Goal: Information Seeking & Learning: Learn about a topic

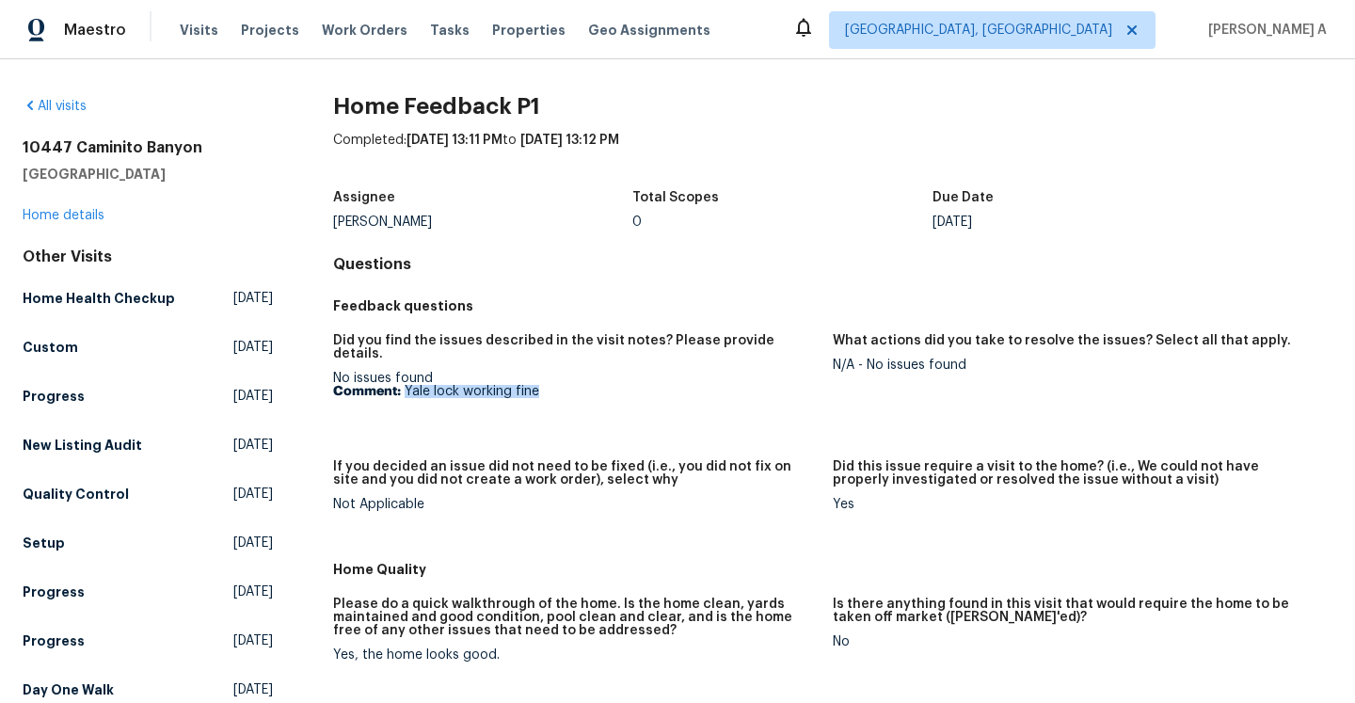
drag, startPoint x: 407, startPoint y: 376, endPoint x: 554, endPoint y: 378, distance: 147.8
click at [554, 385] on p "Comment: Yale lock working fine" at bounding box center [575, 391] width 485 height 13
copy p "Yale lock working fine"
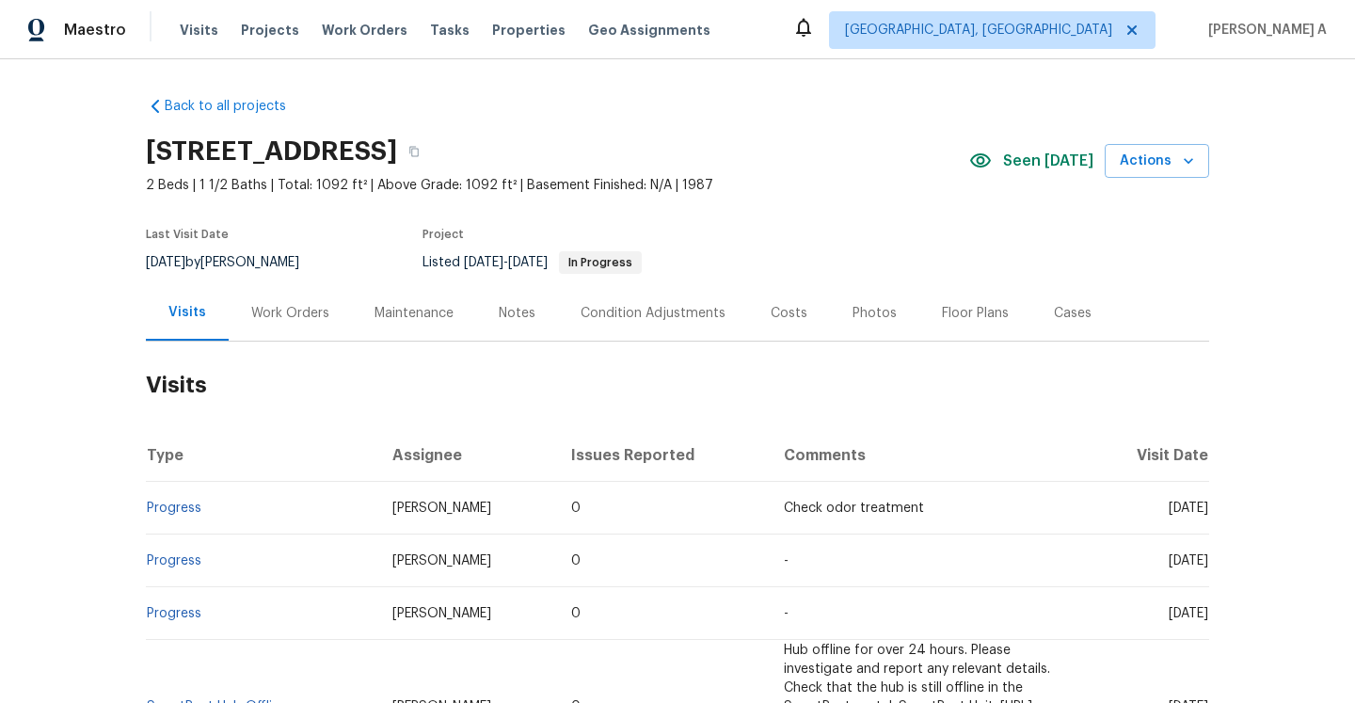
click at [308, 324] on div "Work Orders" at bounding box center [290, 313] width 123 height 56
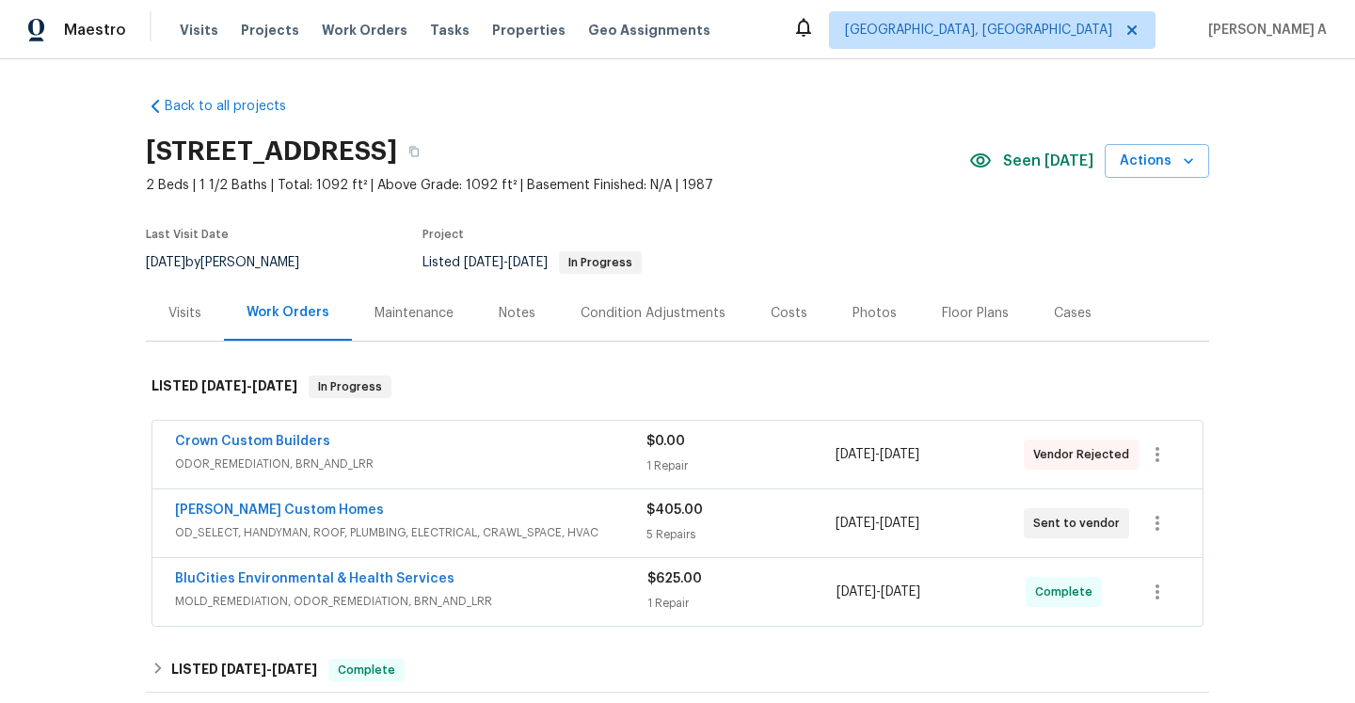
click at [450, 525] on span "OD_SELECT, HANDYMAN, ROOF, PLUMBING, ELECTRICAL, CRAWL_SPACE, HVAC" at bounding box center [411, 532] width 472 height 19
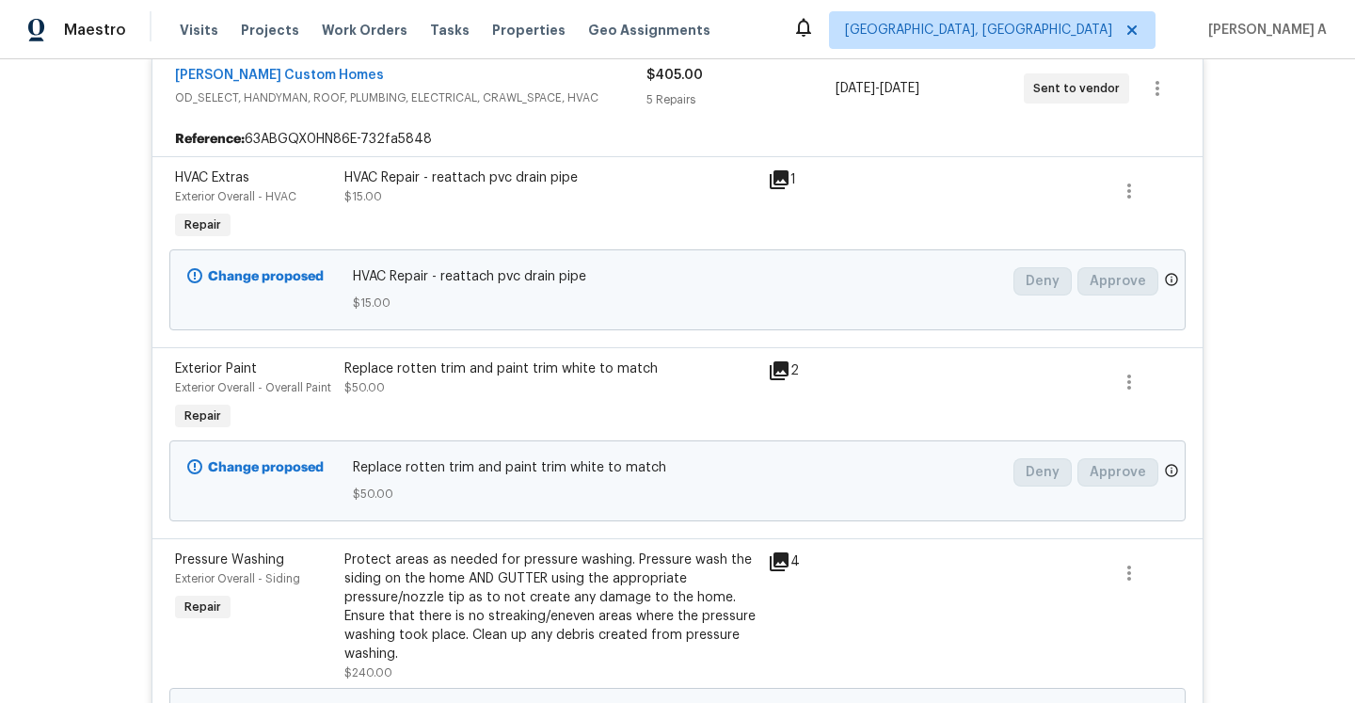
scroll to position [463, 0]
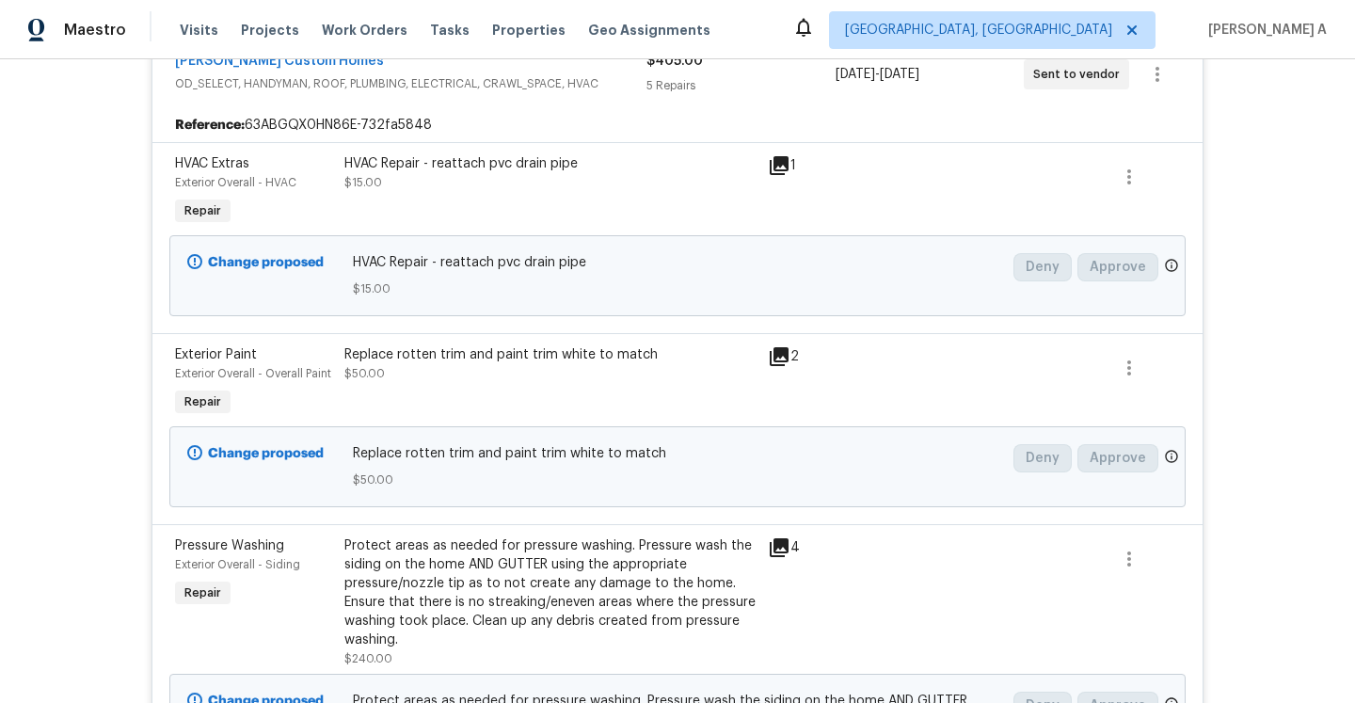
click at [647, 564] on div "Protect areas as needed for pressure washing. Pressure wash the siding on the h…" at bounding box center [550, 592] width 412 height 113
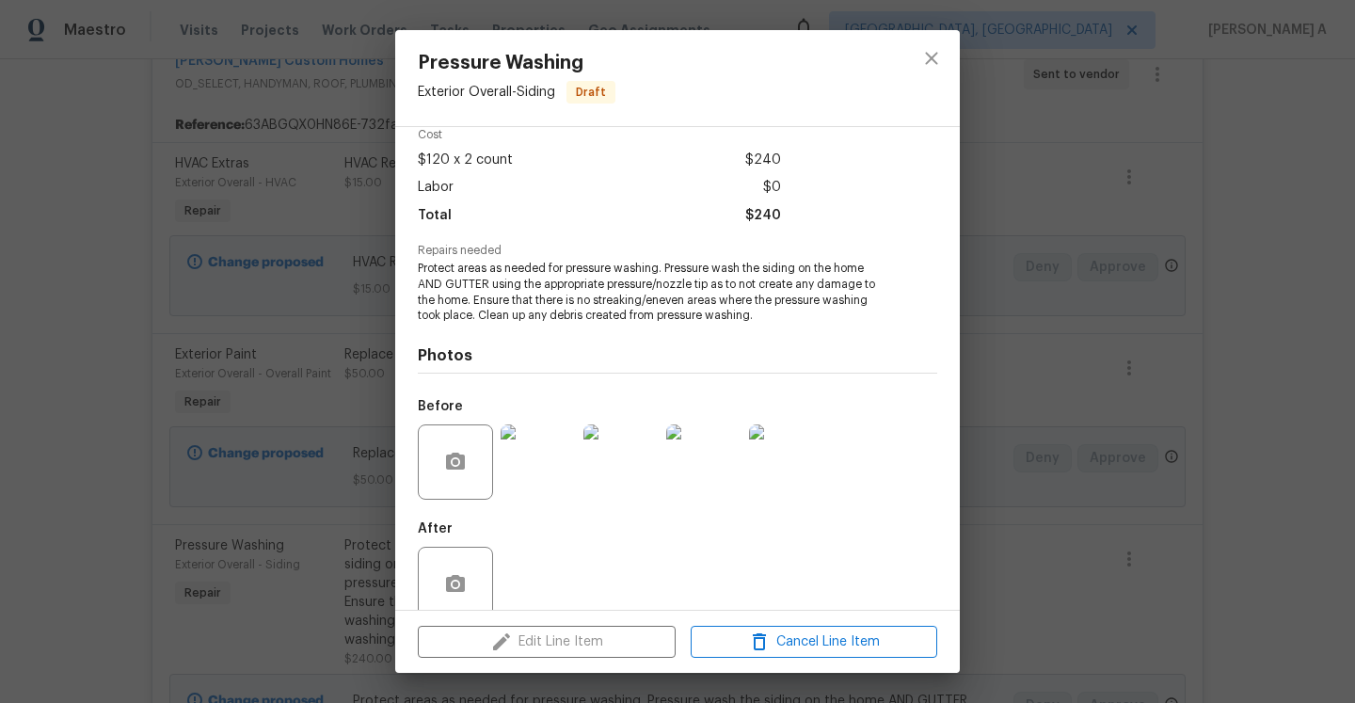
scroll to position [117, 0]
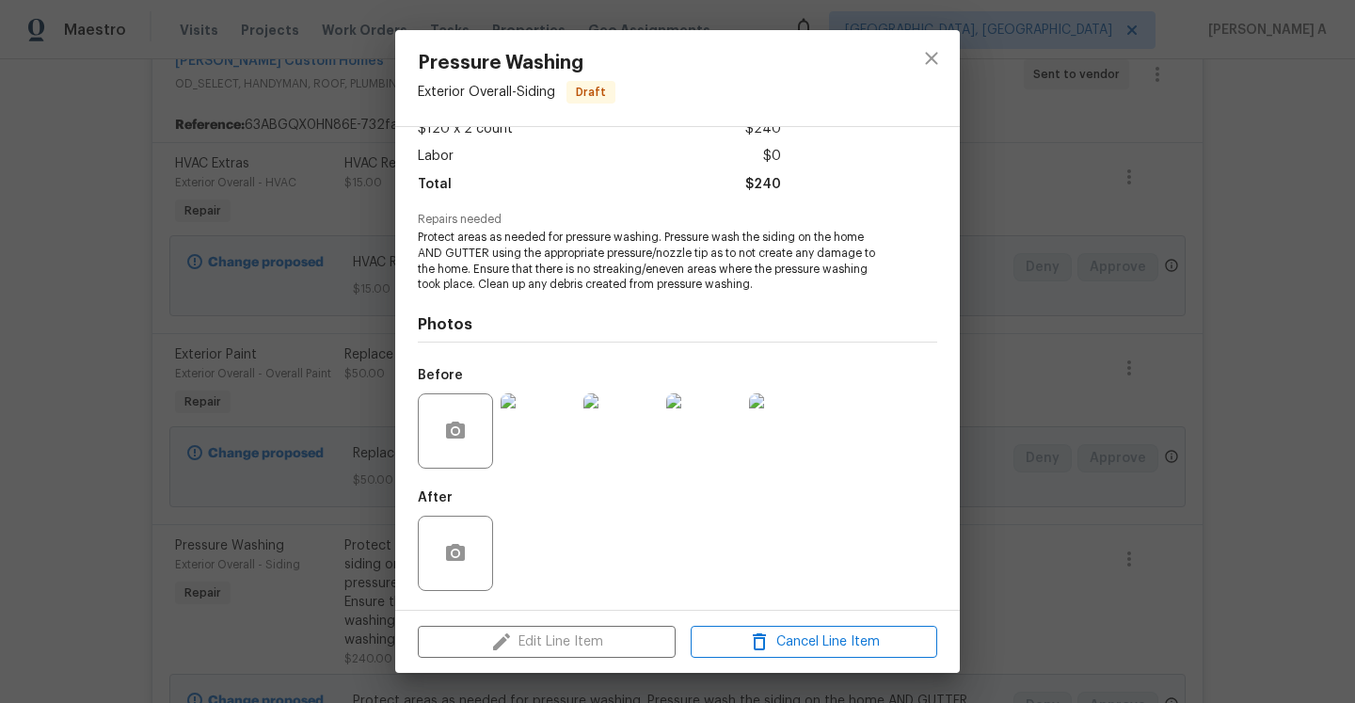
click at [540, 439] on img at bounding box center [538, 430] width 75 height 75
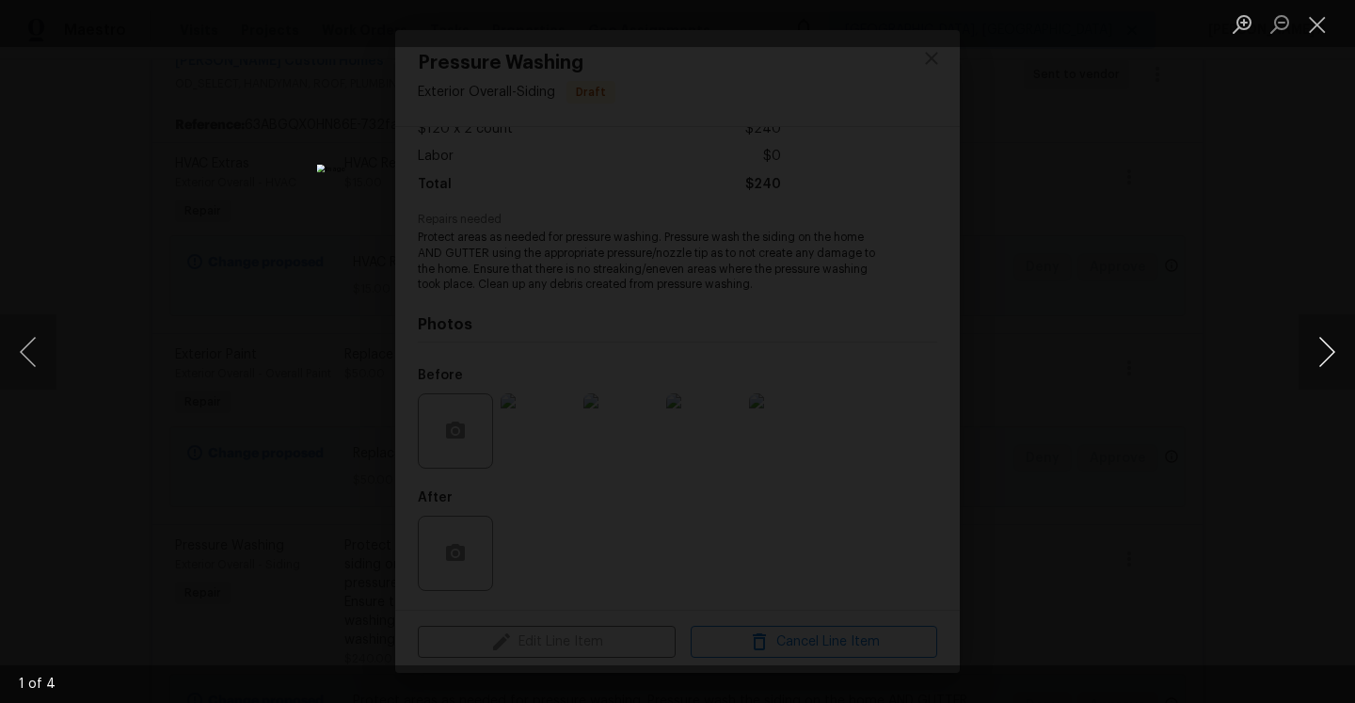
click at [1319, 356] on button "Next image" at bounding box center [1327, 351] width 56 height 75
click at [1320, 356] on button "Next image" at bounding box center [1327, 351] width 56 height 75
click at [1239, 293] on div "Lightbox" at bounding box center [677, 351] width 1355 height 703
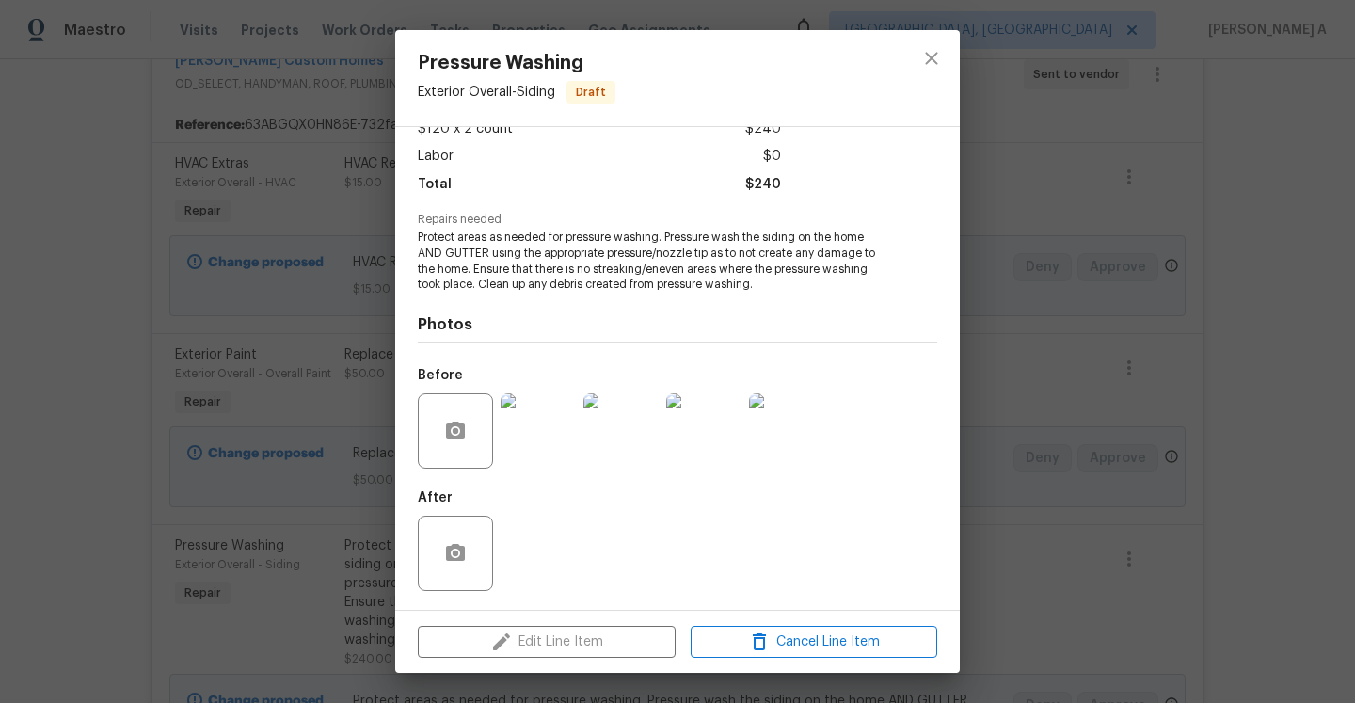
click at [1015, 305] on div "Pressure Washing Exterior Overall - Siding Draft Vendor Rappa Custom Homes Acco…" at bounding box center [677, 351] width 1355 height 703
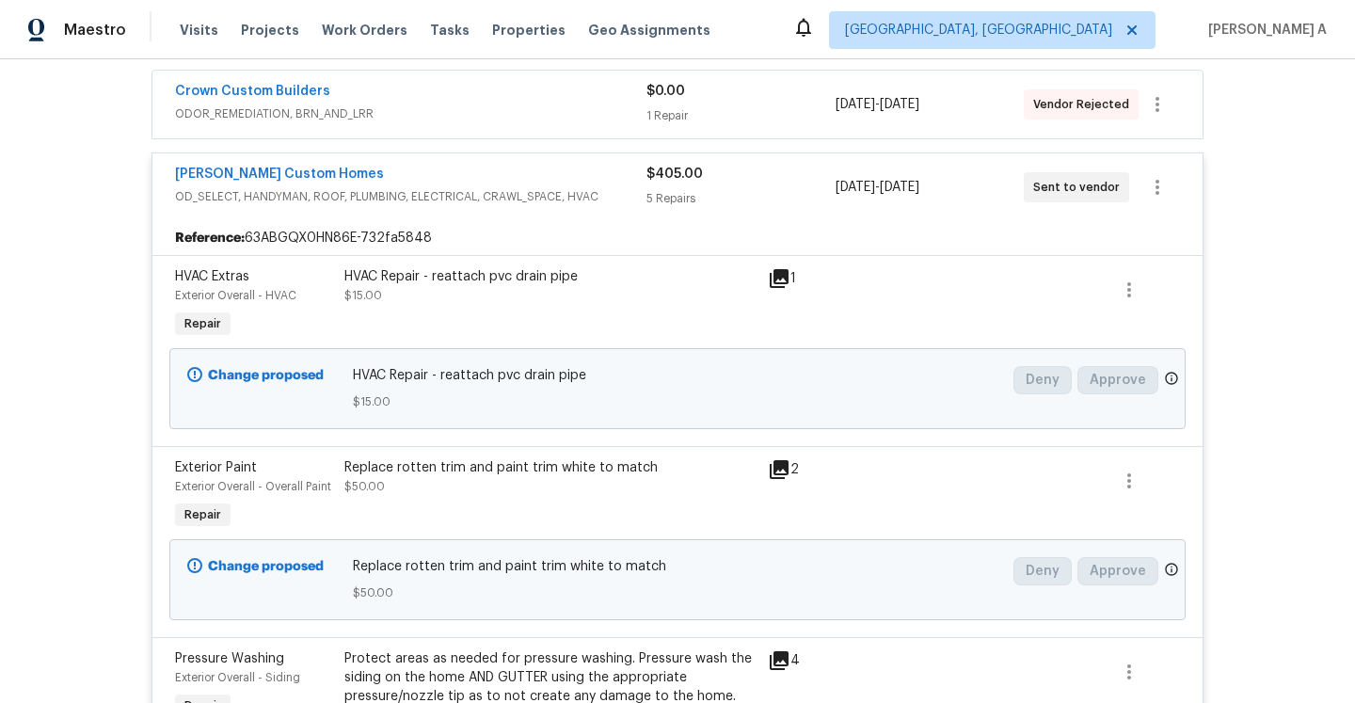
scroll to position [289, 0]
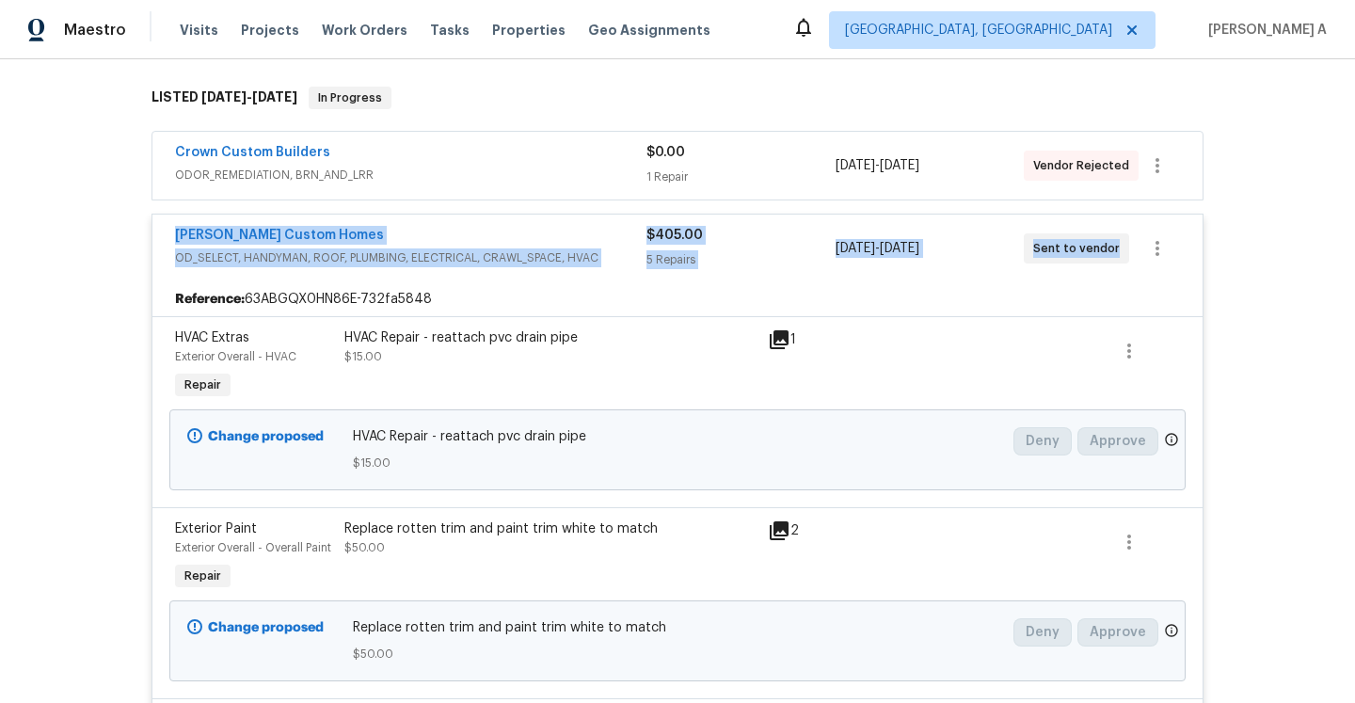
drag, startPoint x: 171, startPoint y: 235, endPoint x: 1113, endPoint y: 253, distance: 942.3
click at [1113, 253] on div "Rappa Custom Homes OD_SELECT, HANDYMAN, ROOF, PLUMBING, ELECTRICAL, CRAWL_SPACE…" at bounding box center [677, 249] width 1050 height 68
copy div "Rappa Custom Homes OD_SELECT, HANDYMAN, ROOF, PLUMBING, ELECTRICAL, CRAWL_SPACE…"
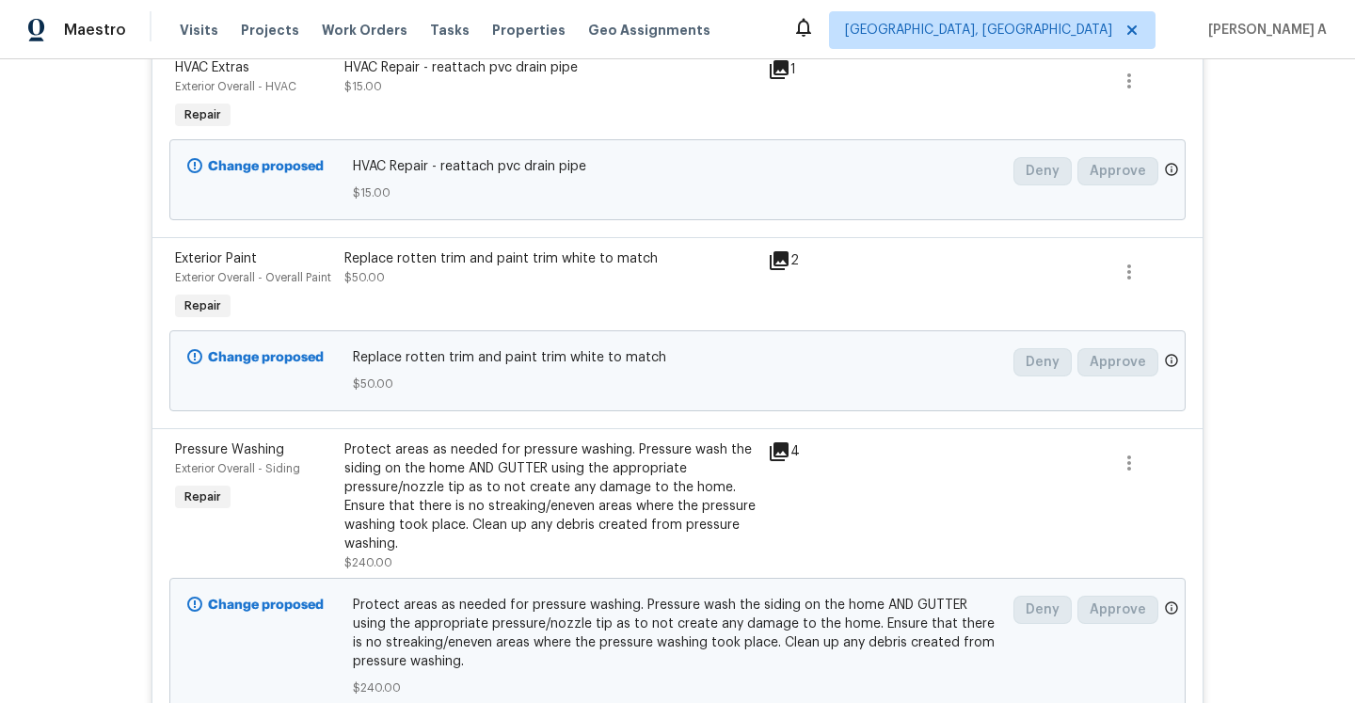
scroll to position [518, 0]
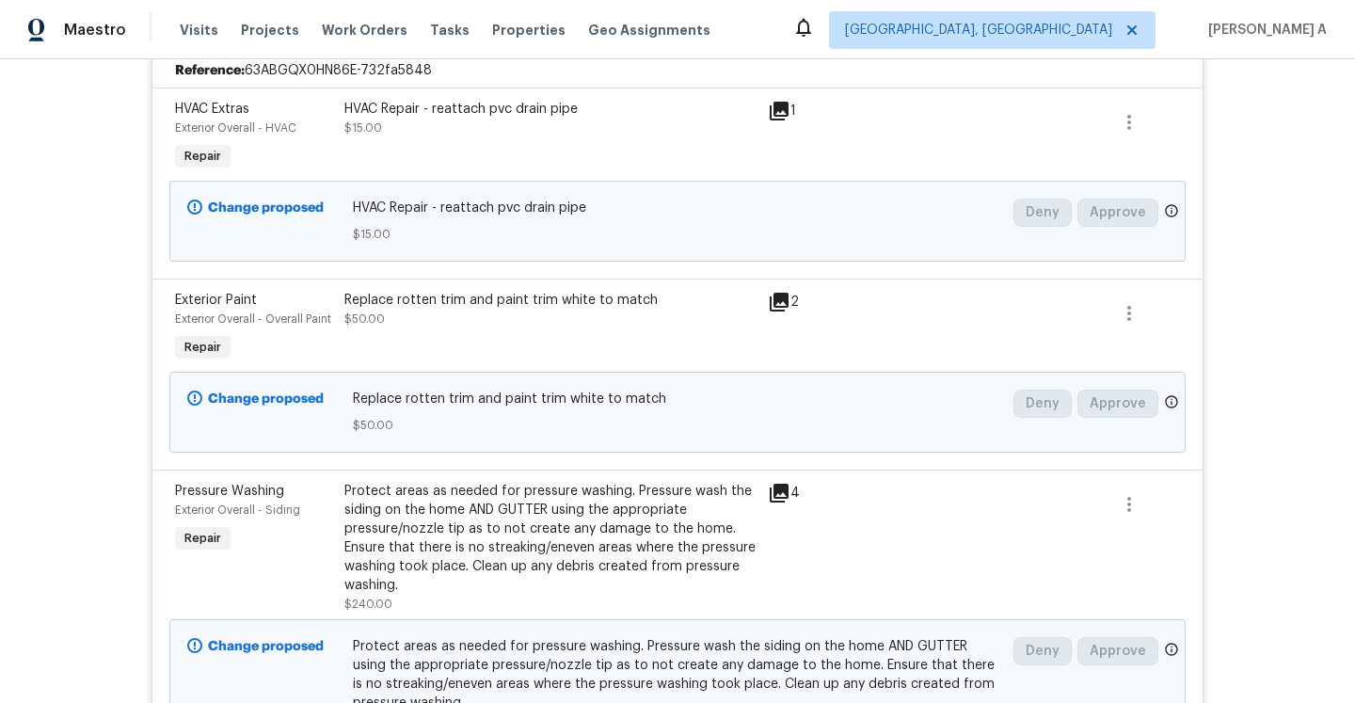
click at [454, 309] on div "Replace rotten trim and paint trim white to match" at bounding box center [550, 300] width 412 height 19
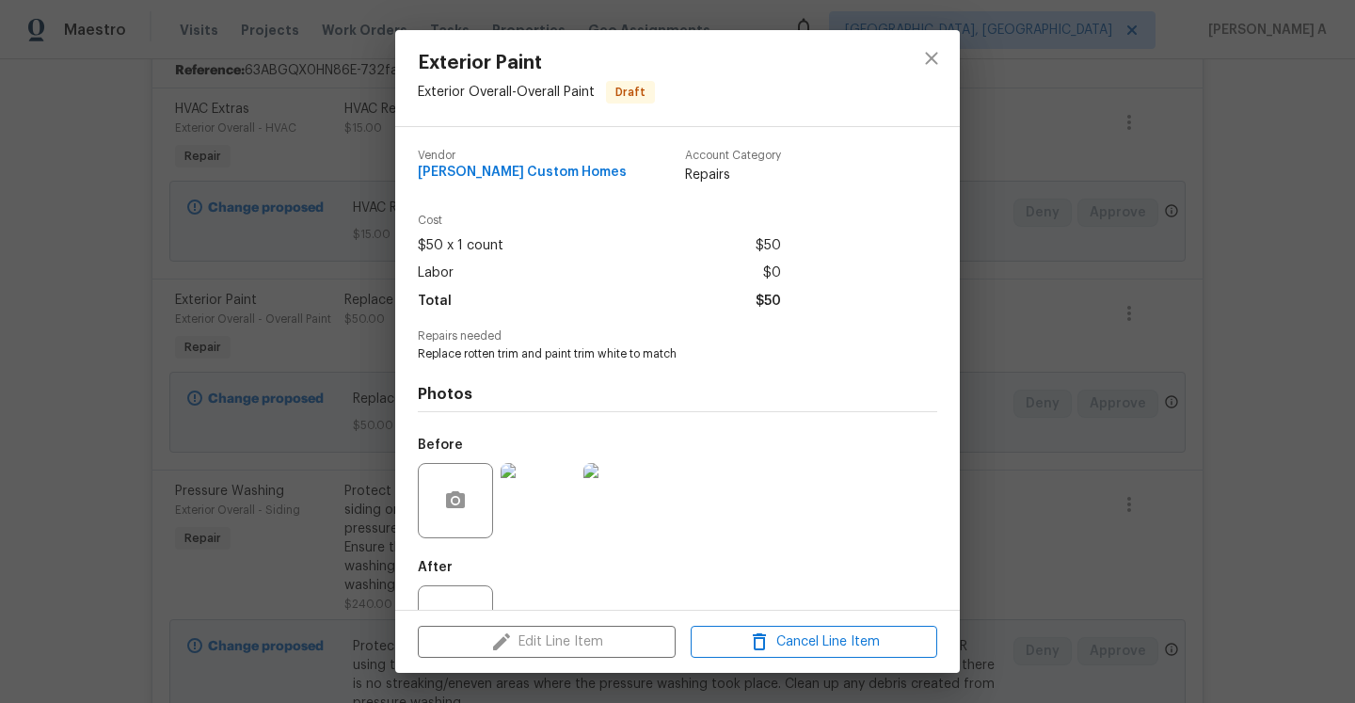
scroll to position [70, 0]
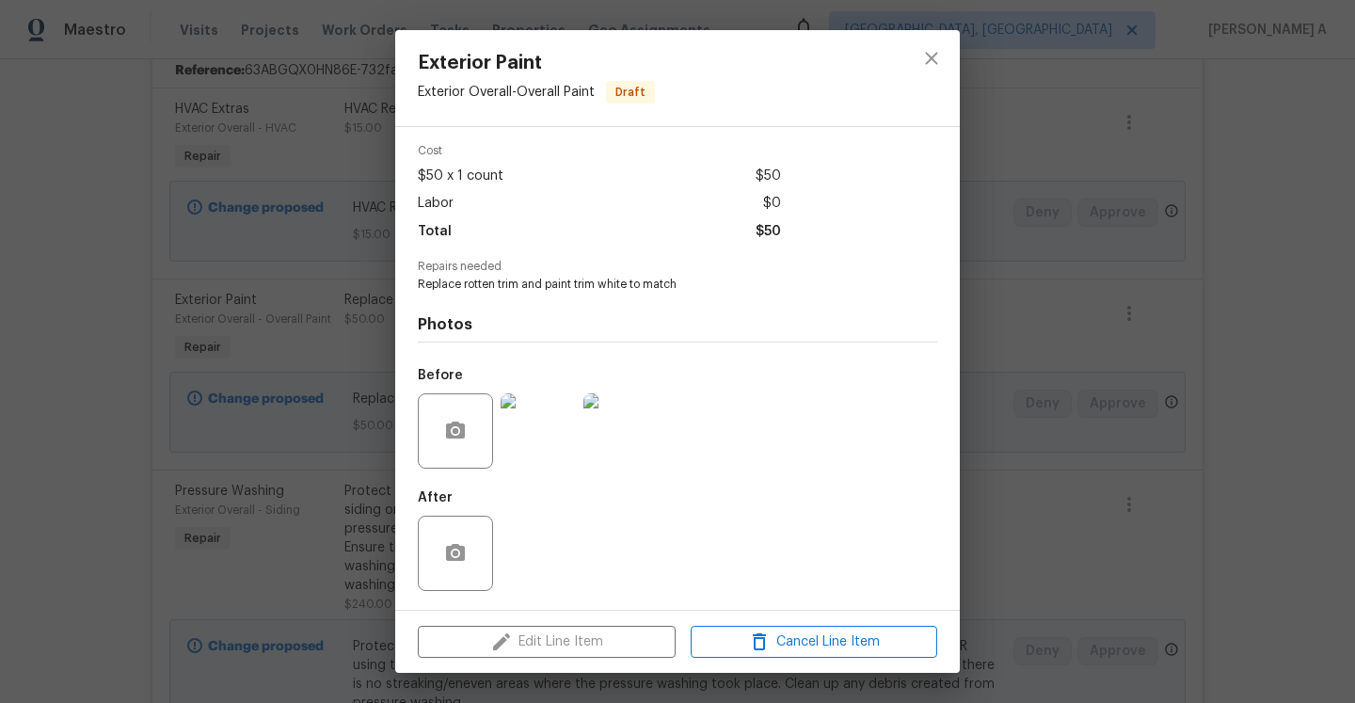
click at [545, 423] on img at bounding box center [538, 430] width 75 height 75
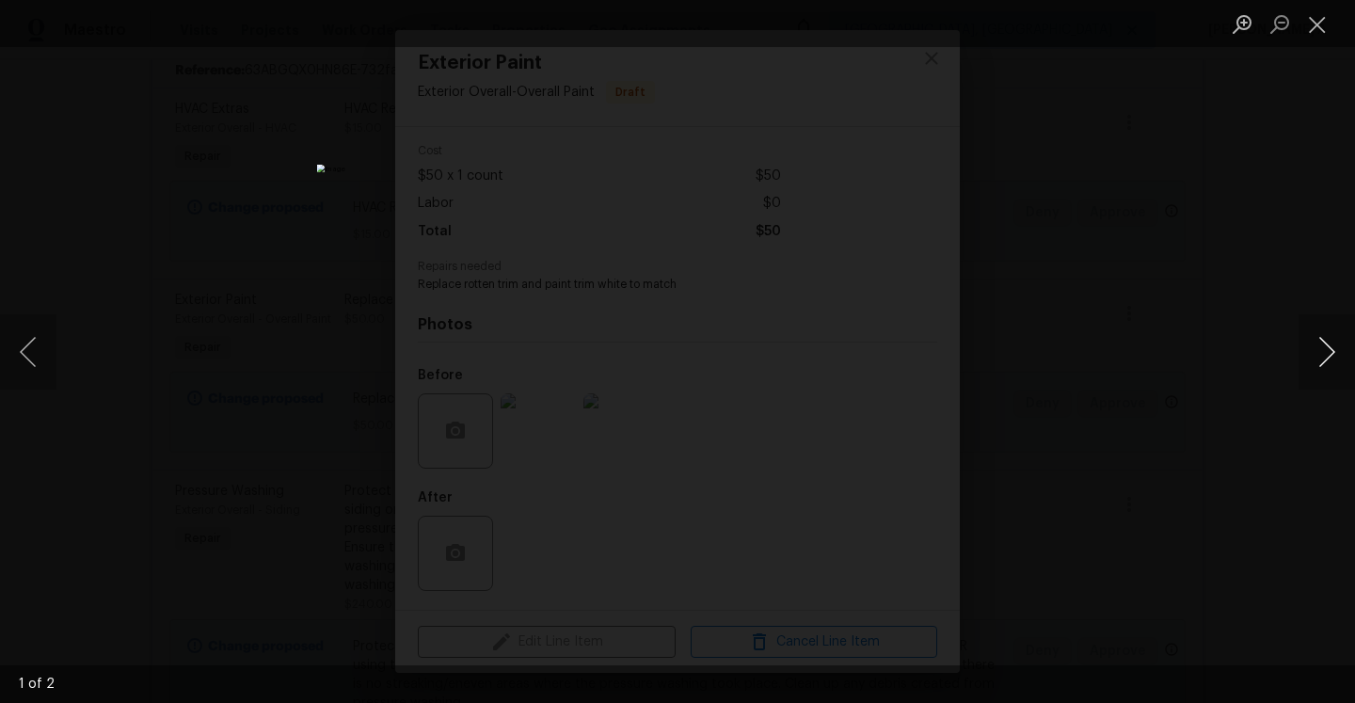
click at [1316, 358] on button "Next image" at bounding box center [1327, 351] width 56 height 75
click at [1206, 275] on div "Lightbox" at bounding box center [677, 351] width 1355 height 703
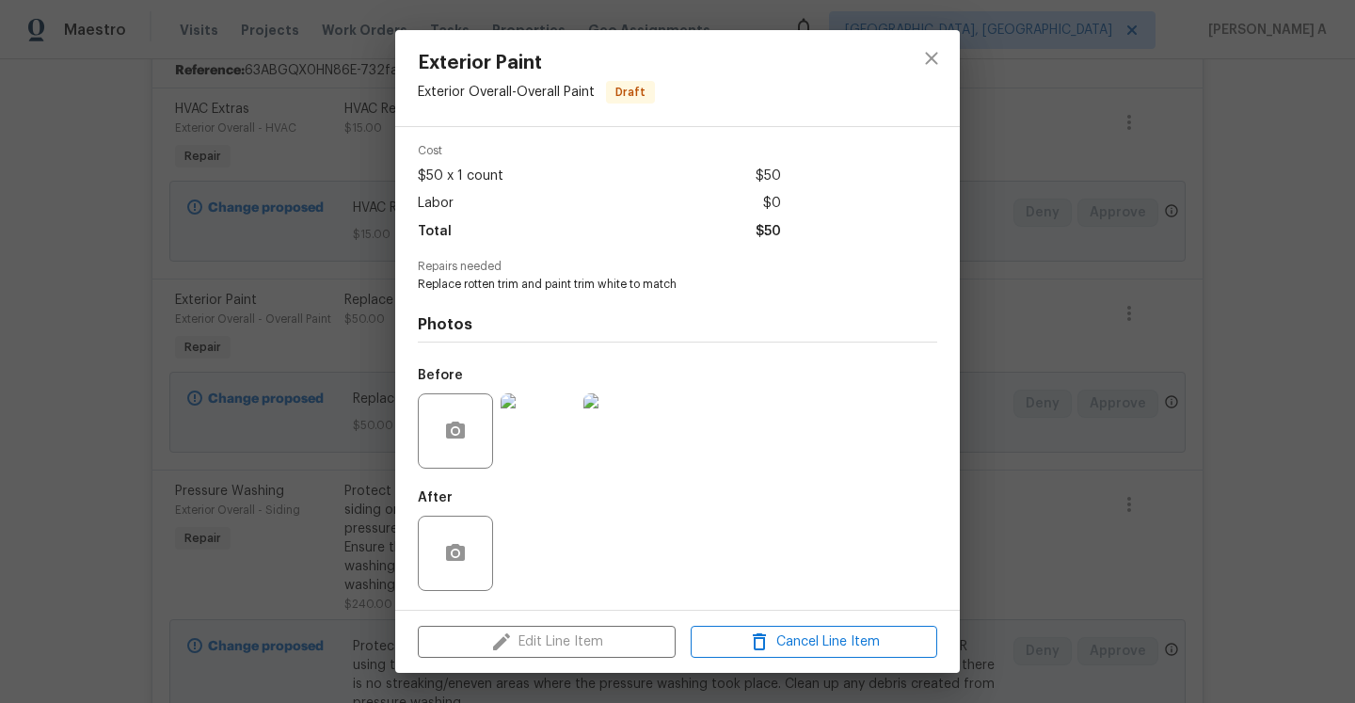
click at [270, 265] on div "Exterior Paint Exterior Overall - Overall Paint Draft Vendor Rappa Custom Homes…" at bounding box center [677, 351] width 1355 height 703
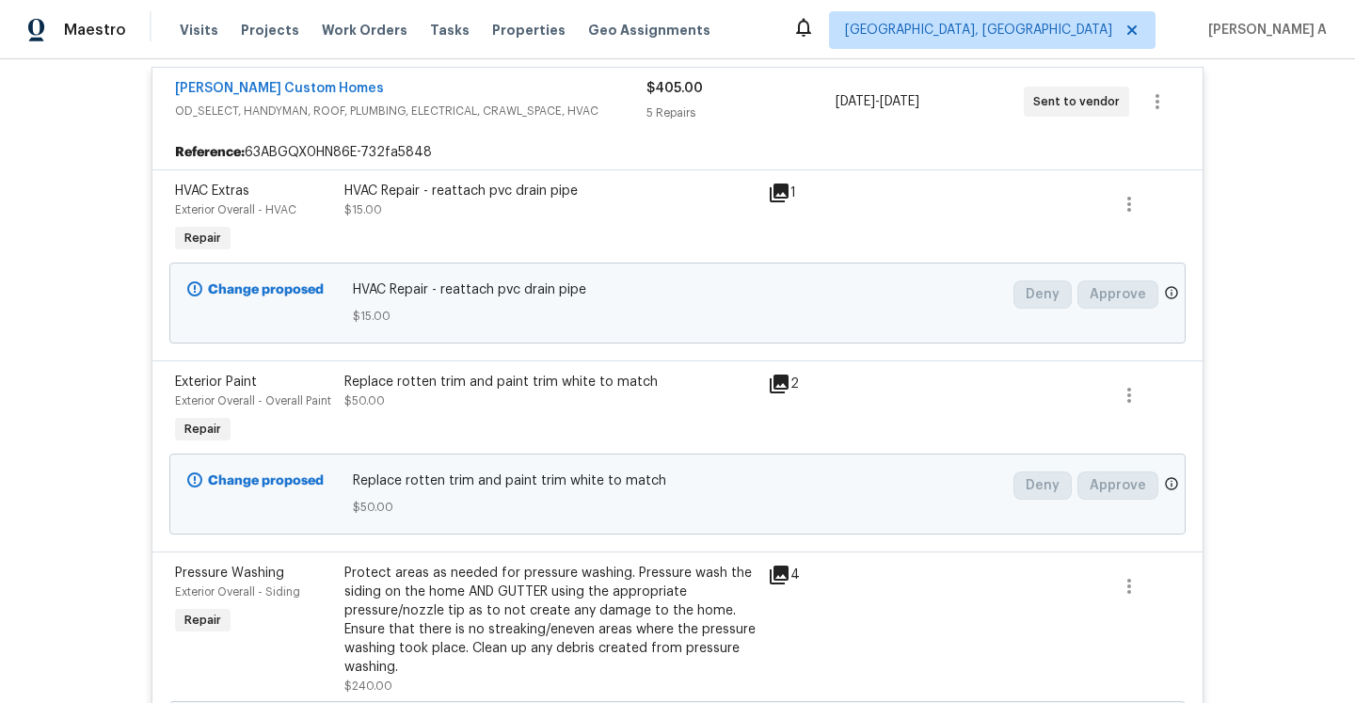
scroll to position [435, 0]
click at [613, 399] on div "Replace rotten trim and paint trim white to match $50.00" at bounding box center [550, 393] width 412 height 38
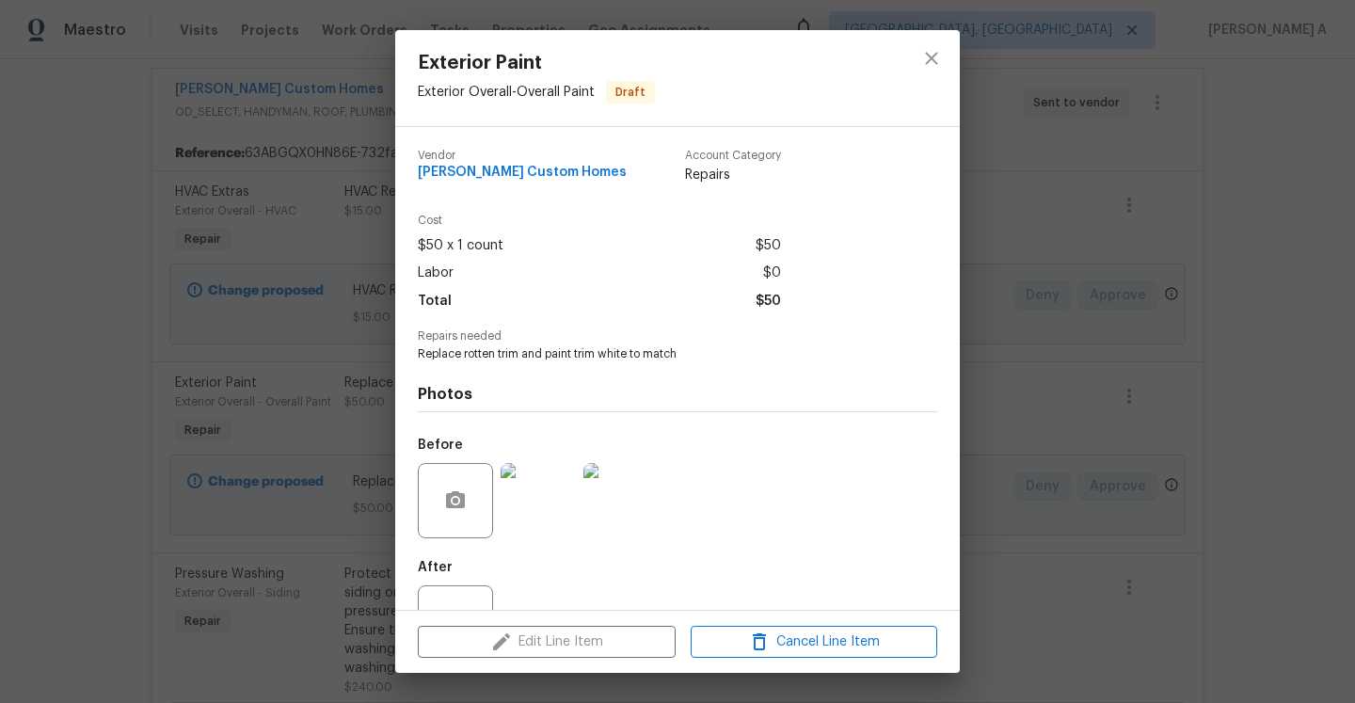
click at [564, 468] on img at bounding box center [538, 500] width 75 height 75
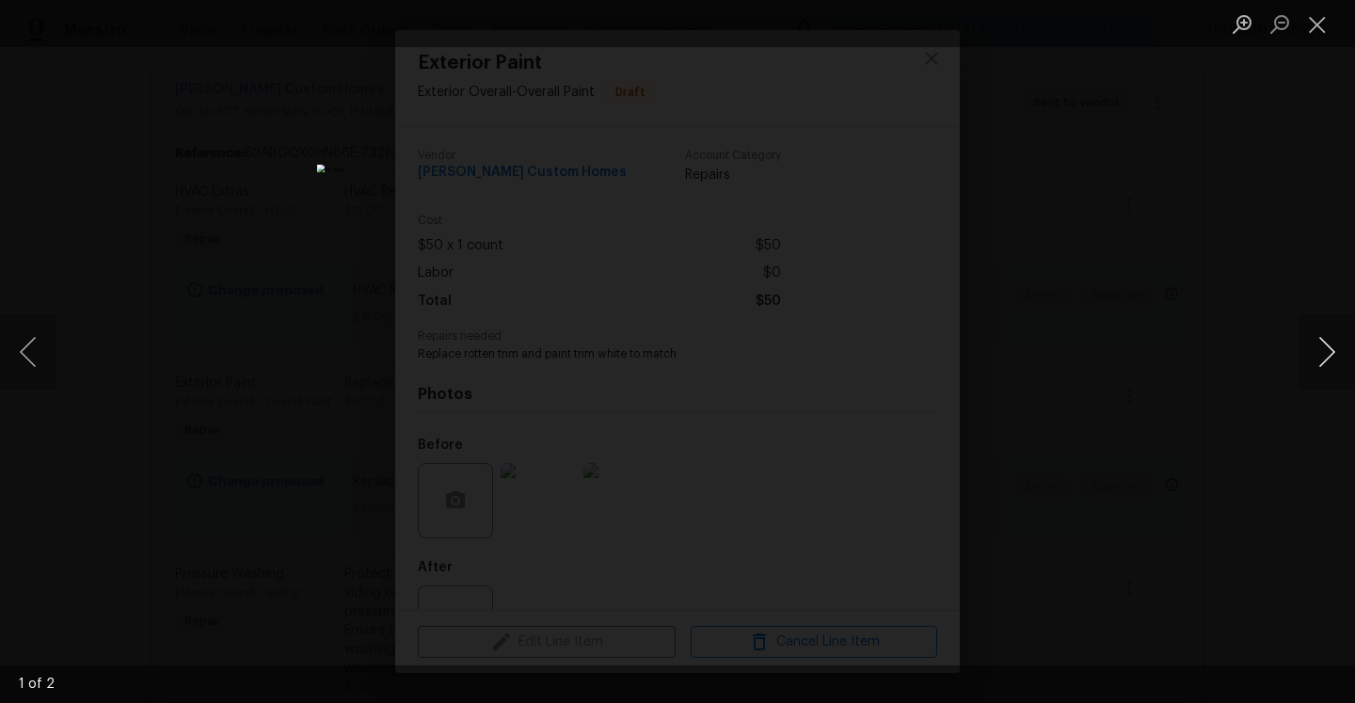
click at [1323, 349] on button "Next image" at bounding box center [1327, 351] width 56 height 75
click at [1157, 282] on div "Lightbox" at bounding box center [677, 351] width 1355 height 703
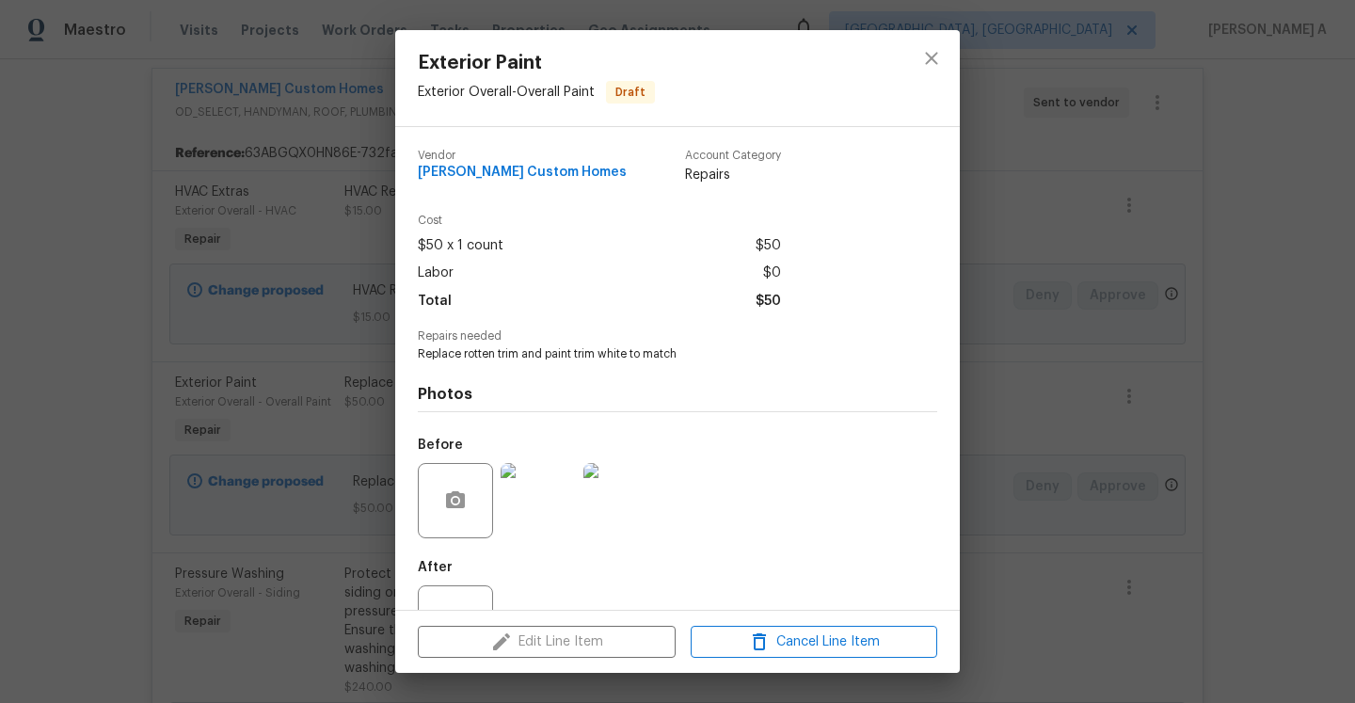
click at [1071, 309] on div "Exterior Paint Exterior Overall - Overall Paint Draft Vendor Rappa Custom Homes…" at bounding box center [677, 351] width 1355 height 703
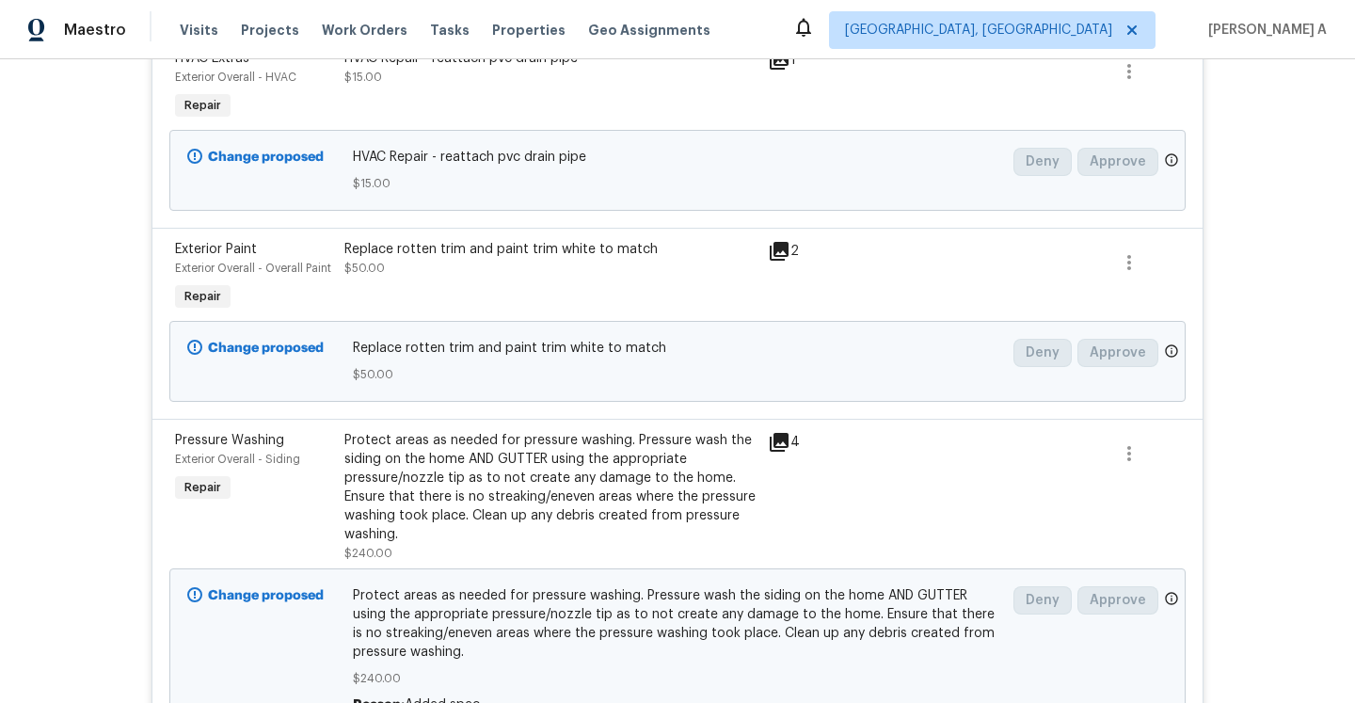
scroll to position [637, 0]
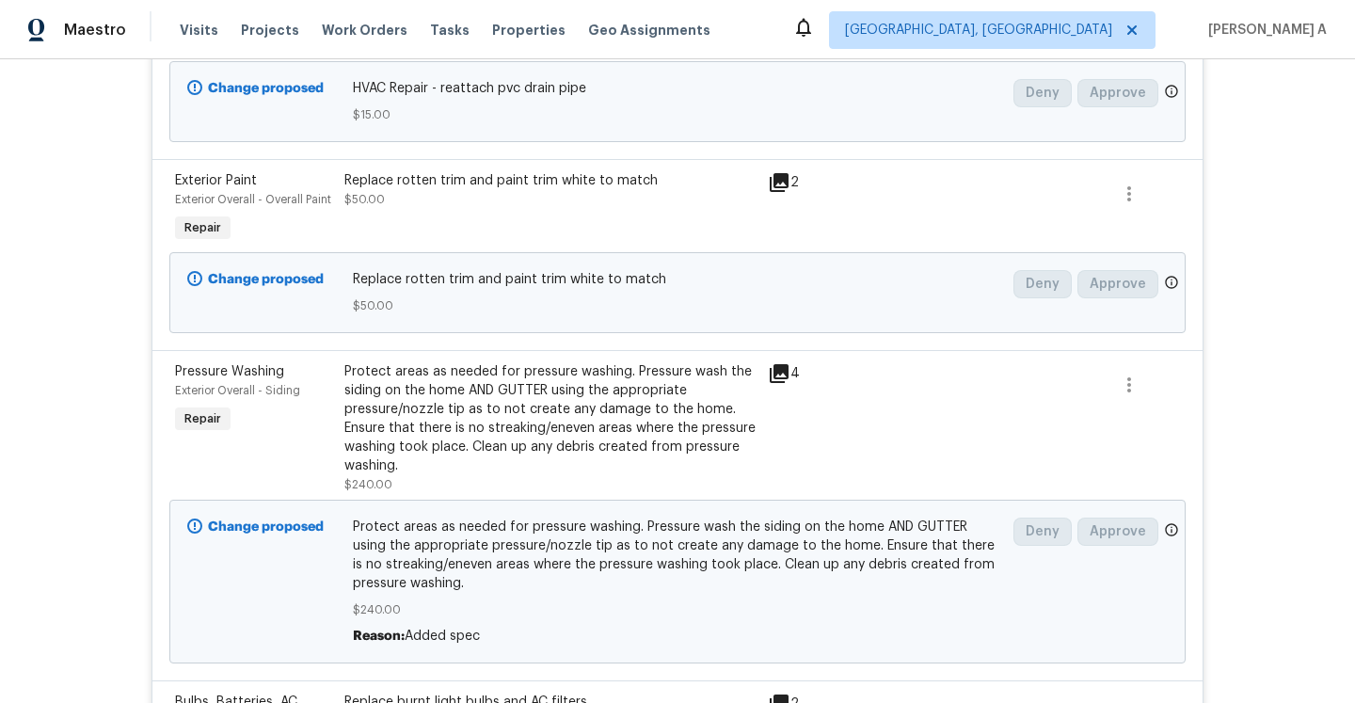
click at [668, 393] on div "Protect areas as needed for pressure washing. Pressure wash the siding on the h…" at bounding box center [550, 418] width 412 height 113
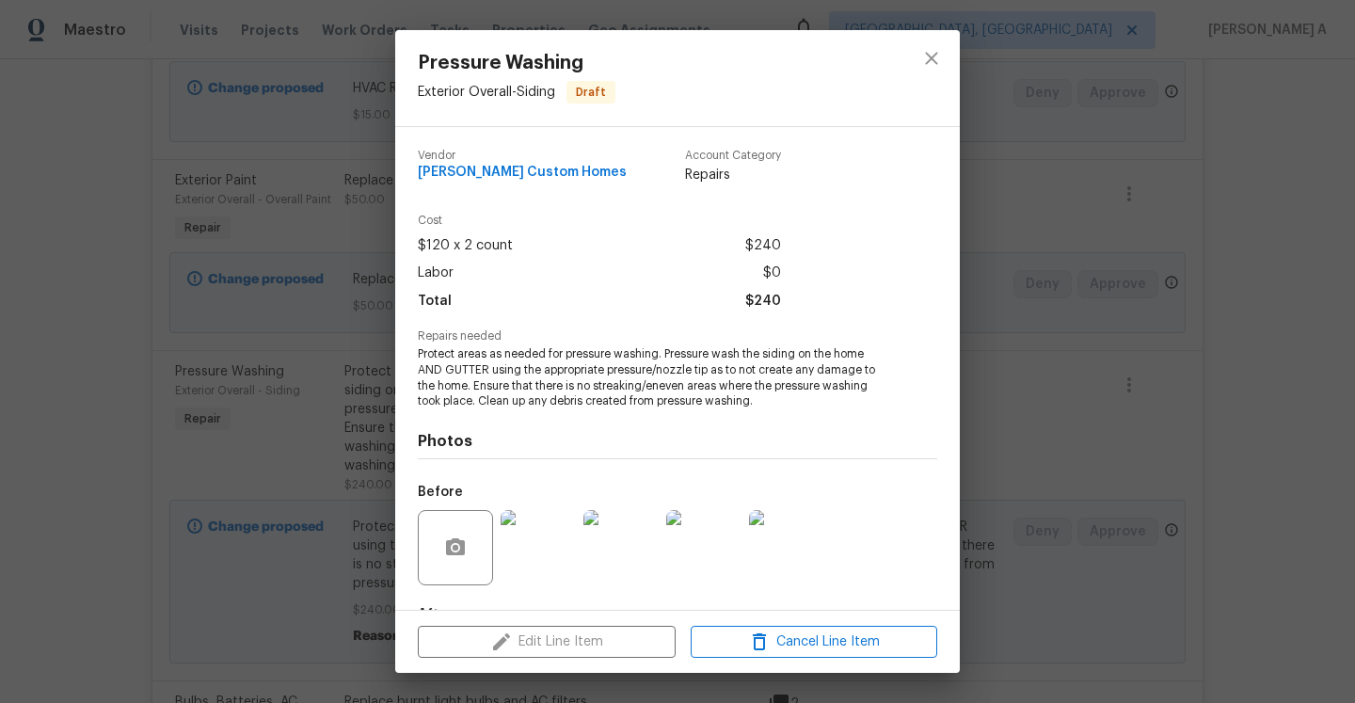
scroll to position [117, 0]
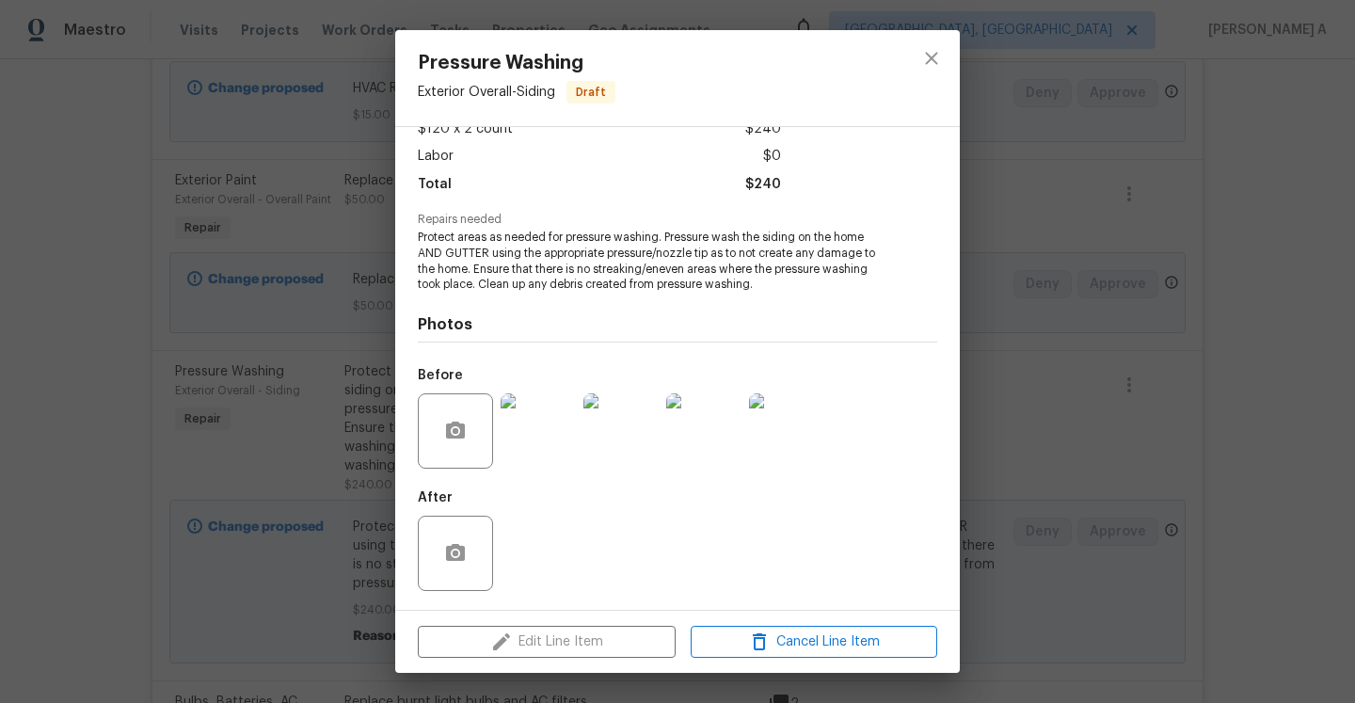
click at [555, 423] on img at bounding box center [538, 430] width 75 height 75
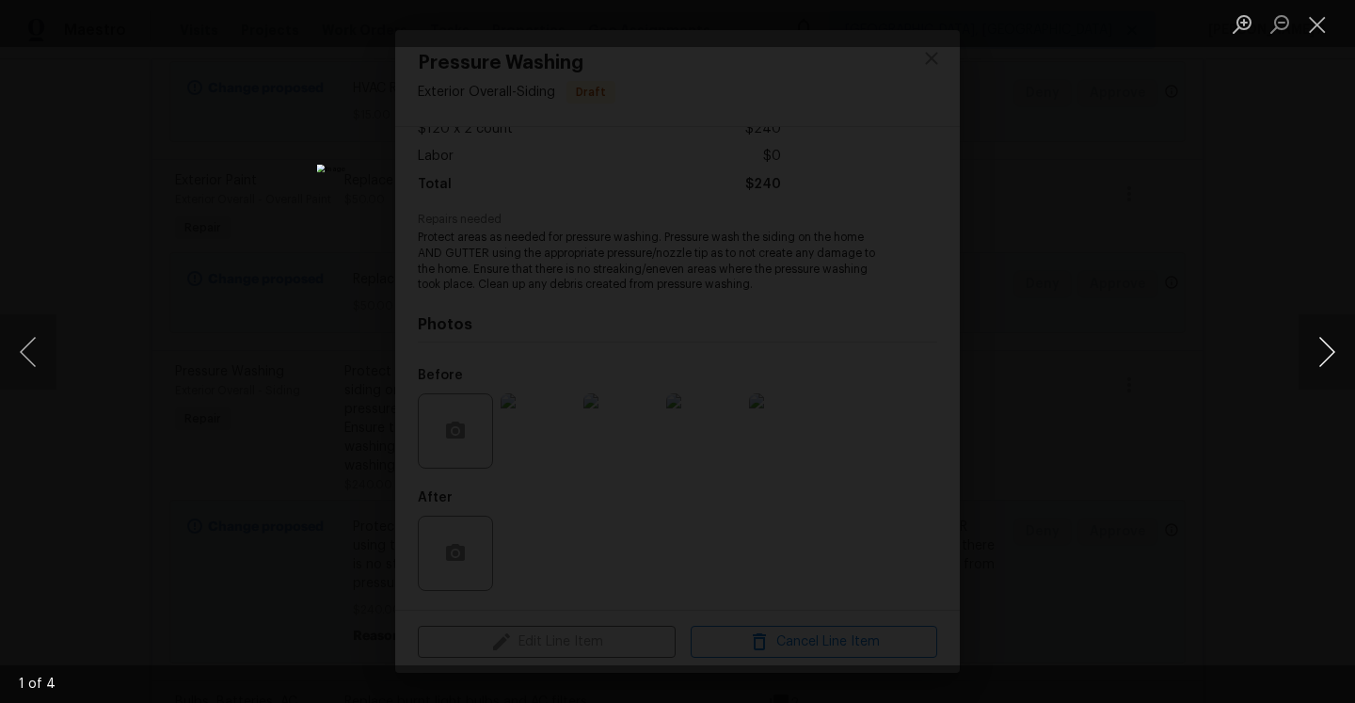
click at [1329, 355] on button "Next image" at bounding box center [1327, 351] width 56 height 75
click at [1331, 347] on button "Next image" at bounding box center [1327, 351] width 56 height 75
click at [1143, 307] on div "Lightbox" at bounding box center [677, 351] width 1355 height 703
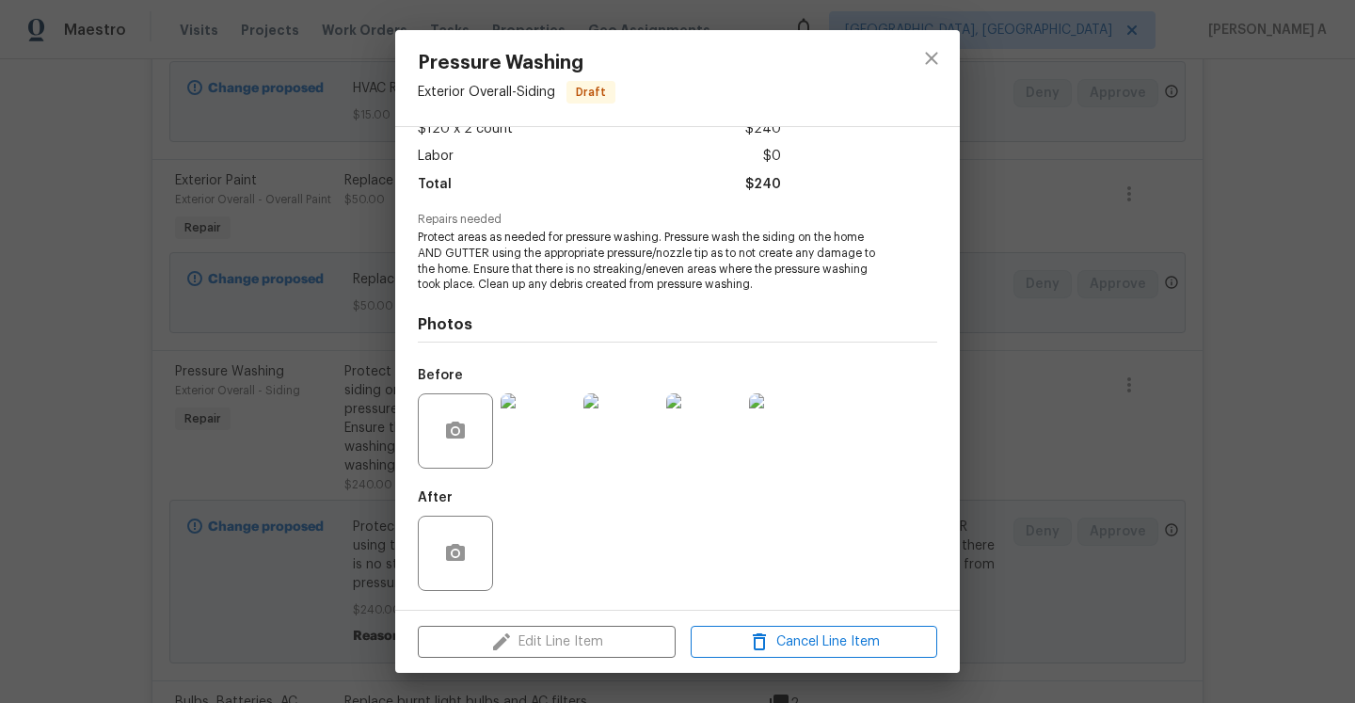
click at [1127, 307] on div "Pressure Washing Exterior Overall - Siding Draft Vendor Rappa Custom Homes Acco…" at bounding box center [677, 351] width 1355 height 703
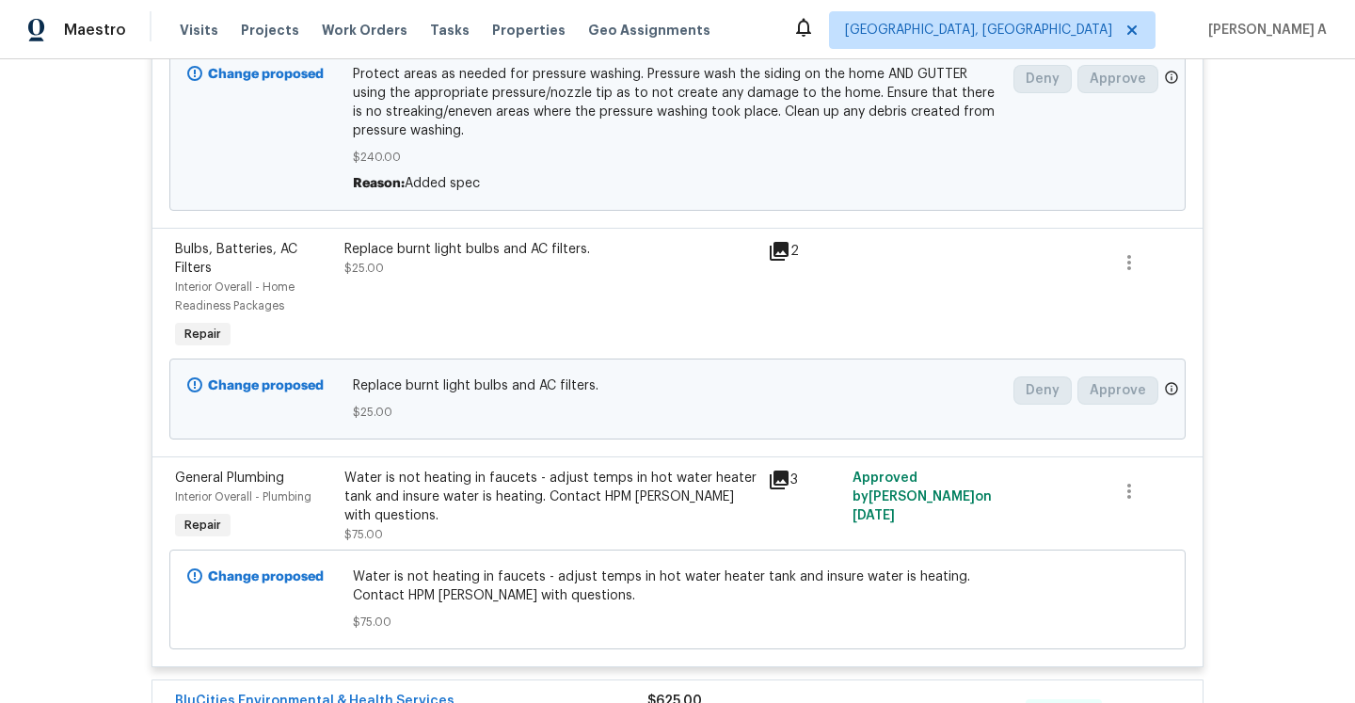
scroll to position [1099, 0]
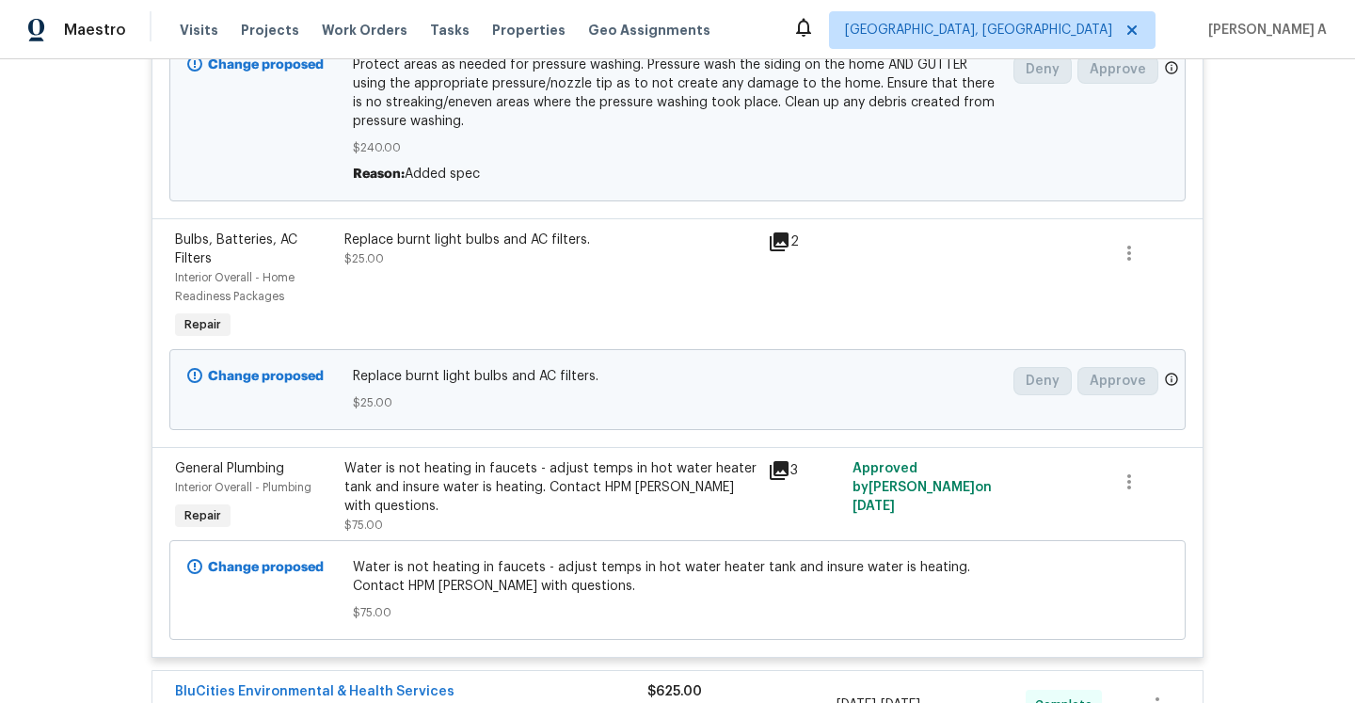
click at [869, 488] on span "Approved by Cynthia Upshaw on 8/12/2025" at bounding box center [922, 487] width 139 height 51
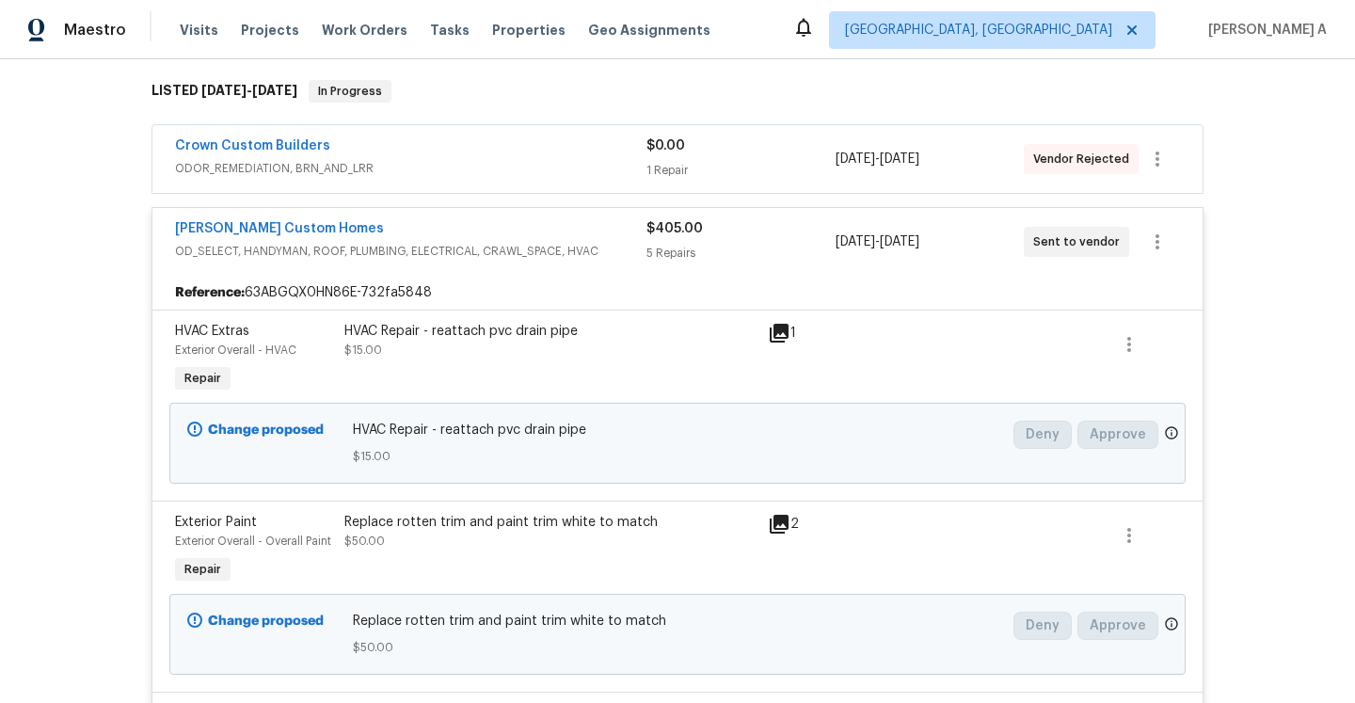
scroll to position [43, 0]
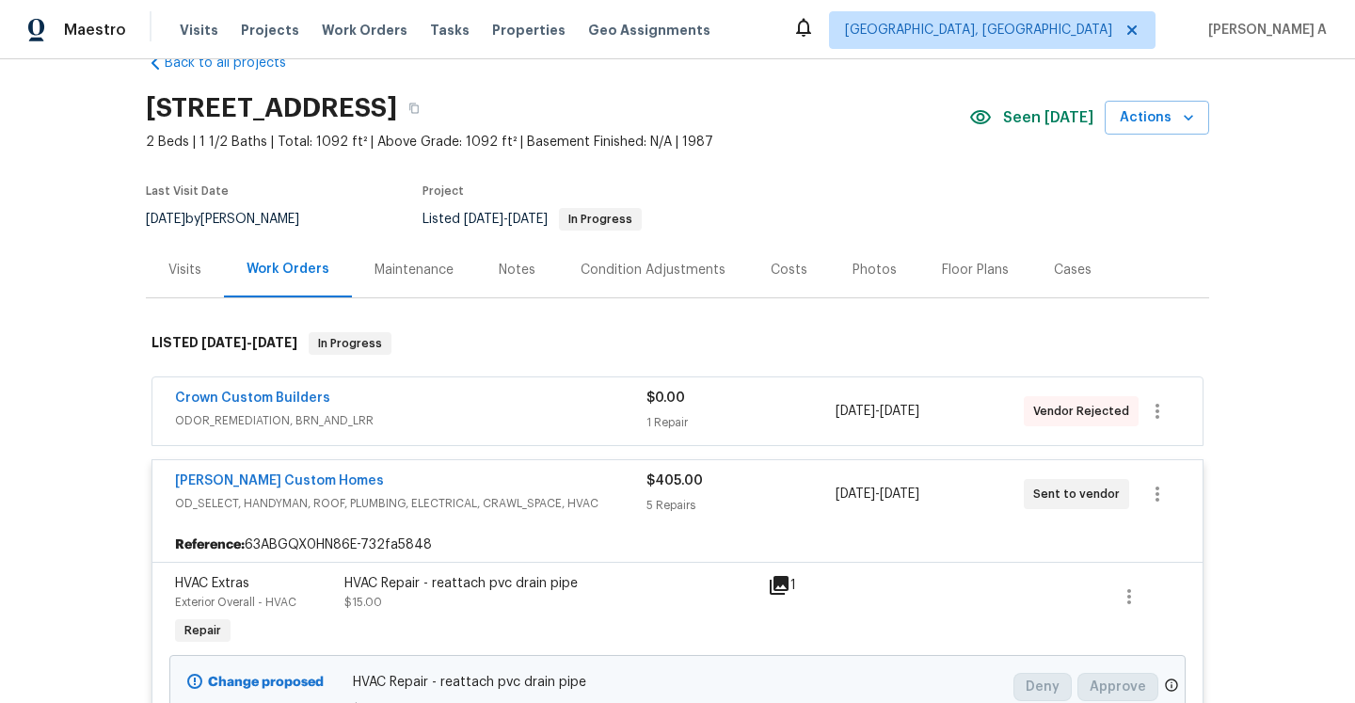
click at [207, 268] on div "Visits" at bounding box center [185, 270] width 78 height 56
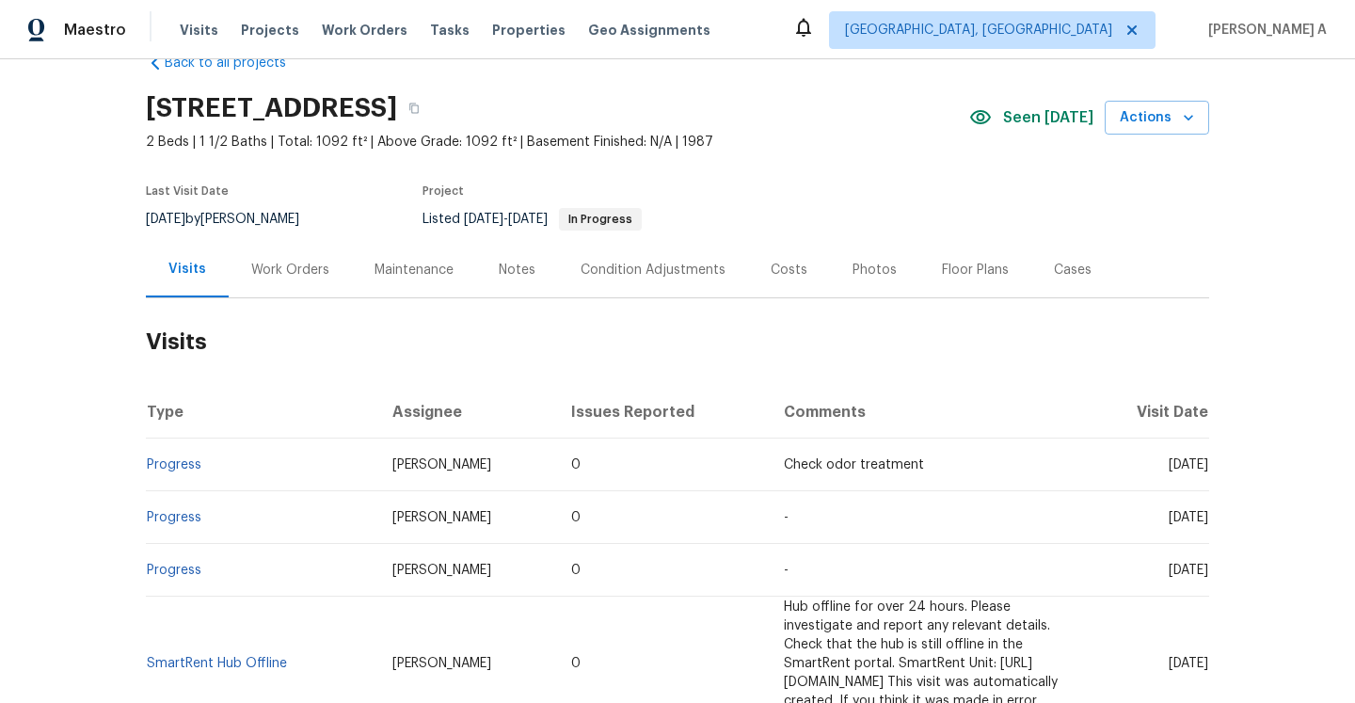
click at [1169, 468] on span "Tue, Aug 12 2025" at bounding box center [1189, 464] width 40 height 13
click at [404, 472] on td "Cynthia Upshaw" at bounding box center [466, 465] width 179 height 53
click at [190, 471] on link "Progress" at bounding box center [174, 464] width 55 height 13
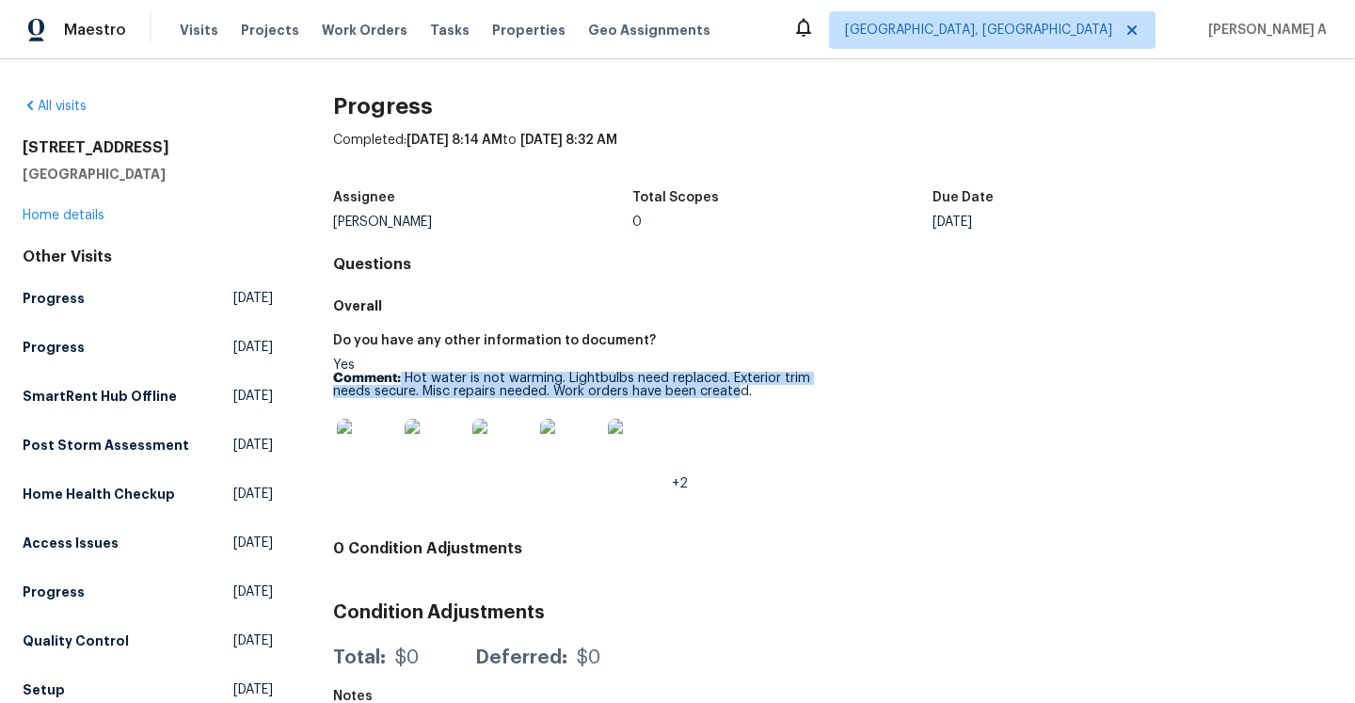
drag, startPoint x: 401, startPoint y: 379, endPoint x: 741, endPoint y: 391, distance: 340.0
click at [741, 391] on p "Comment: Hot water is not warming. Lightbulbs need replaced. Exterior trim need…" at bounding box center [575, 385] width 485 height 26
click at [711, 378] on p "Comment: Hot water is not warming. Lightbulbs need replaced. Exterior trim need…" at bounding box center [575, 385] width 485 height 26
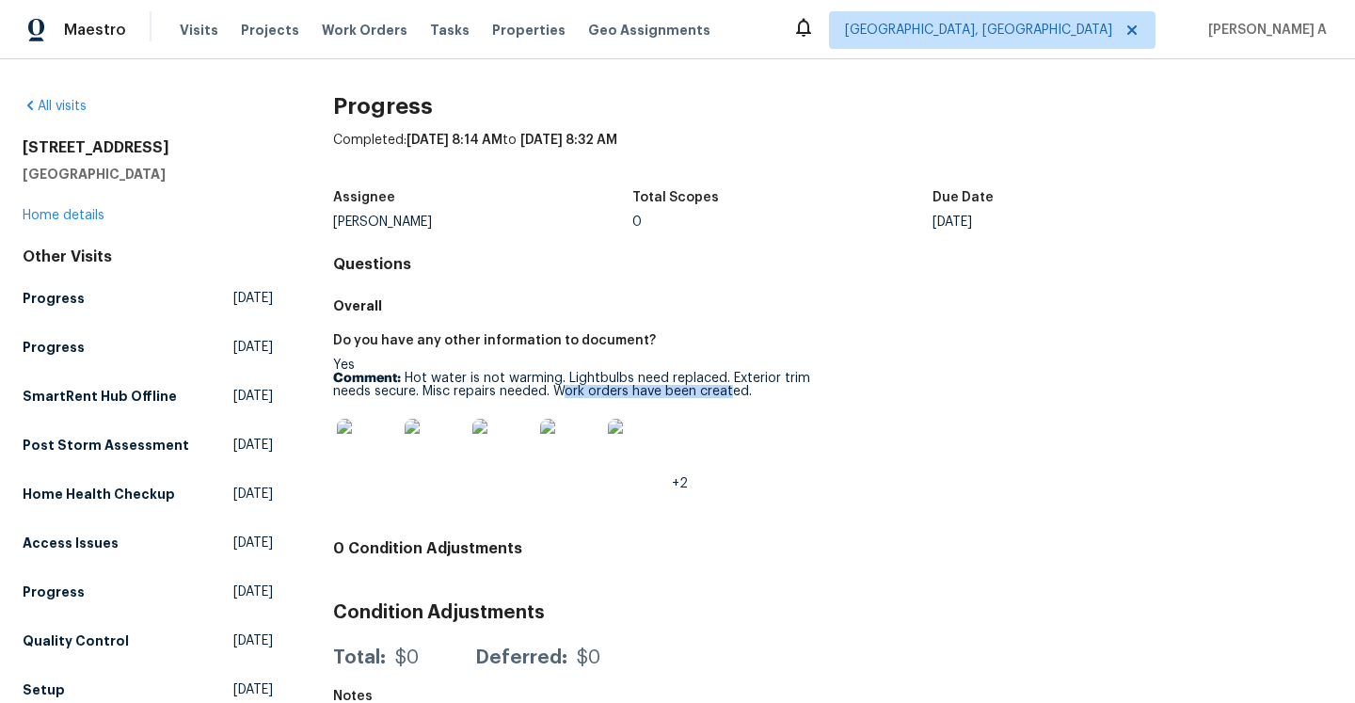
drag, startPoint x: 560, startPoint y: 391, endPoint x: 731, endPoint y: 386, distance: 171.4
click at [731, 385] on p "Comment: Hot water is not warming. Lightbulbs need replaced. Exterior trim need…" at bounding box center [575, 385] width 485 height 26
click at [747, 386] on p "Comment: Hot water is not warming. Lightbulbs need replaced. Exterior trim need…" at bounding box center [575, 385] width 485 height 26
click at [377, 434] on img at bounding box center [367, 449] width 60 height 60
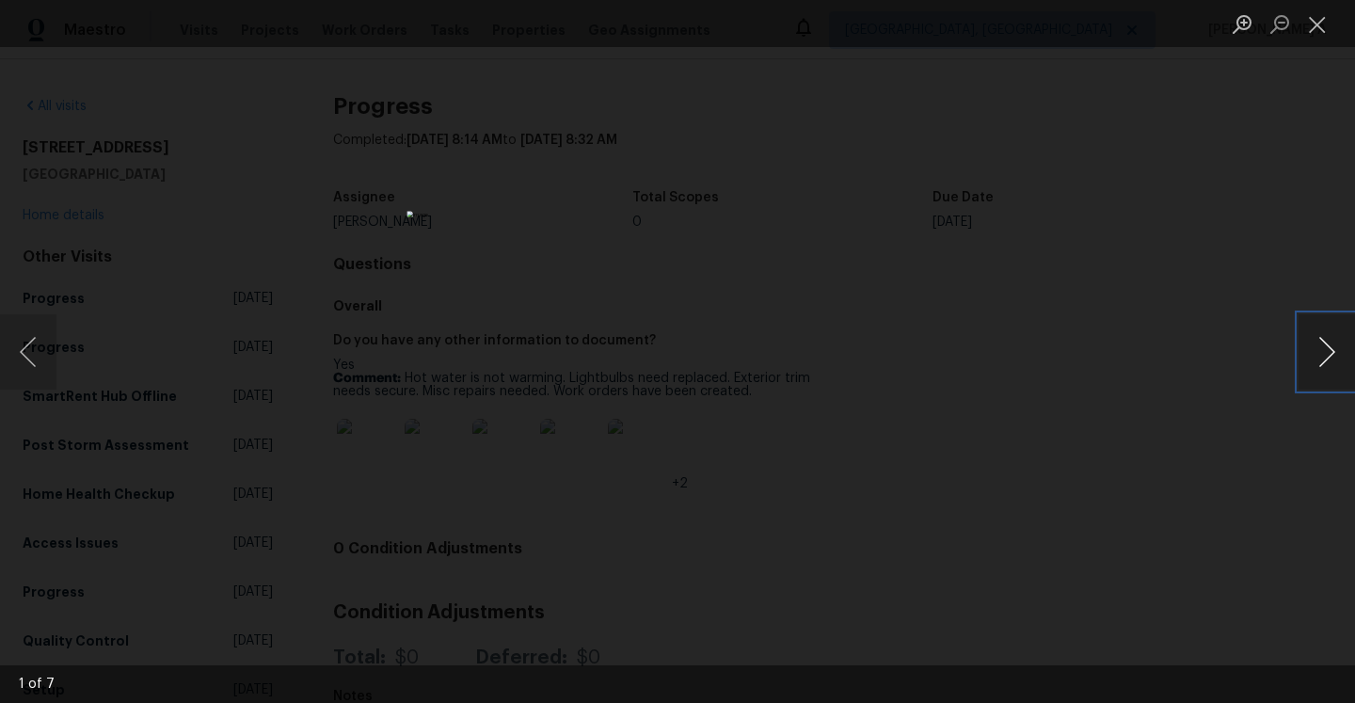
click at [1332, 357] on button "Next image" at bounding box center [1327, 351] width 56 height 75
click at [1312, 374] on button "Next image" at bounding box center [1327, 351] width 56 height 75
click at [1311, 374] on button "Next image" at bounding box center [1327, 351] width 56 height 75
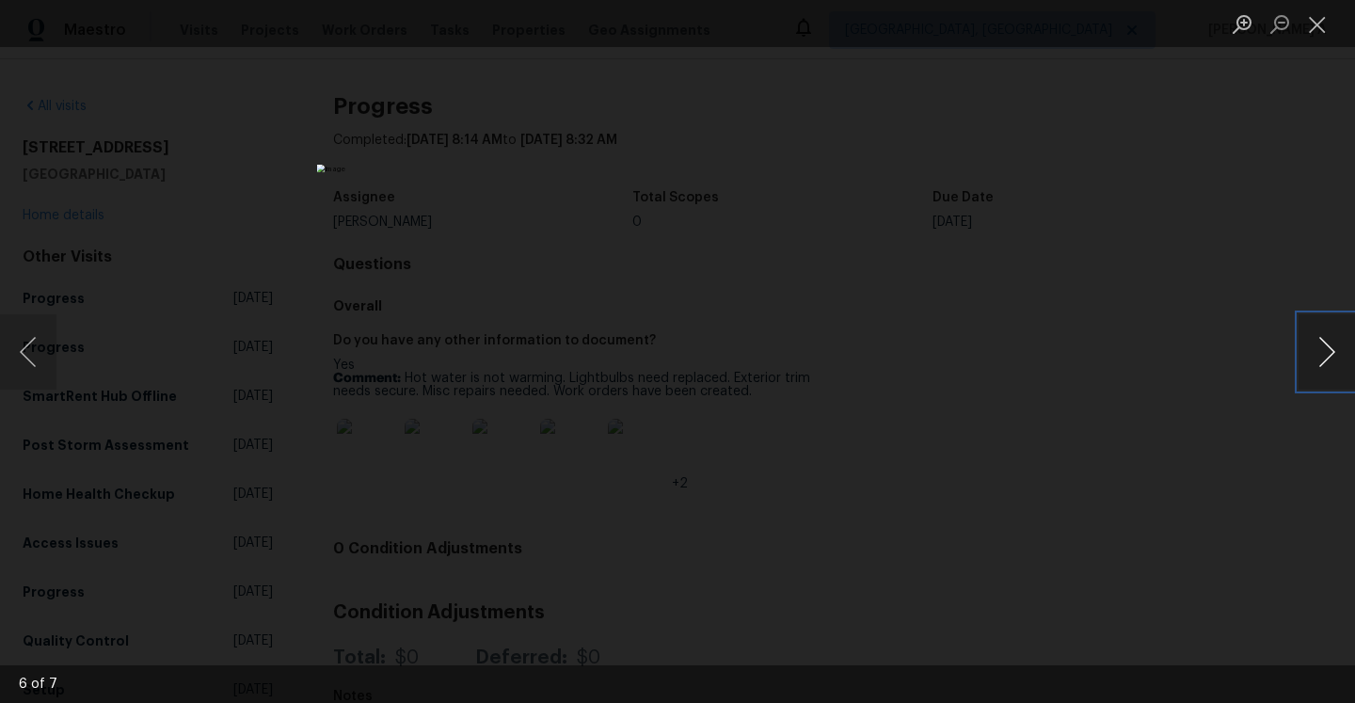
click at [1311, 374] on button "Next image" at bounding box center [1327, 351] width 56 height 75
click at [1180, 311] on div "Lightbox" at bounding box center [677, 351] width 1355 height 703
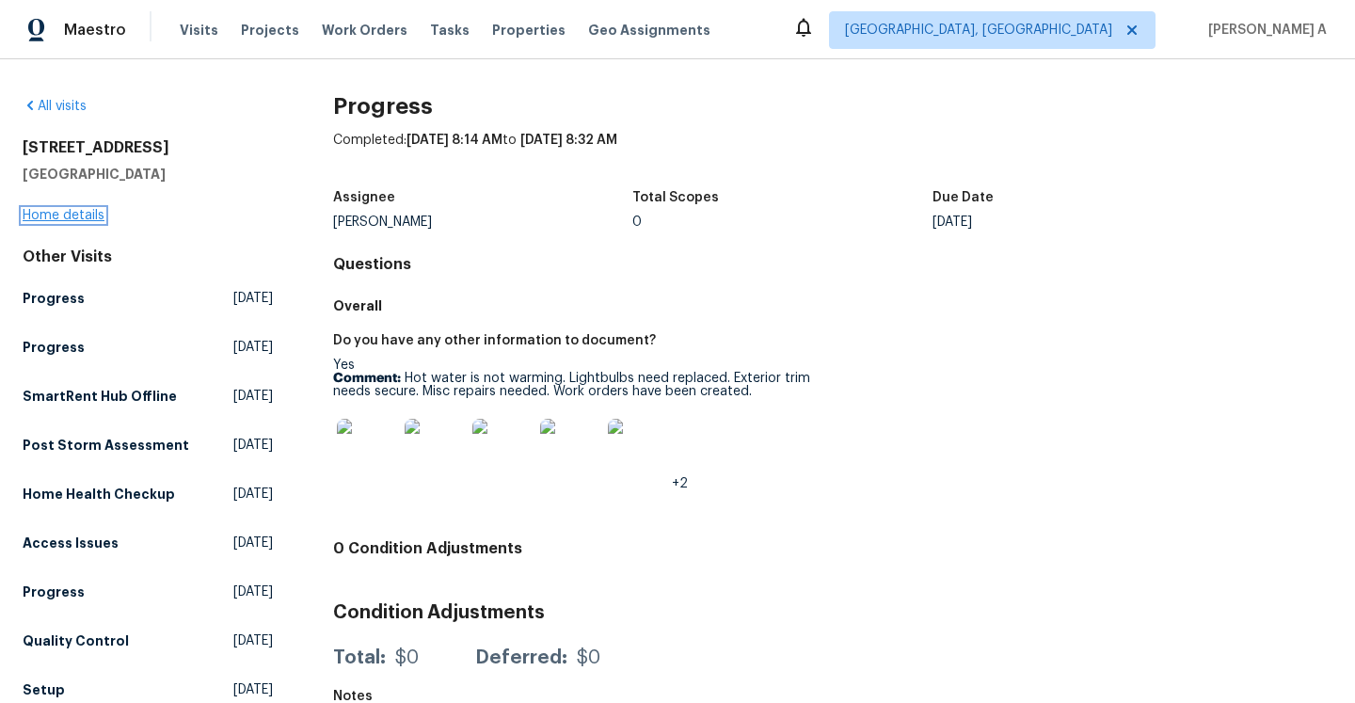
click at [56, 220] on link "Home details" at bounding box center [64, 215] width 82 height 13
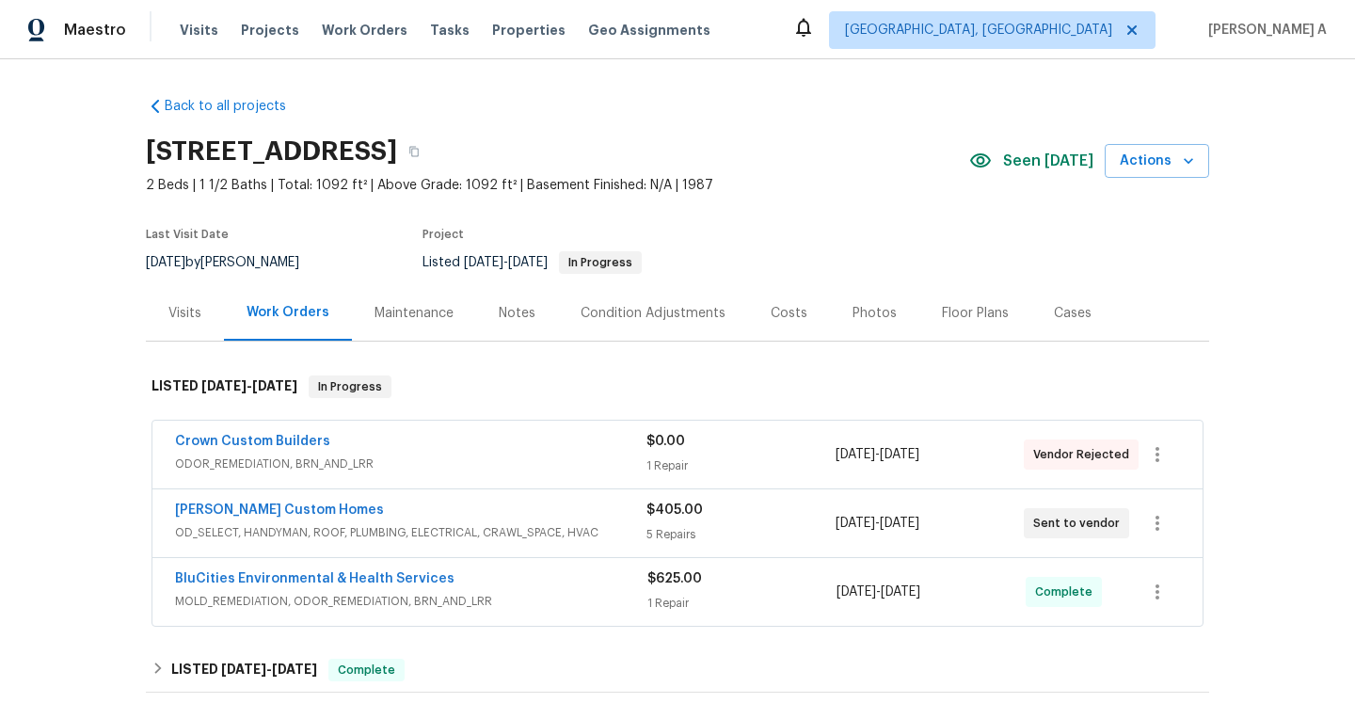
click at [440, 526] on span "OD_SELECT, HANDYMAN, ROOF, PLUMBING, ELECTRICAL, CRAWL_SPACE, HVAC" at bounding box center [411, 532] width 472 height 19
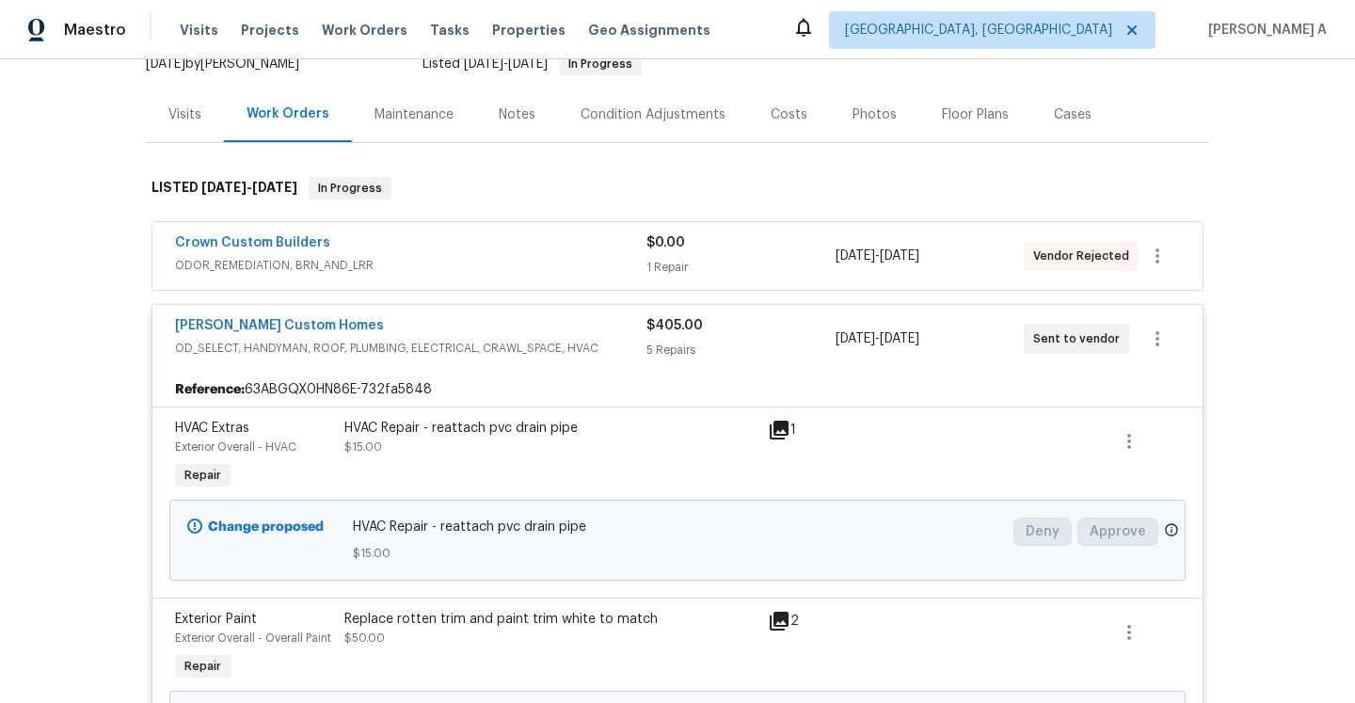
scroll to position [248, 0]
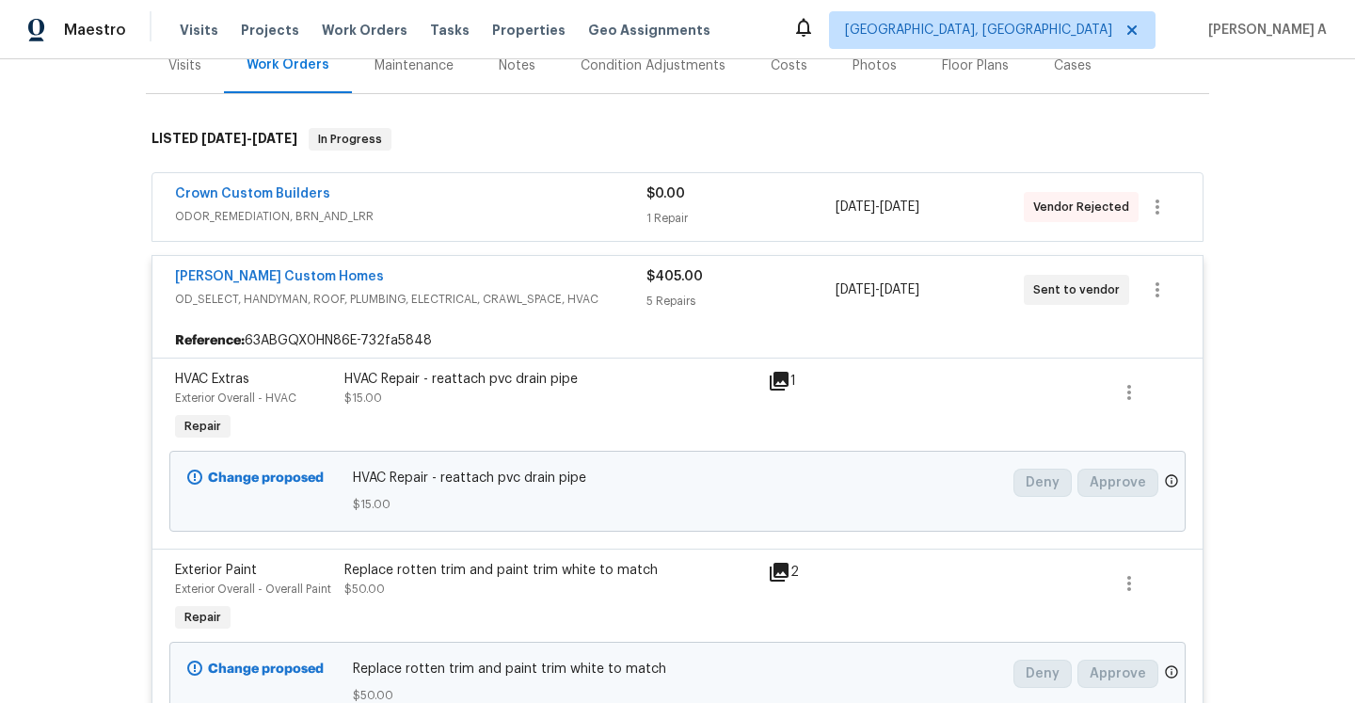
click at [421, 204] on div "Crown Custom Builders" at bounding box center [411, 195] width 472 height 23
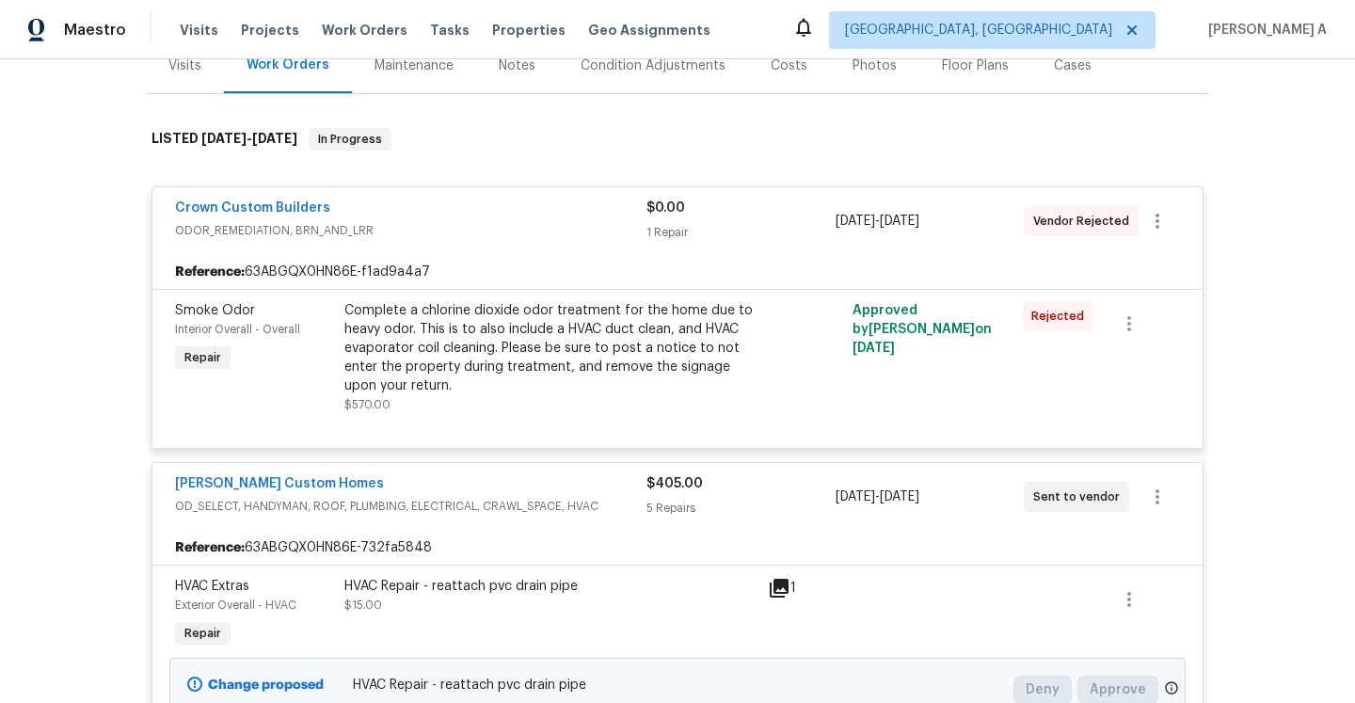
click at [552, 236] on span "ODOR_REMEDIATION, BRN_AND_LRR" at bounding box center [411, 230] width 472 height 19
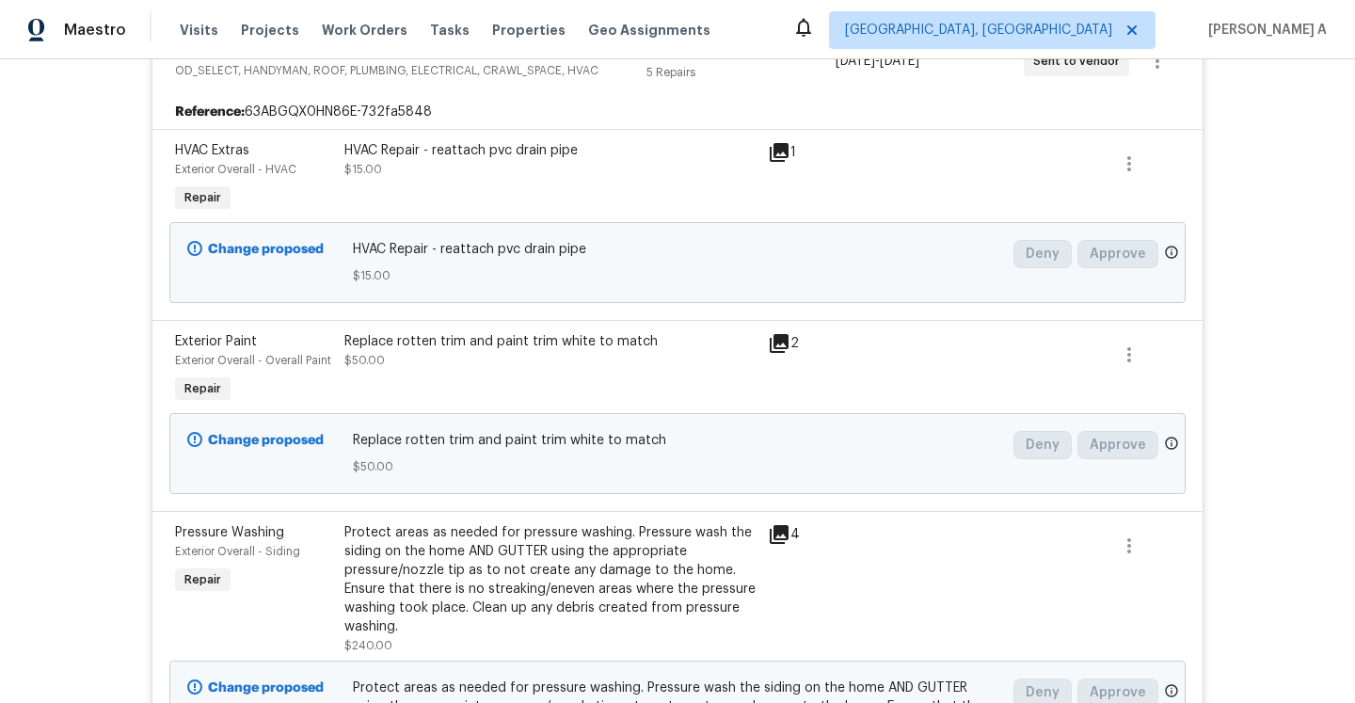
scroll to position [481, 0]
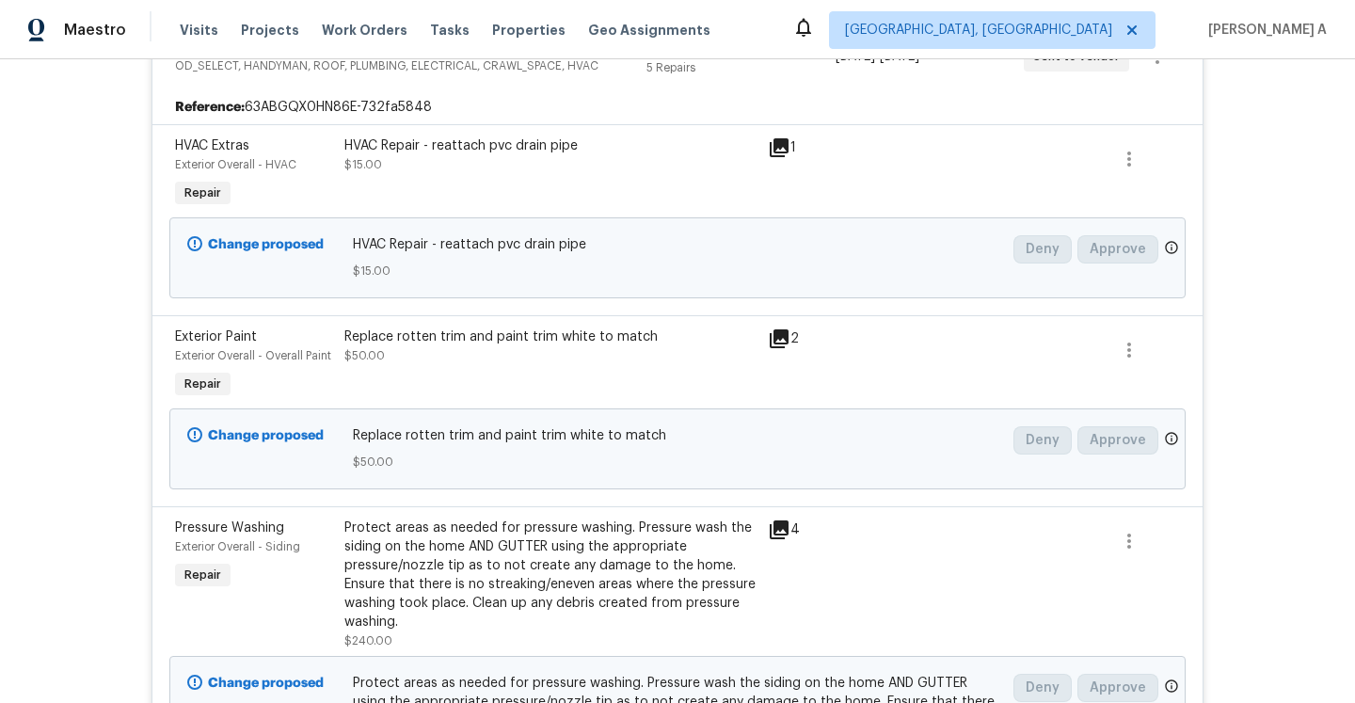
click at [776, 344] on icon at bounding box center [779, 338] width 19 height 19
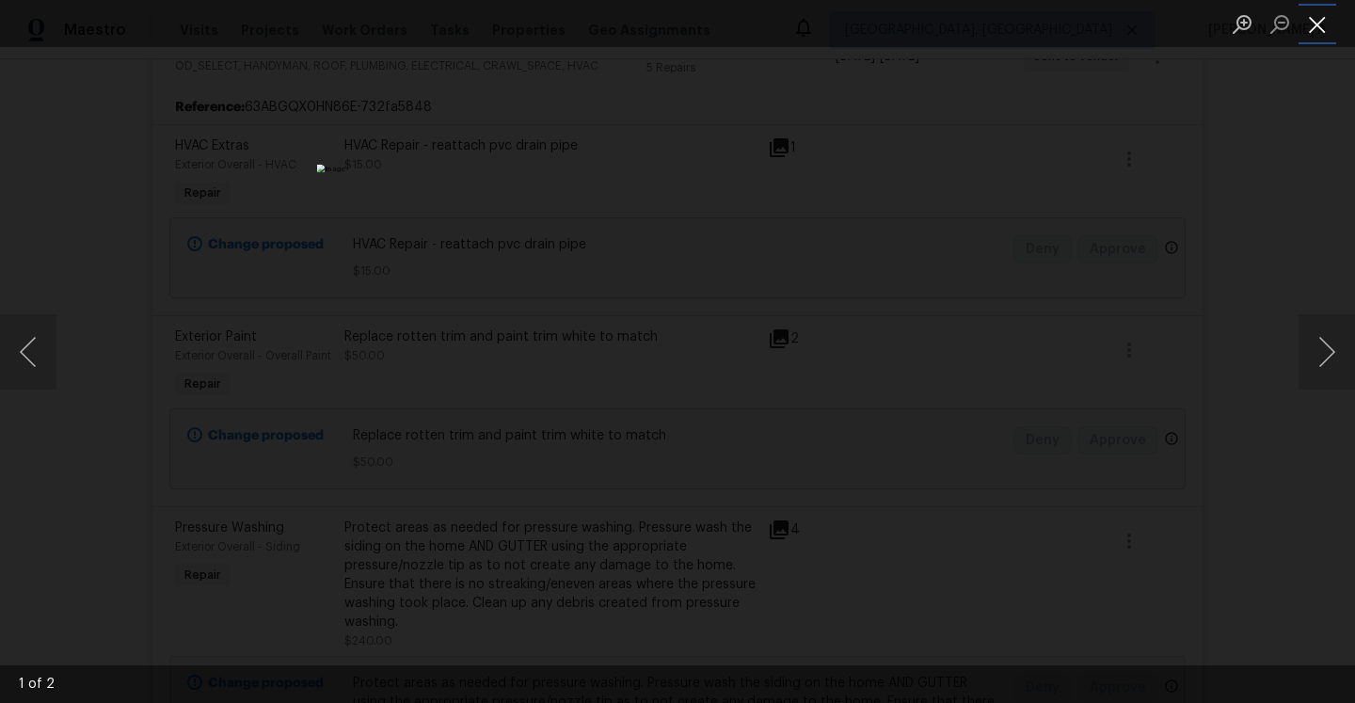
click at [1316, 29] on button "Close lightbox" at bounding box center [1318, 24] width 38 height 33
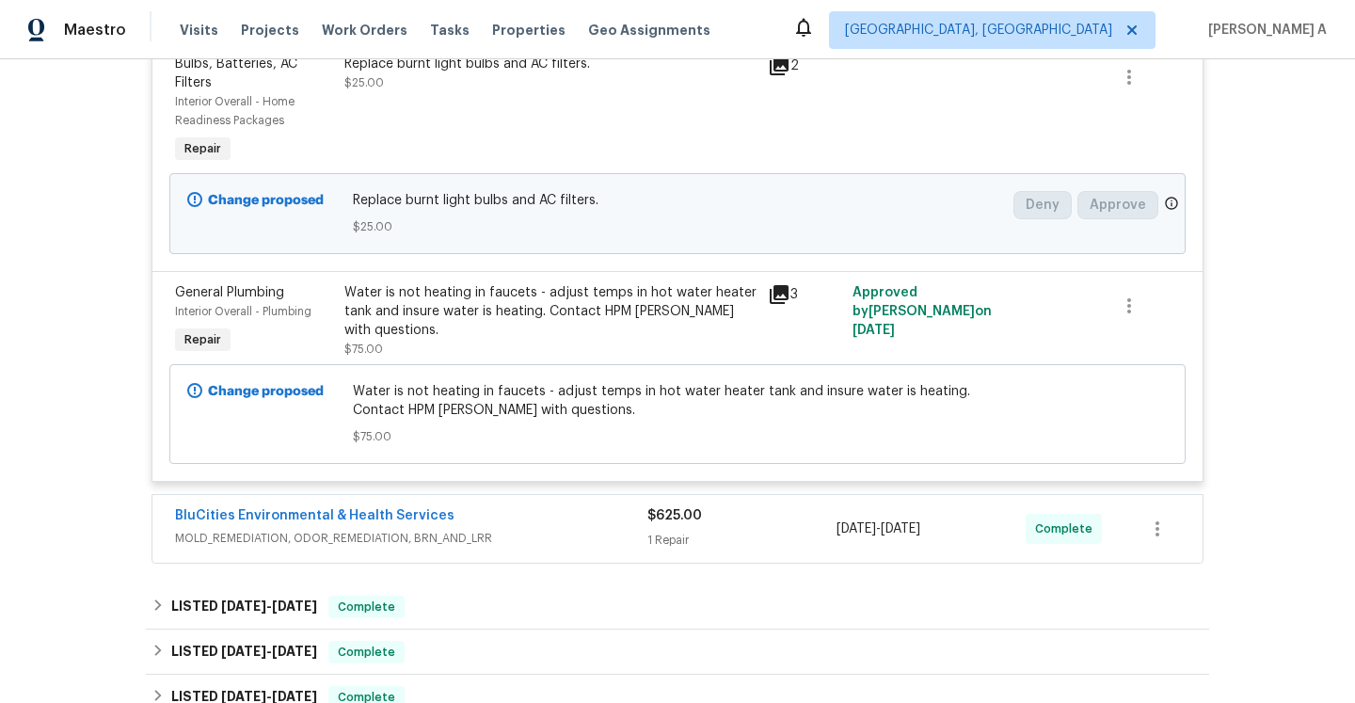
scroll to position [1289, 0]
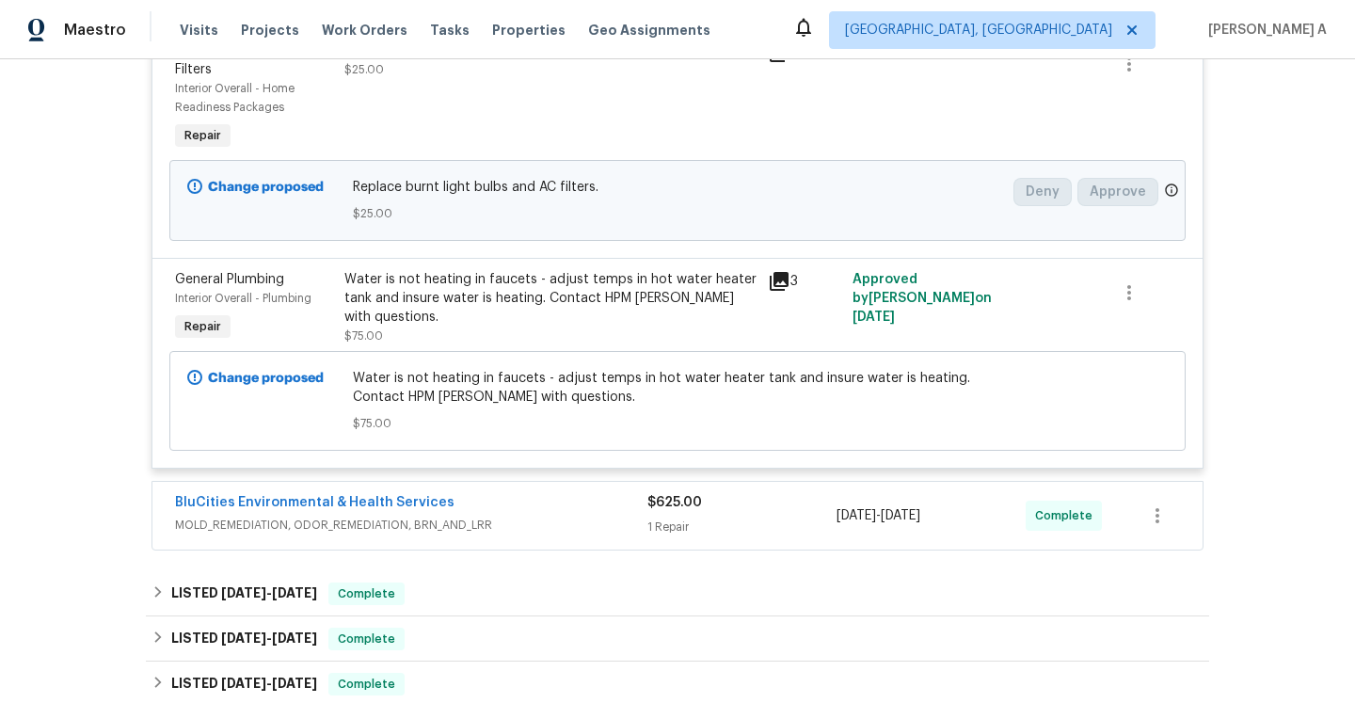
click at [813, 519] on div "$625.00 1 Repair" at bounding box center [742, 515] width 189 height 45
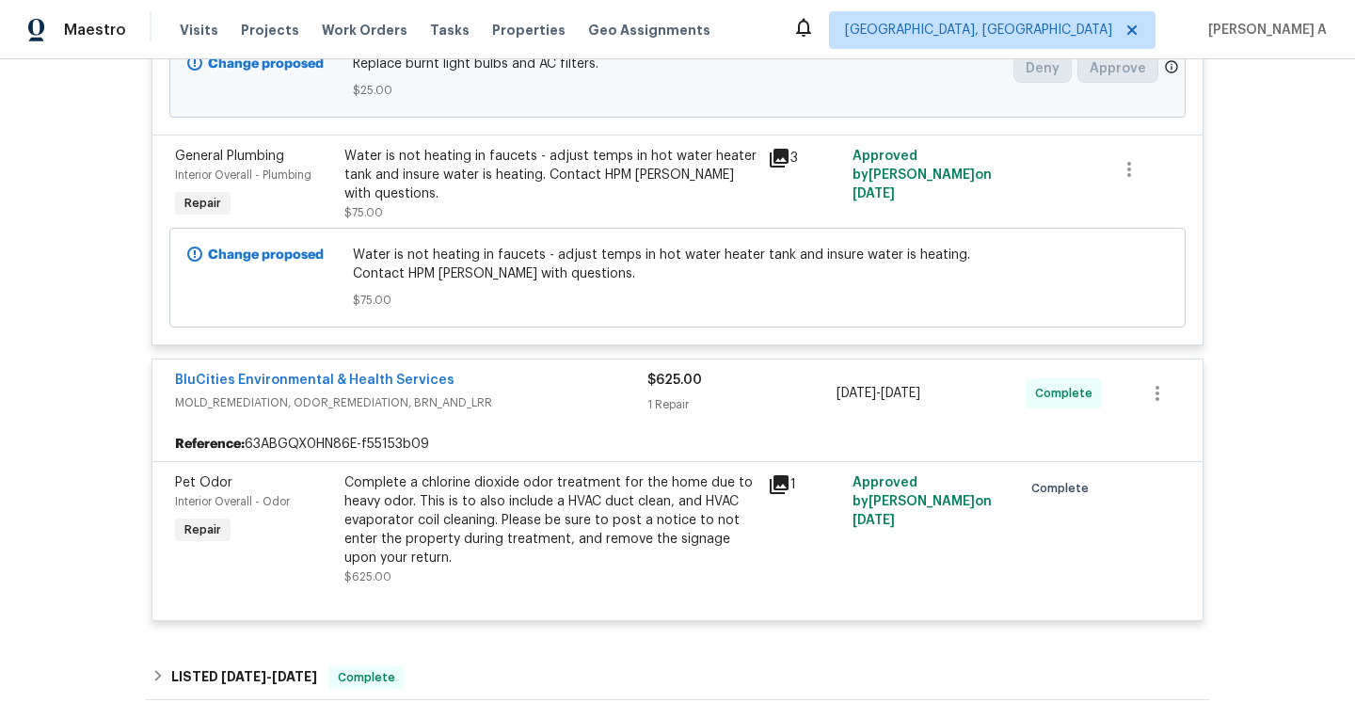
scroll to position [1422, 0]
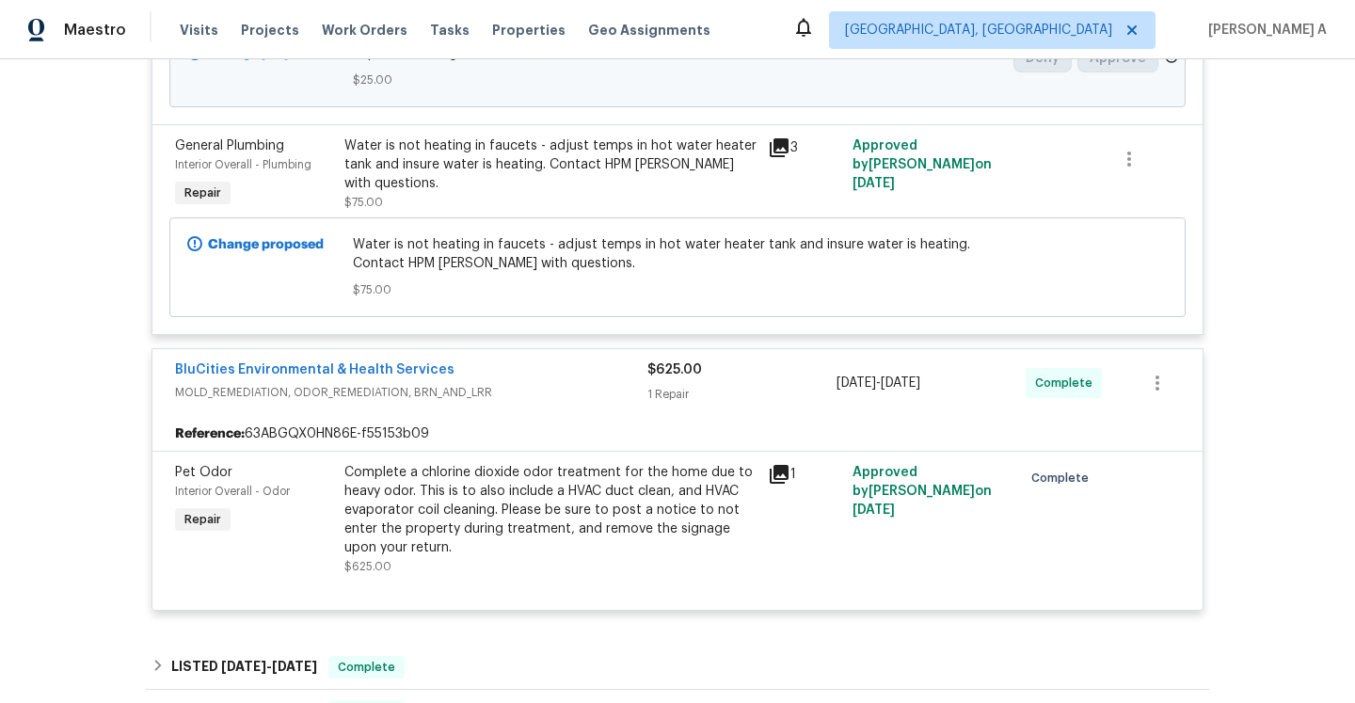
click at [736, 371] on div "$625.00" at bounding box center [742, 369] width 189 height 19
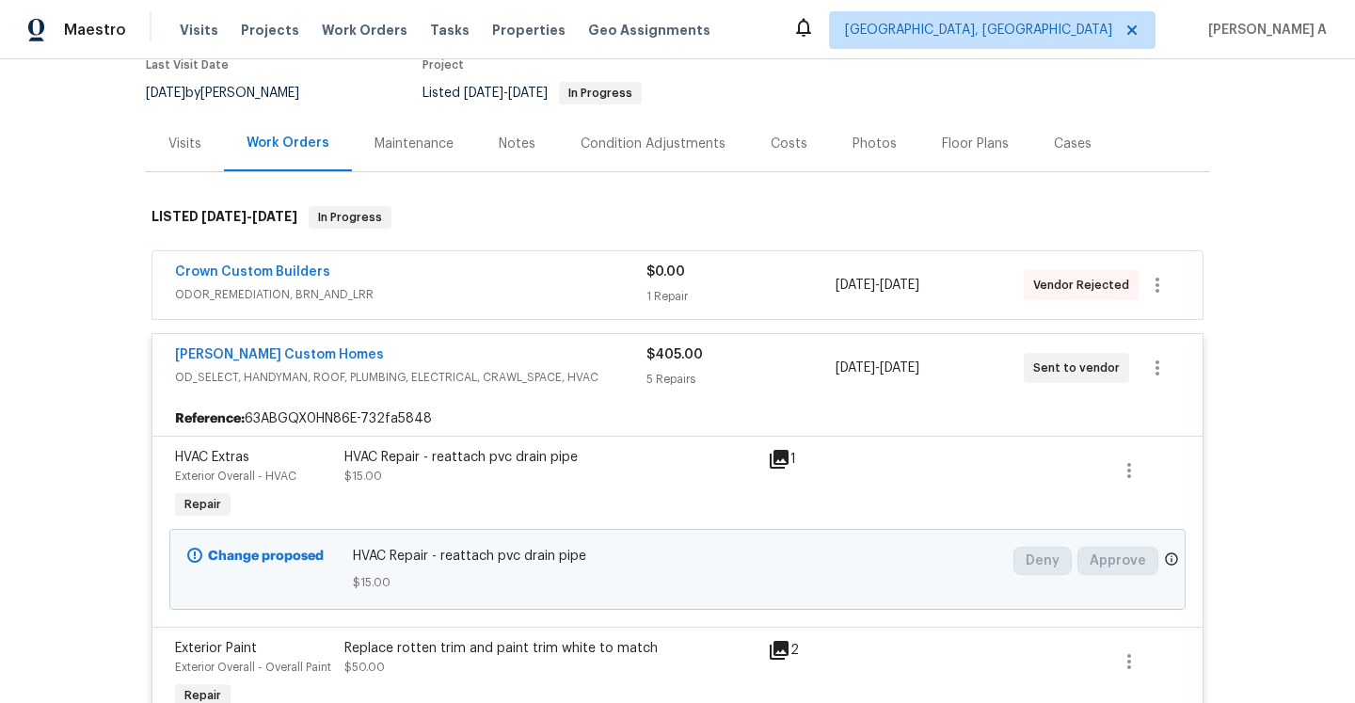
scroll to position [141, 0]
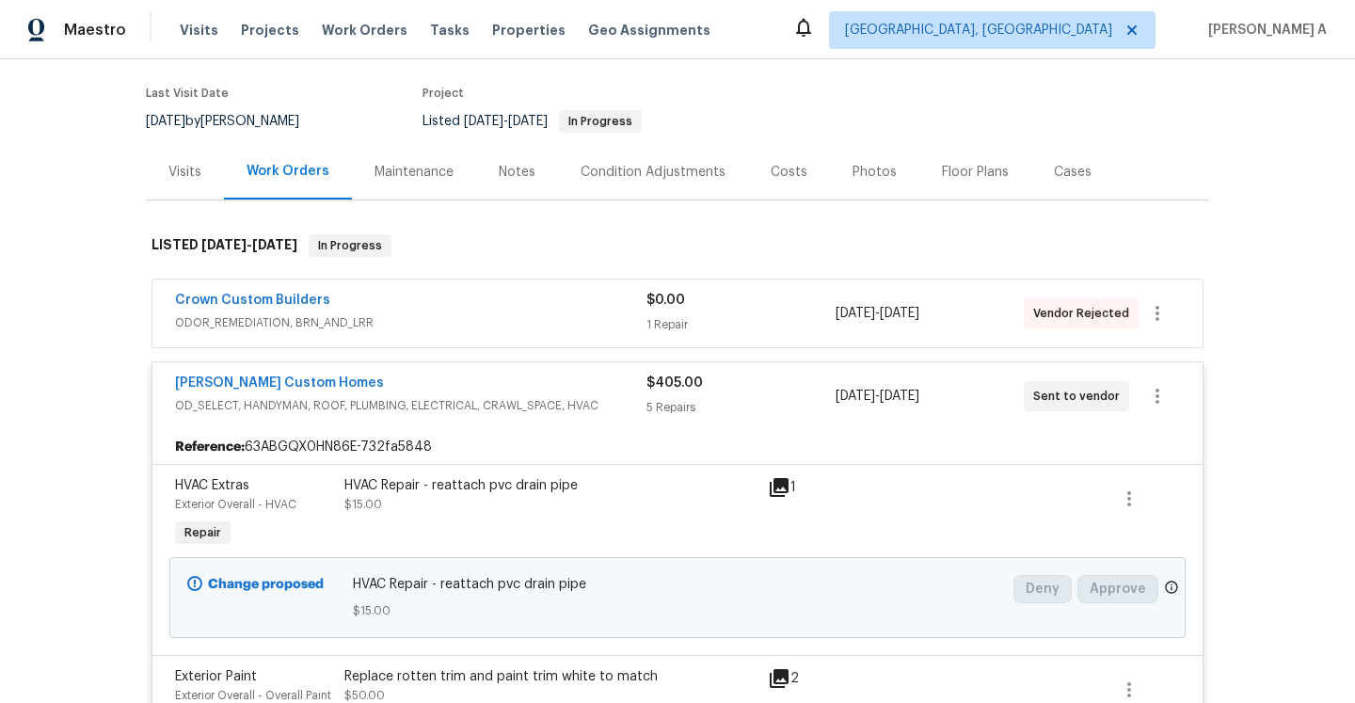
click at [187, 181] on div "Visits" at bounding box center [185, 172] width 78 height 56
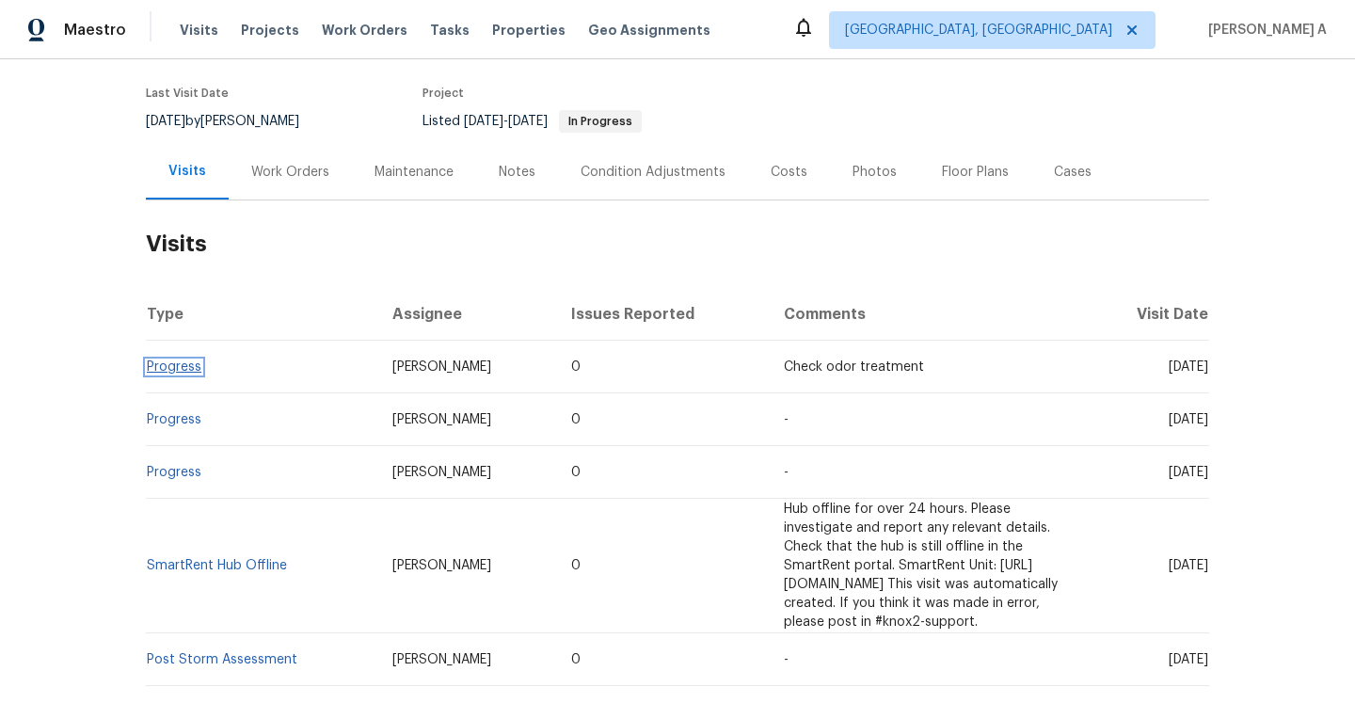
click at [194, 368] on link "Progress" at bounding box center [174, 366] width 55 height 13
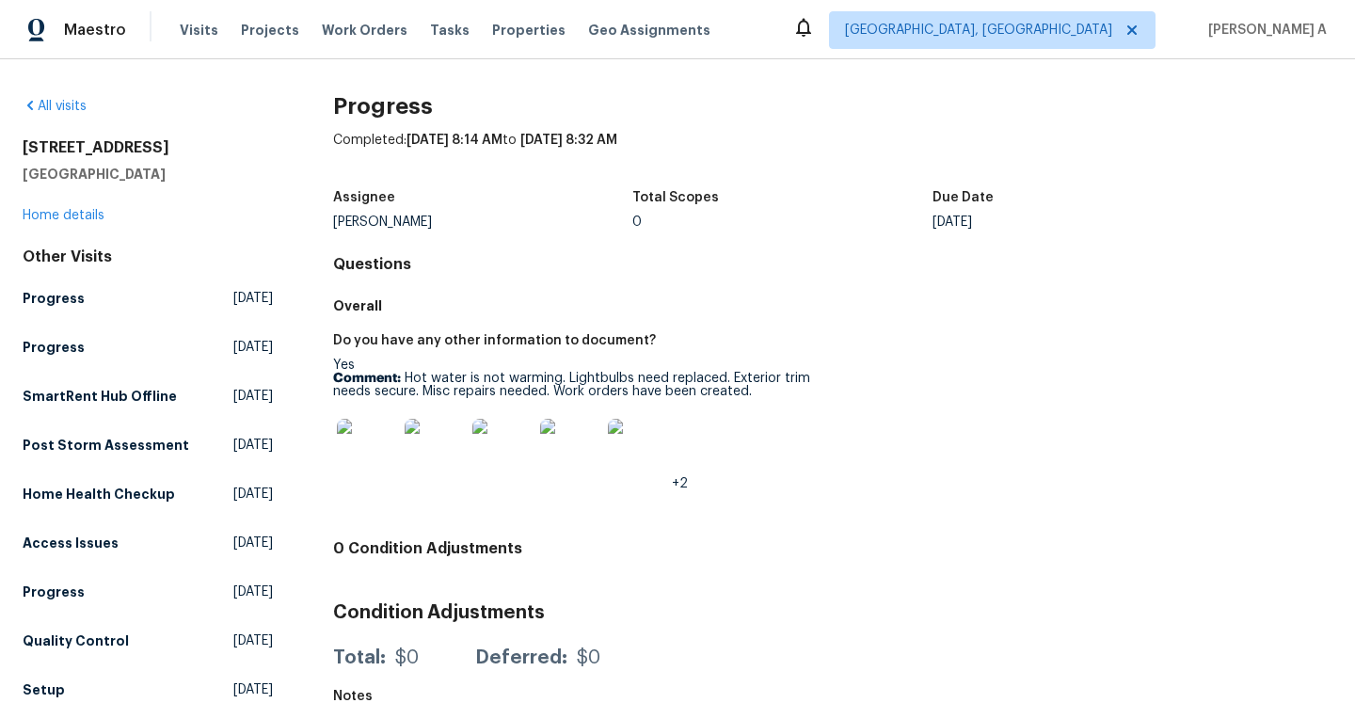
click at [434, 438] on img at bounding box center [435, 449] width 60 height 60
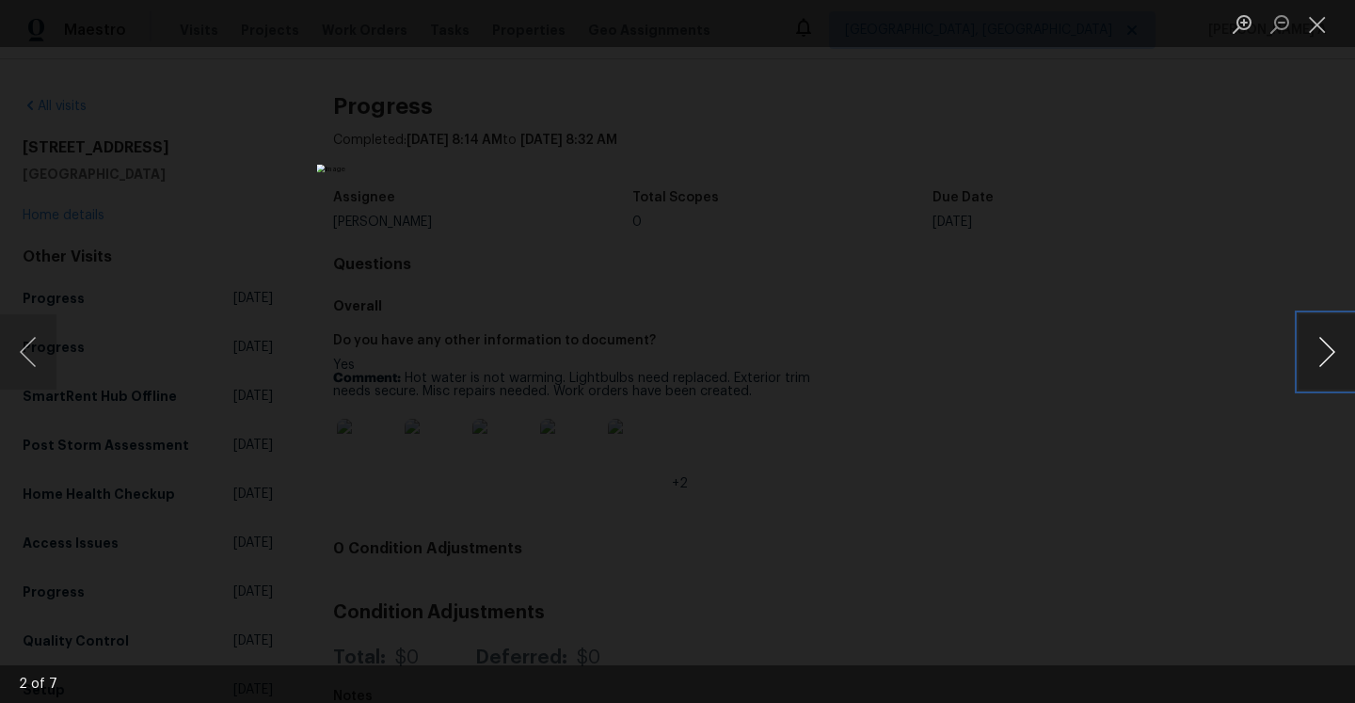
click at [1329, 345] on button "Next image" at bounding box center [1327, 351] width 56 height 75
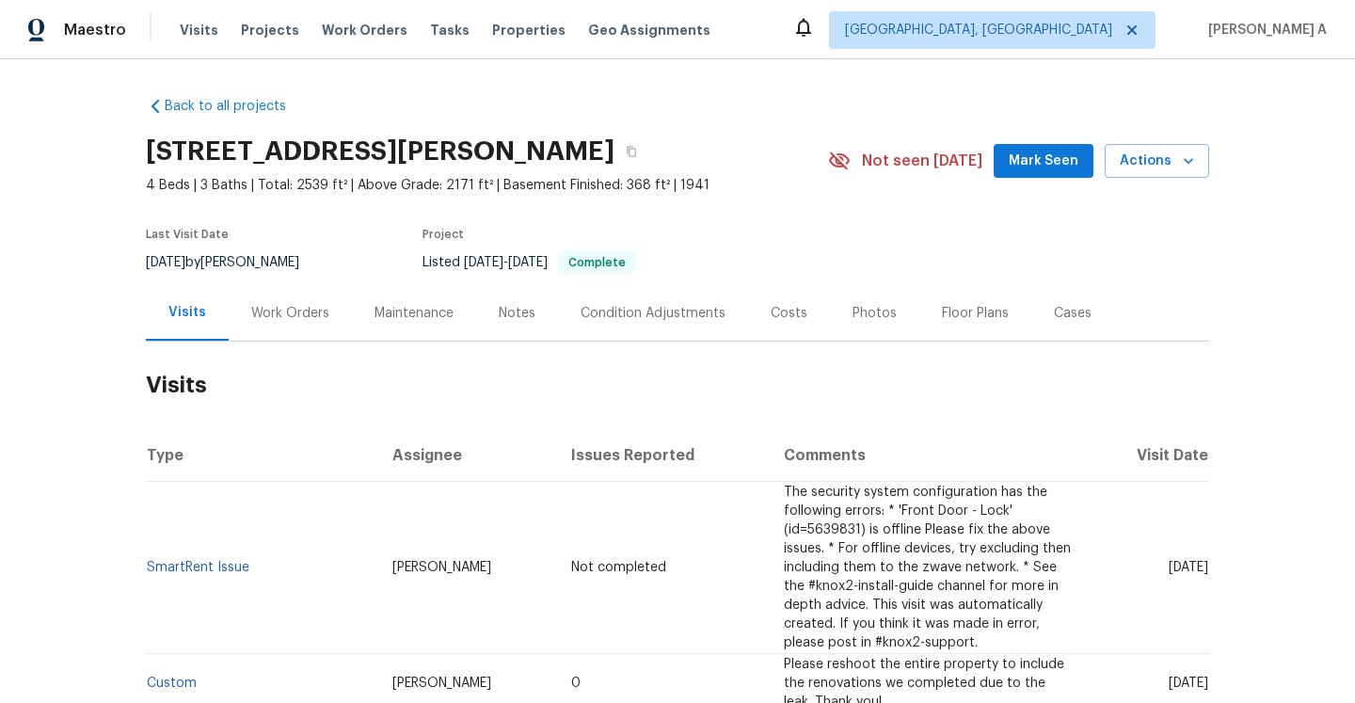
click at [320, 309] on div "Work Orders" at bounding box center [290, 313] width 78 height 19
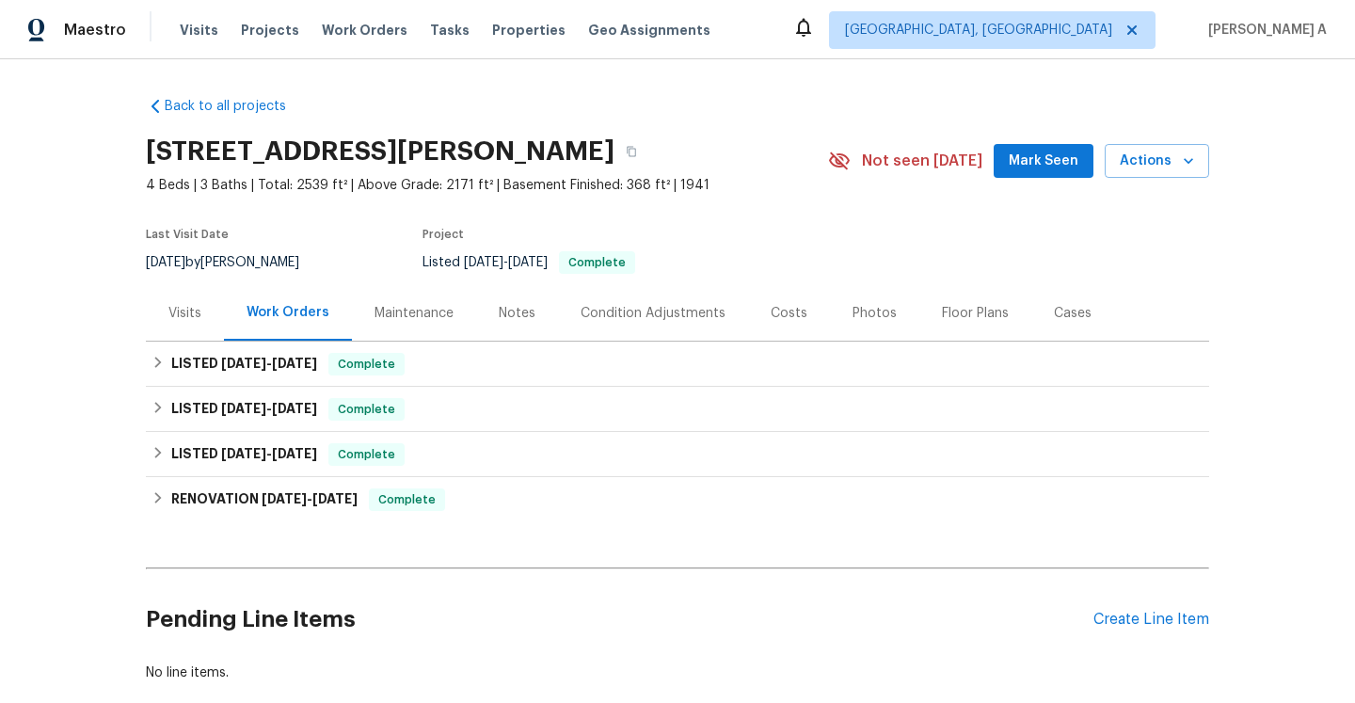
click at [175, 316] on div "Visits" at bounding box center [184, 313] width 33 height 19
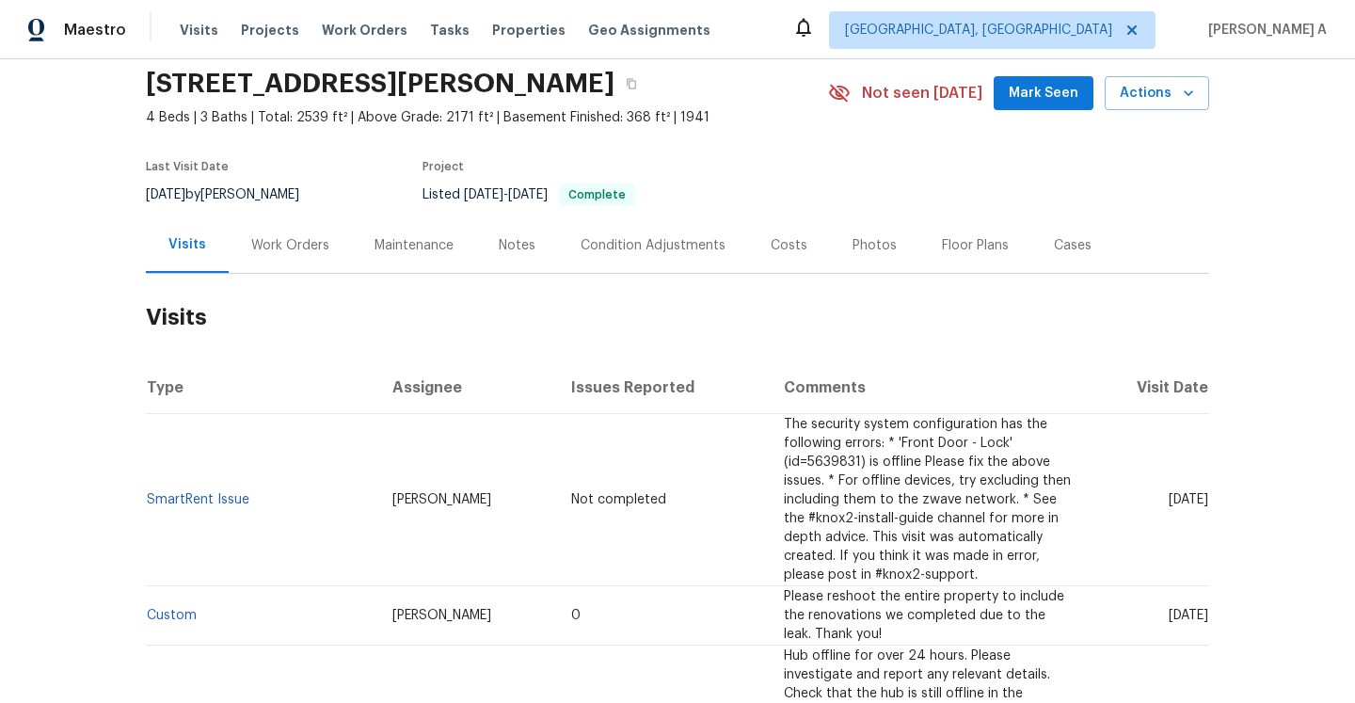
scroll to position [83, 0]
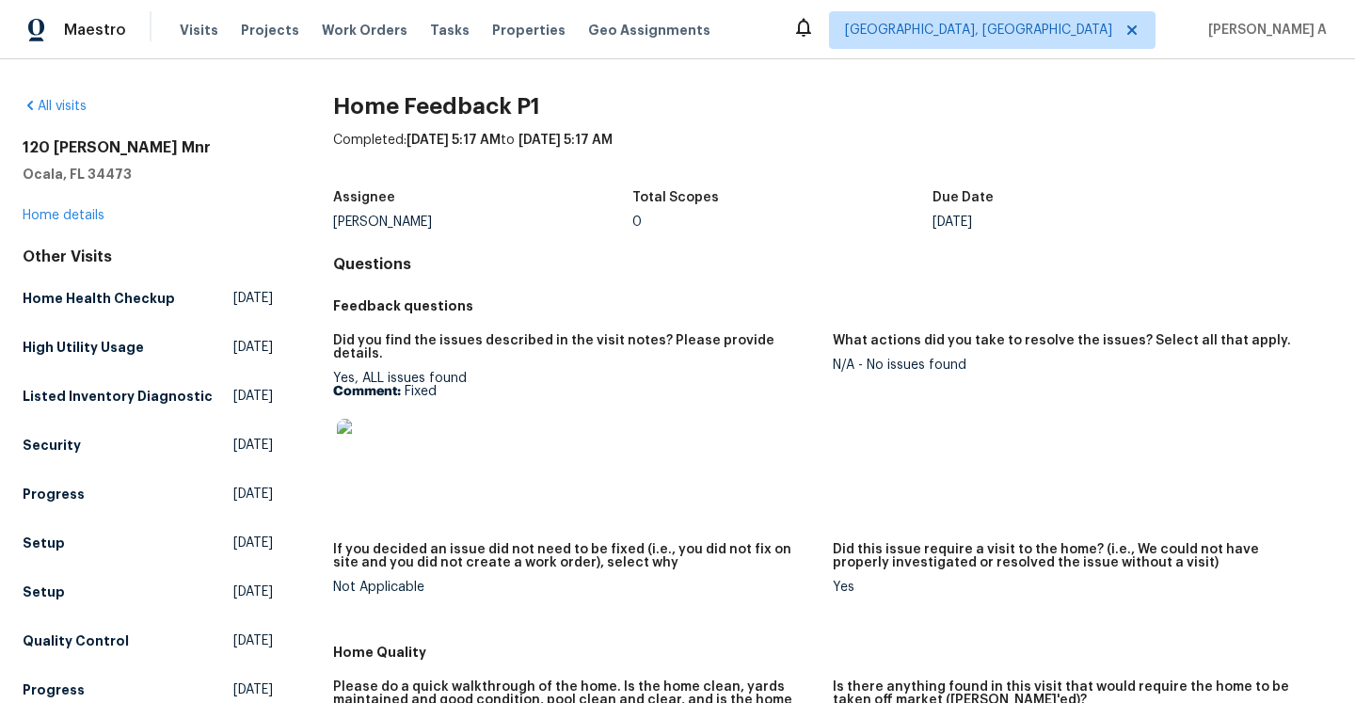
click at [408, 385] on p "Comment: Fixed" at bounding box center [575, 391] width 485 height 13
copy p "Fixed"
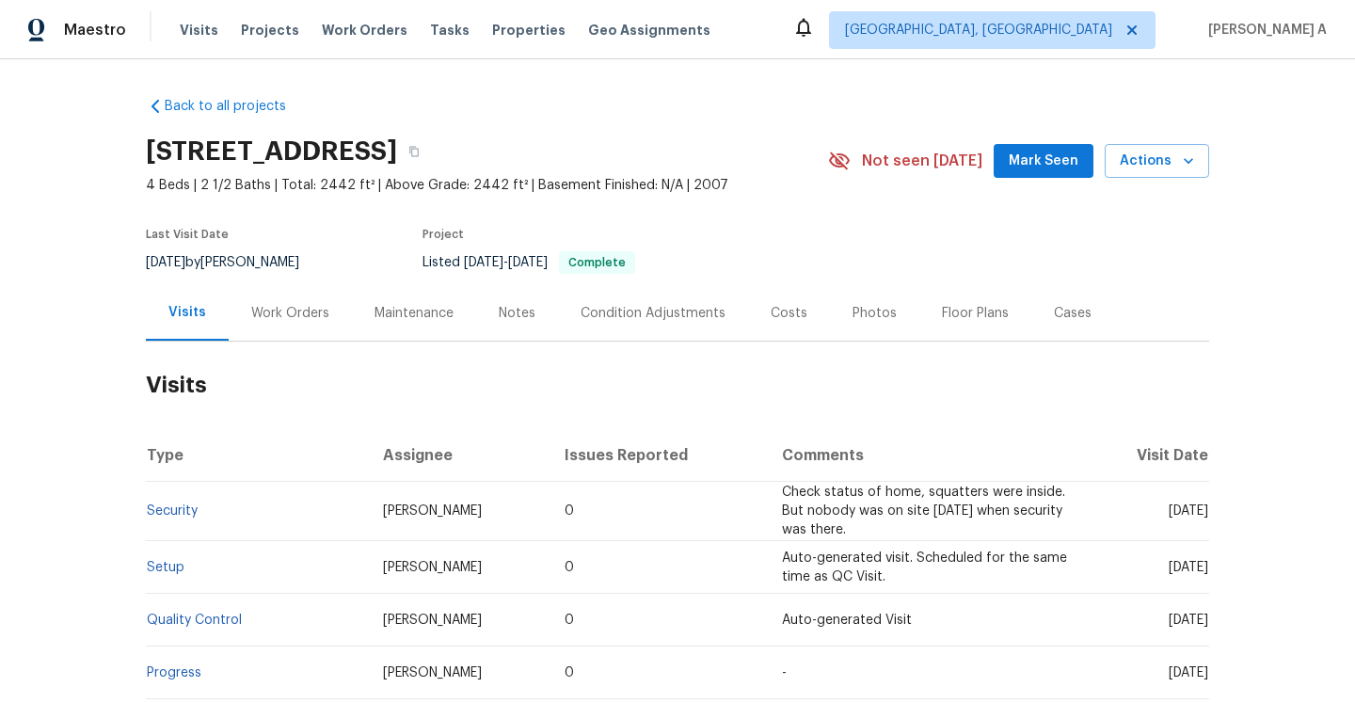
click at [263, 322] on div "Work Orders" at bounding box center [290, 313] width 123 height 56
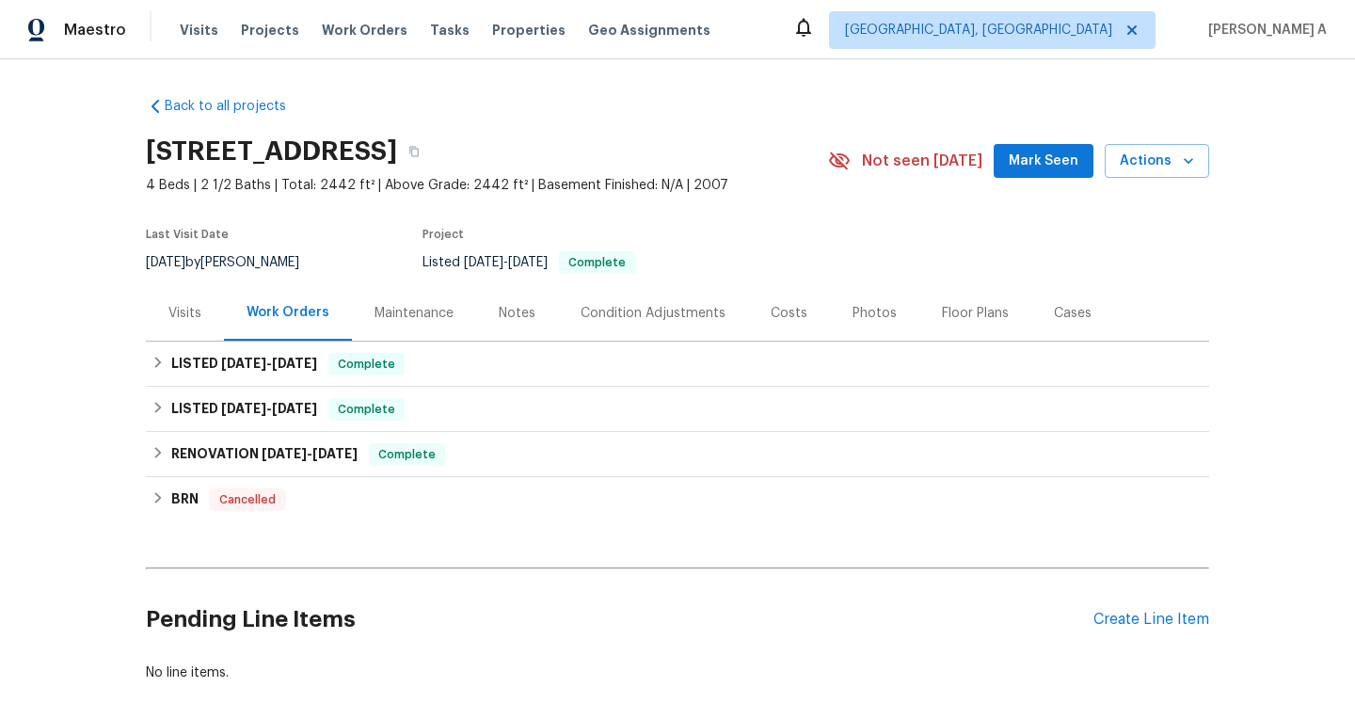
click at [199, 326] on div "Visits" at bounding box center [185, 313] width 78 height 56
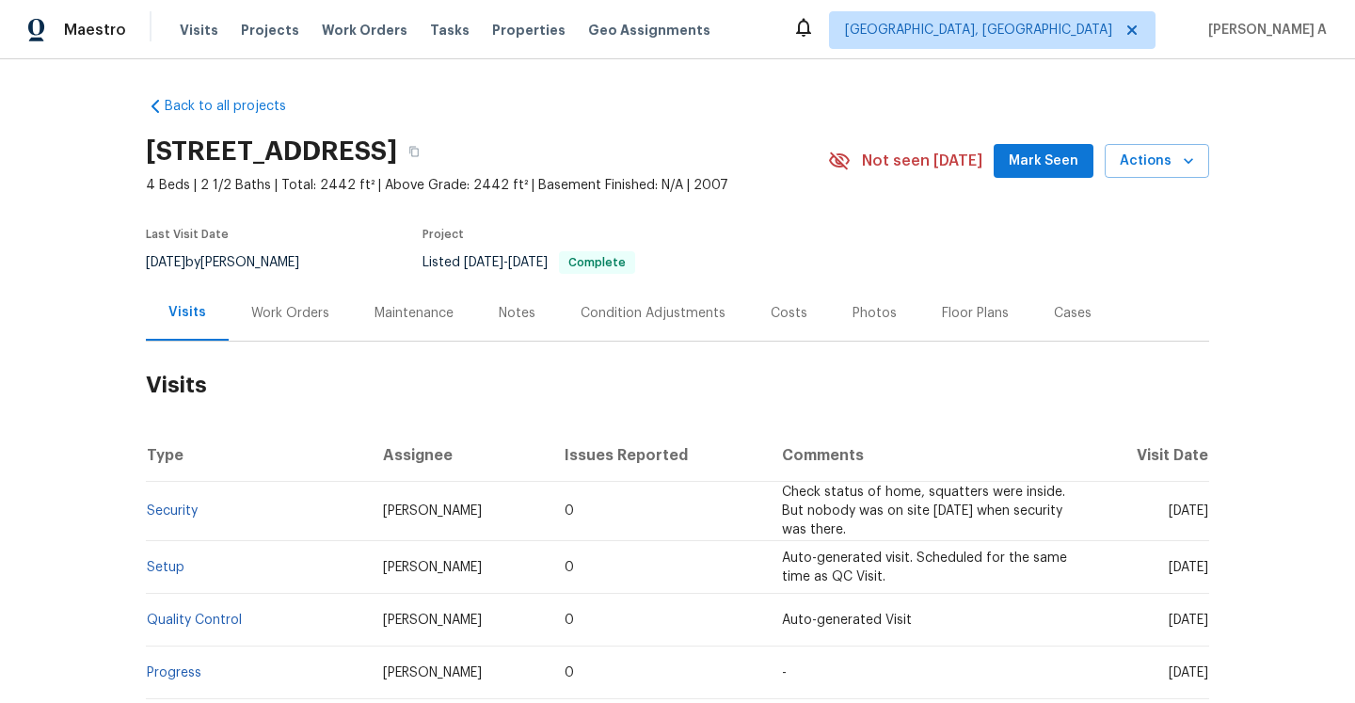
click at [275, 336] on div "Work Orders" at bounding box center [290, 313] width 123 height 56
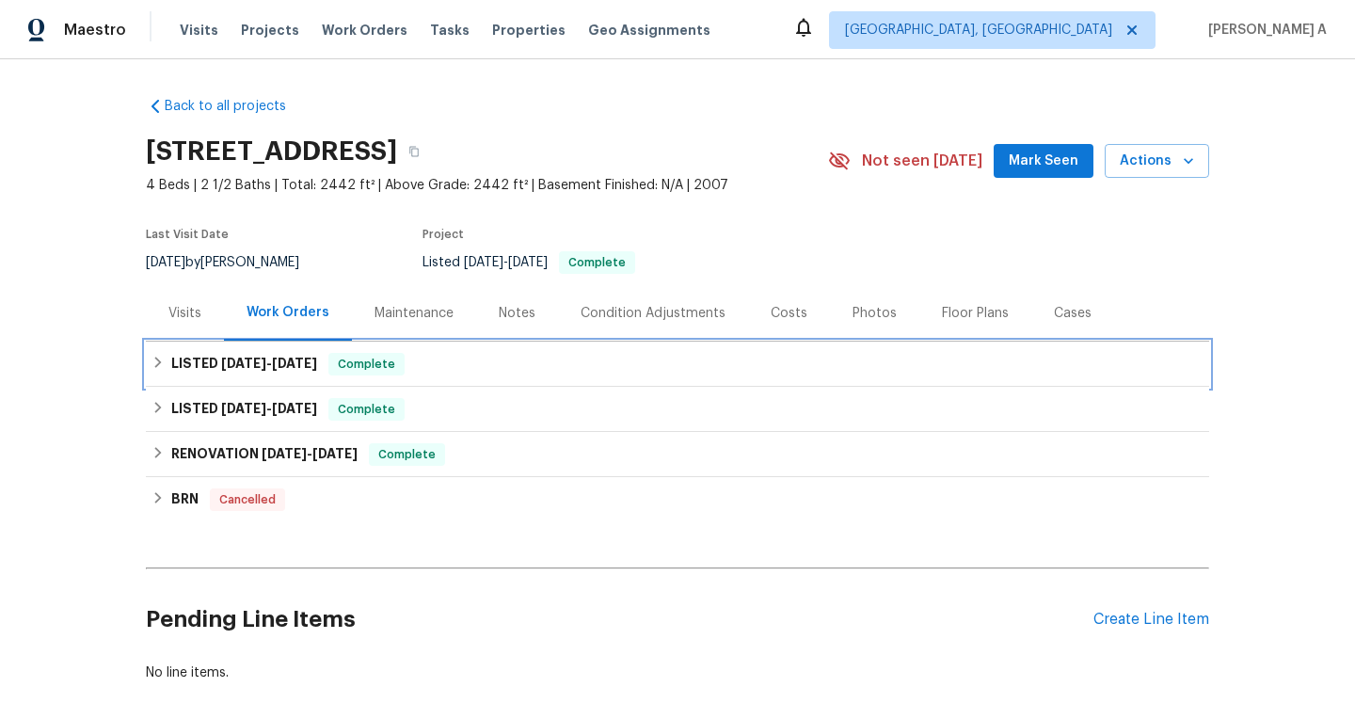
click at [299, 381] on div "LISTED 7/24/25 - 7/31/25 Complete" at bounding box center [678, 364] width 1064 height 45
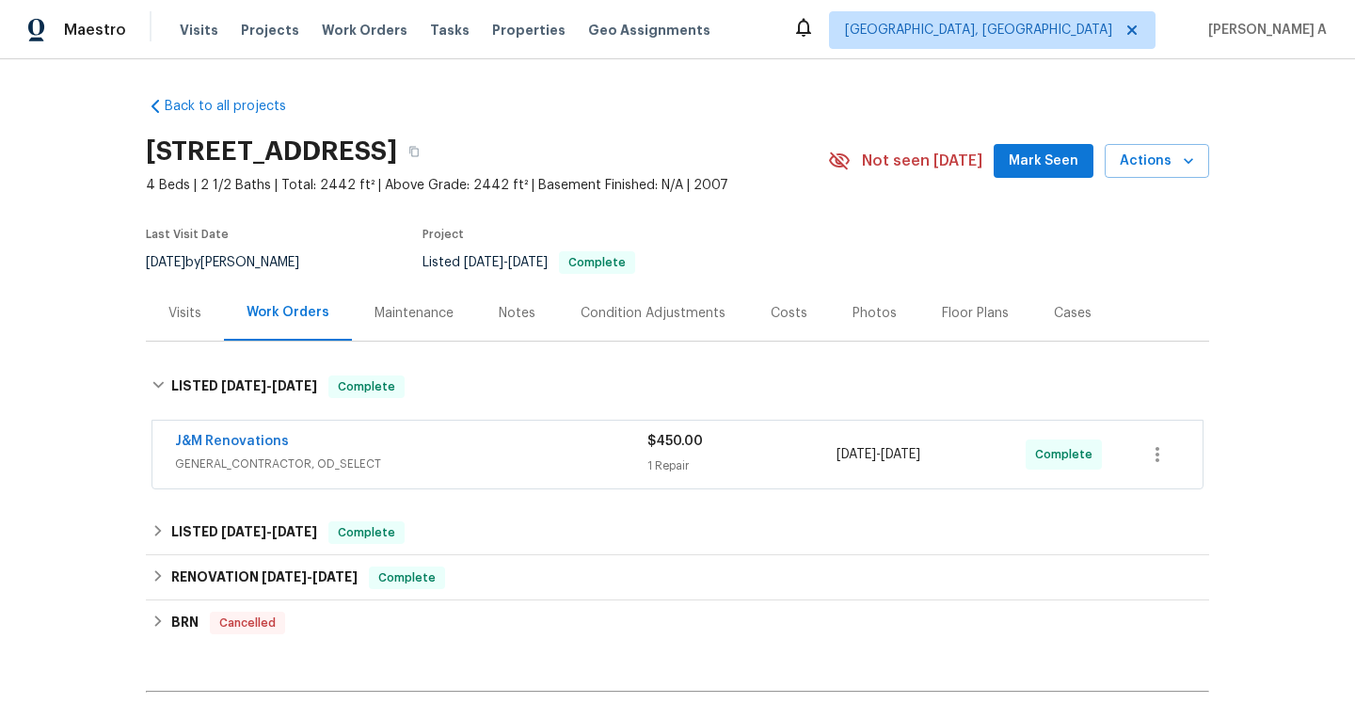
click at [329, 451] on div "J&M Renovations" at bounding box center [411, 443] width 472 height 23
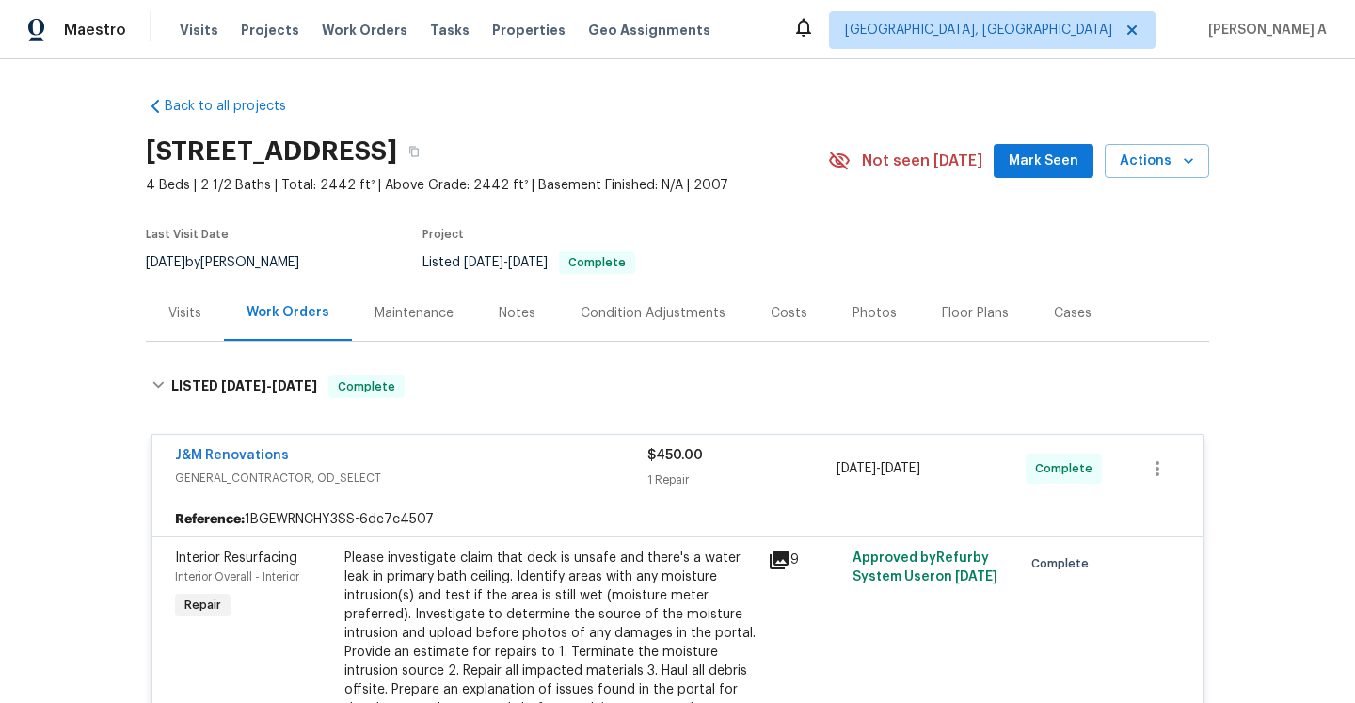
click at [339, 461] on div "J&M Renovations" at bounding box center [411, 457] width 472 height 23
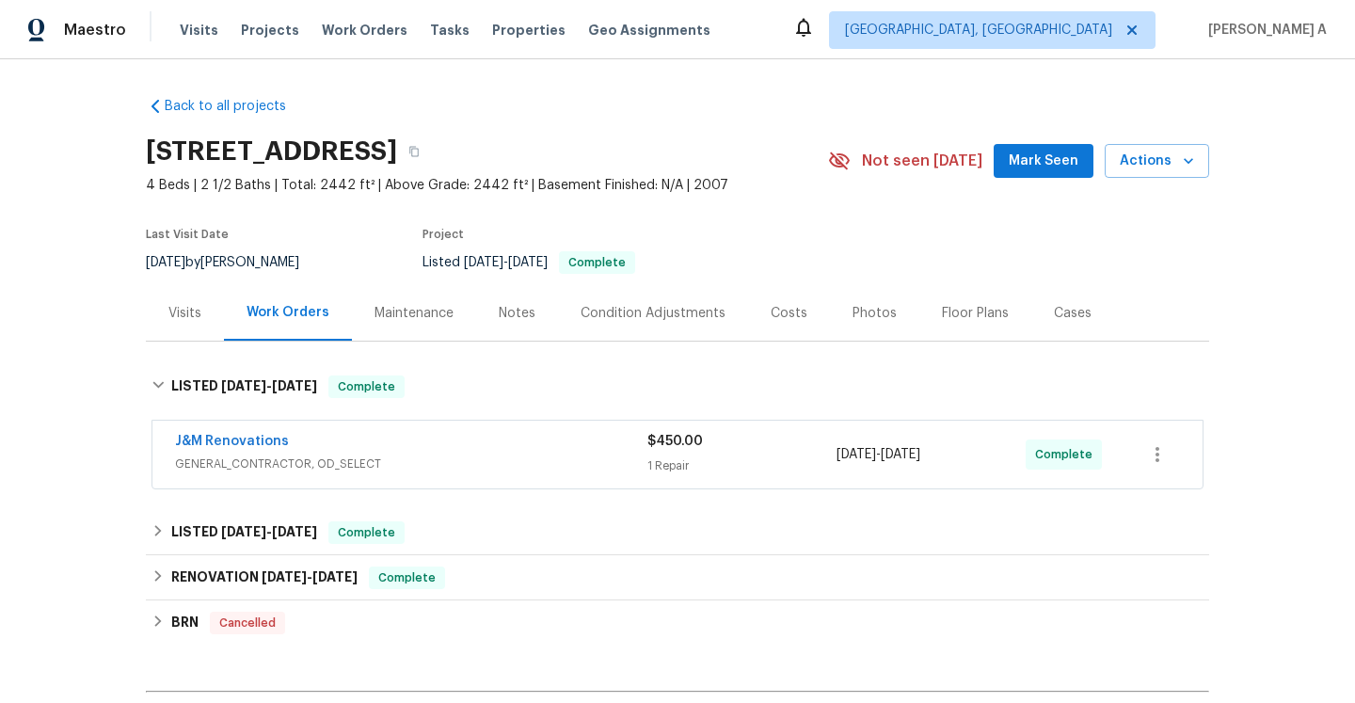
click at [198, 334] on div "Visits" at bounding box center [185, 313] width 78 height 56
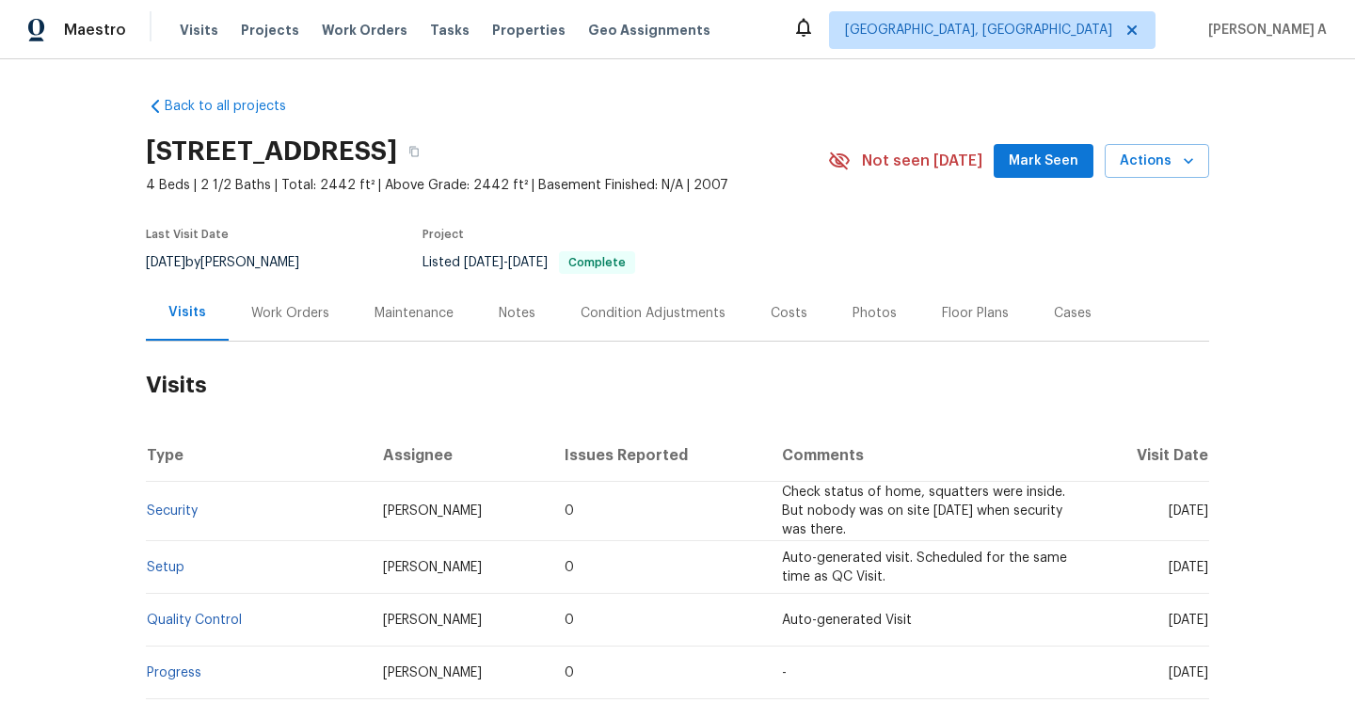
click at [301, 296] on div "Work Orders" at bounding box center [290, 313] width 123 height 56
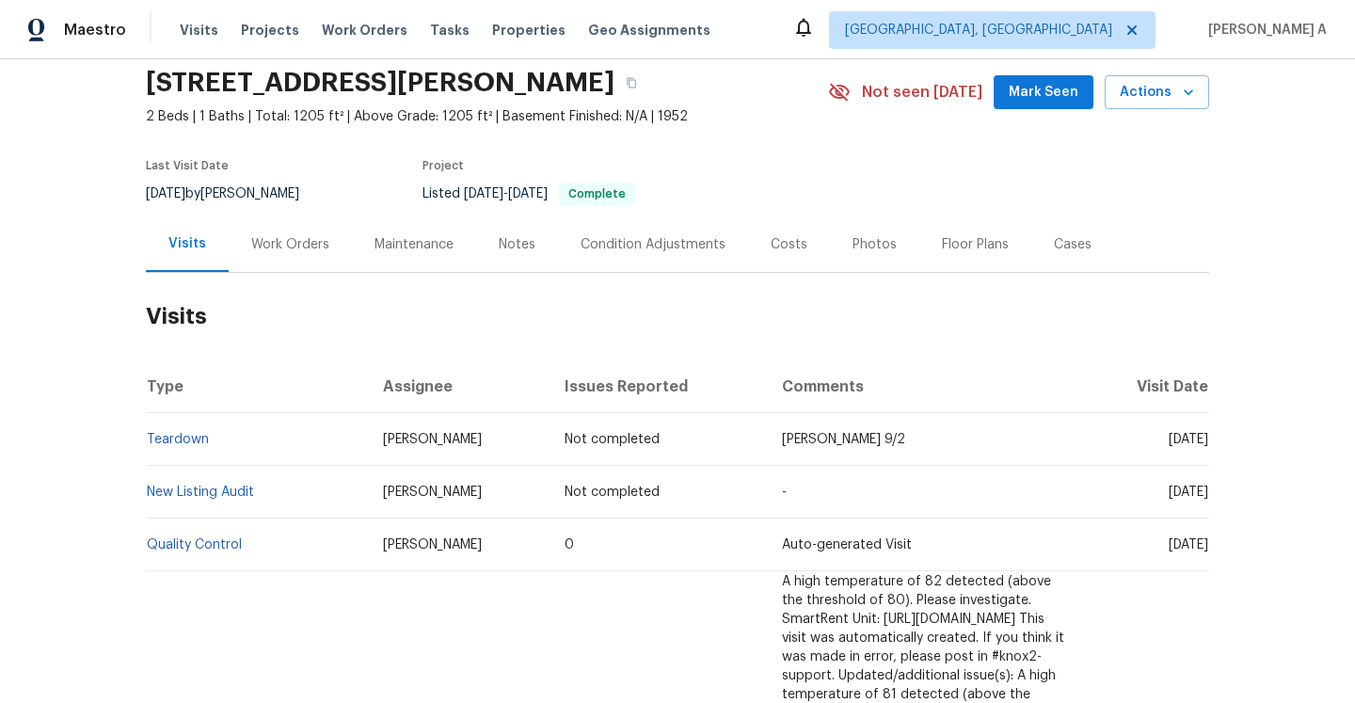
scroll to position [104, 0]
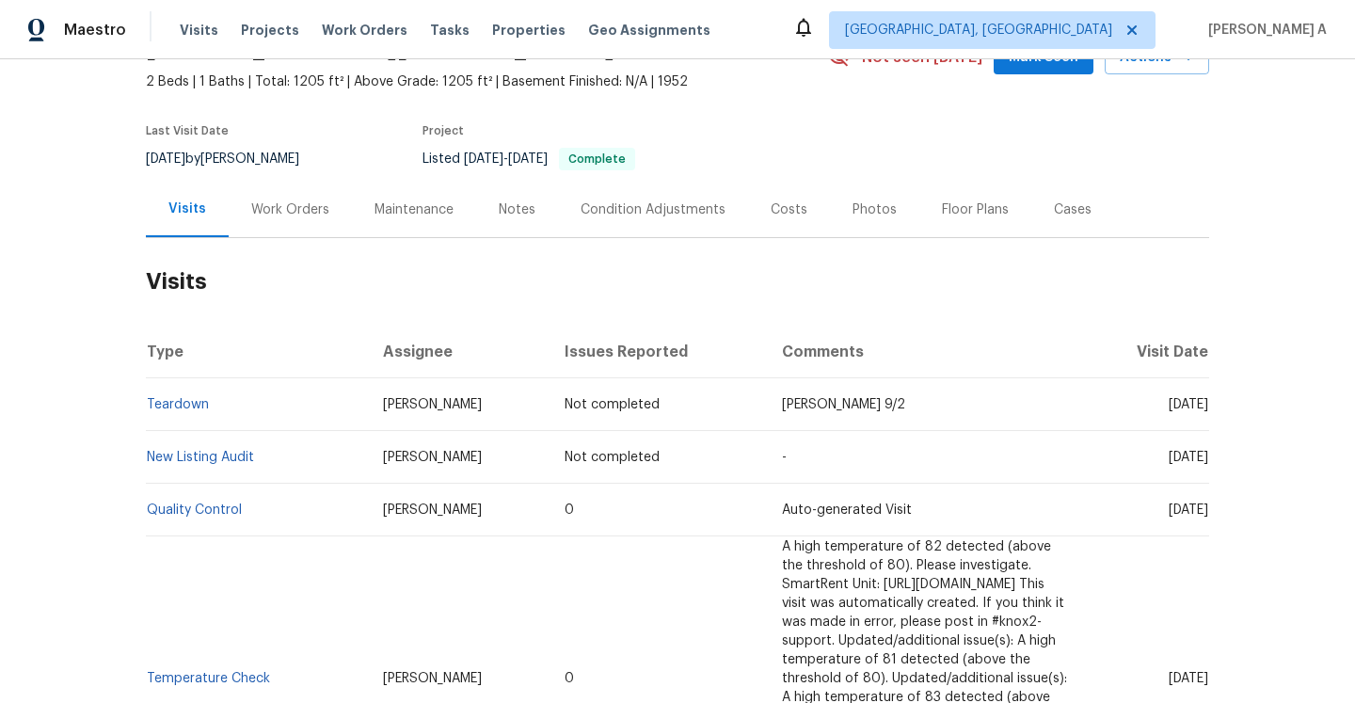
click at [242, 228] on div "Work Orders" at bounding box center [290, 210] width 123 height 56
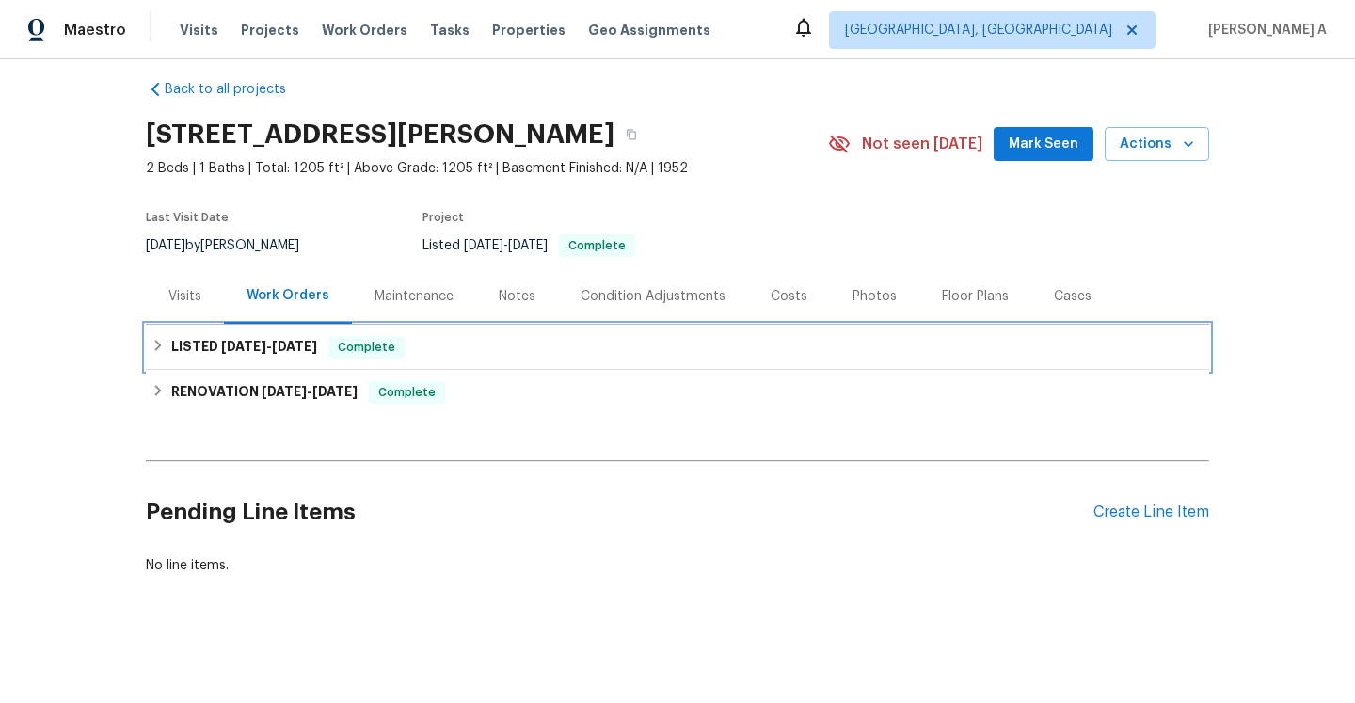
click at [245, 343] on span "[DATE]" at bounding box center [243, 346] width 45 height 13
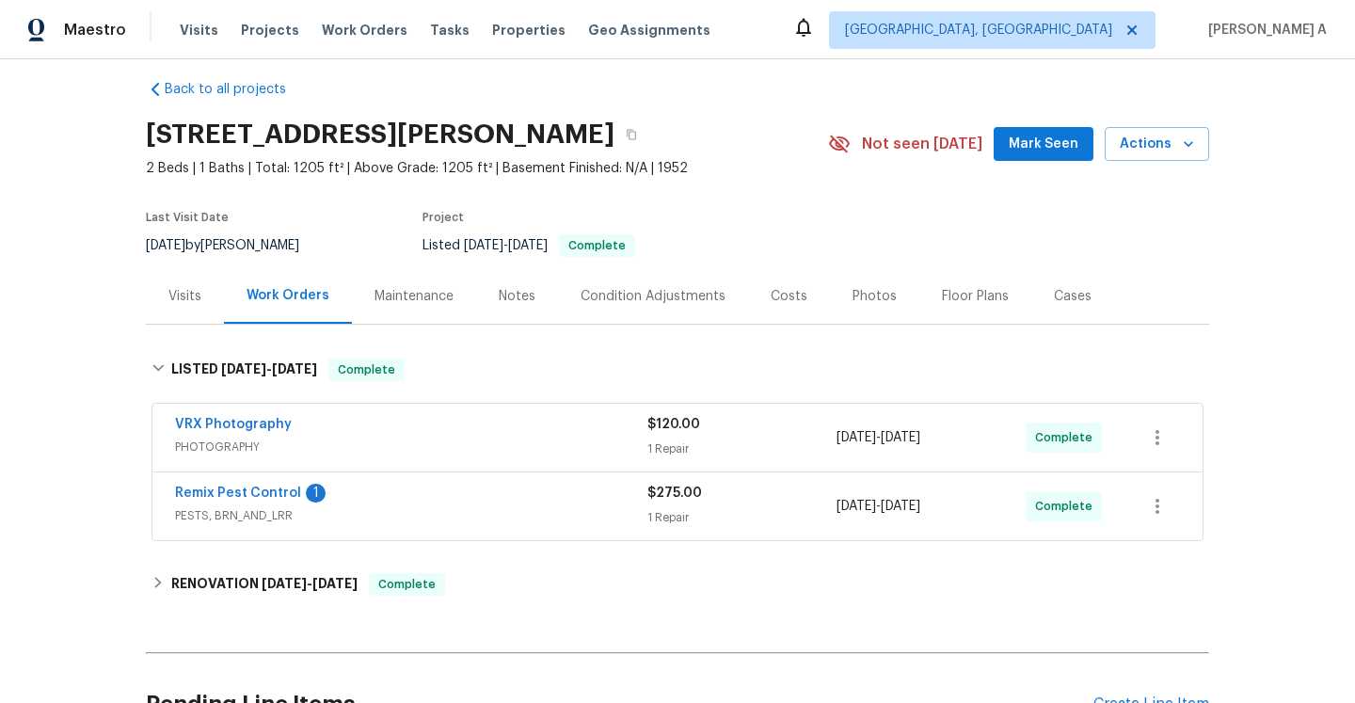
click at [455, 487] on div "Remix Pest Control 1" at bounding box center [411, 495] width 472 height 23
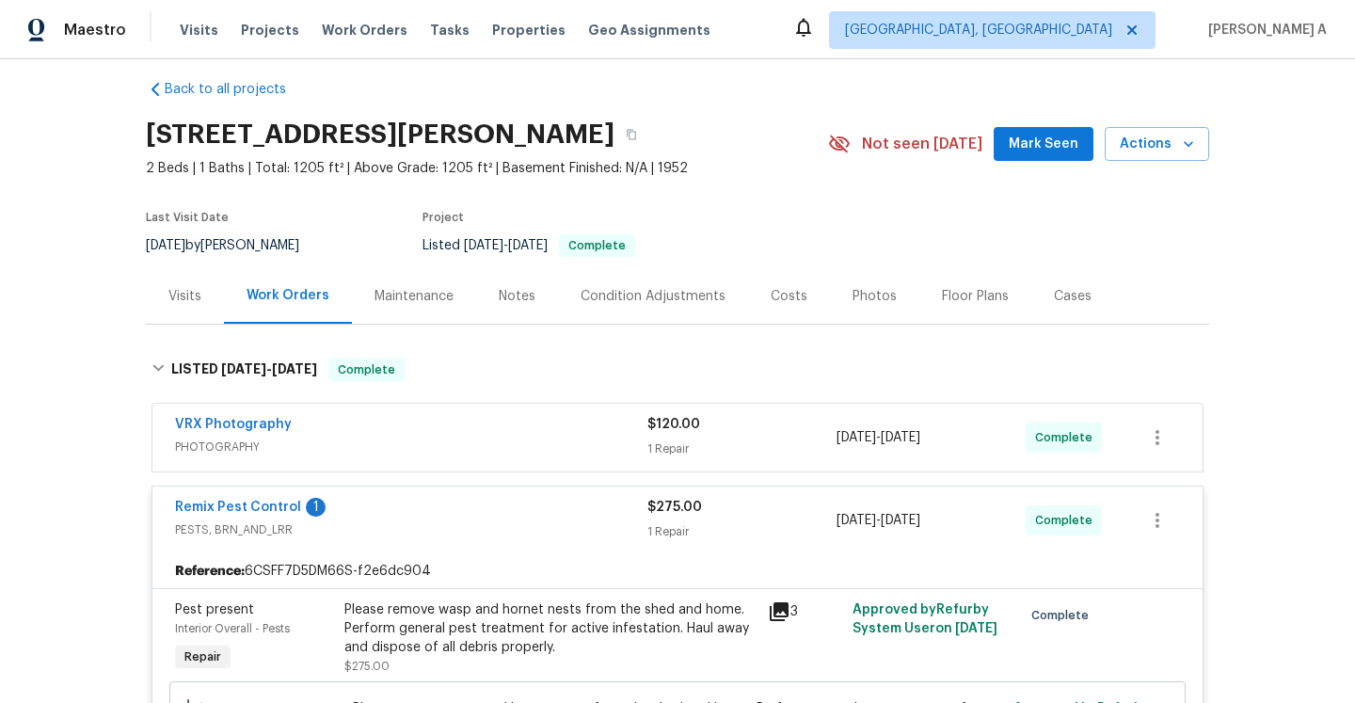
click at [476, 509] on div "Remix Pest Control 1" at bounding box center [411, 509] width 472 height 23
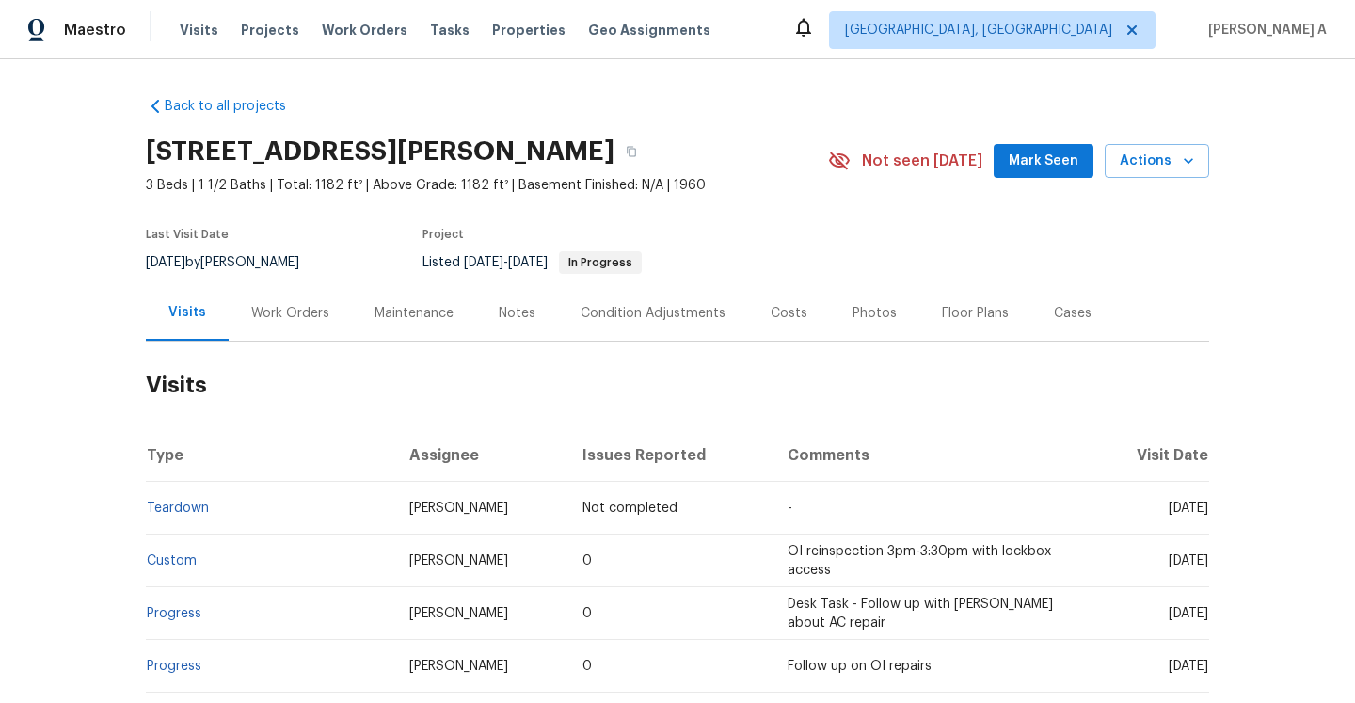
click at [296, 329] on div "Work Orders" at bounding box center [290, 313] width 123 height 56
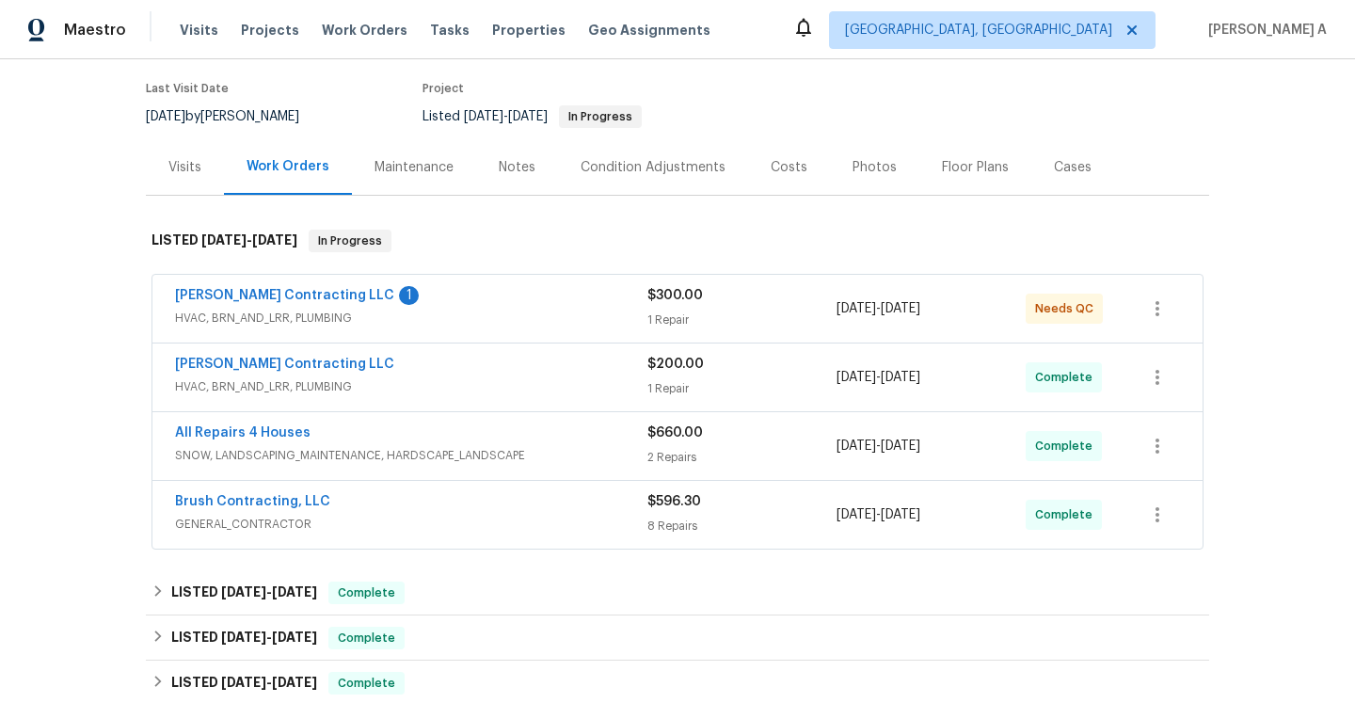
scroll to position [155, 0]
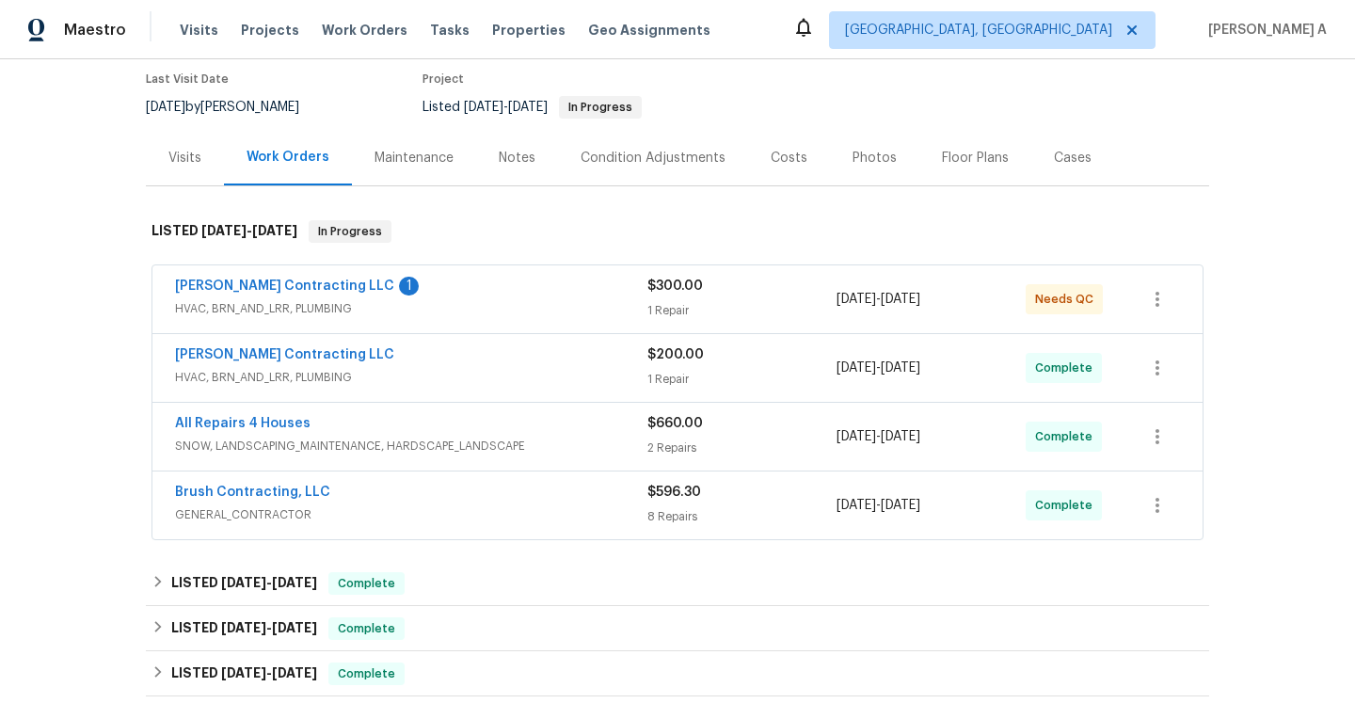
click at [421, 294] on div "Loftin Contracting LLC 1" at bounding box center [411, 288] width 472 height 23
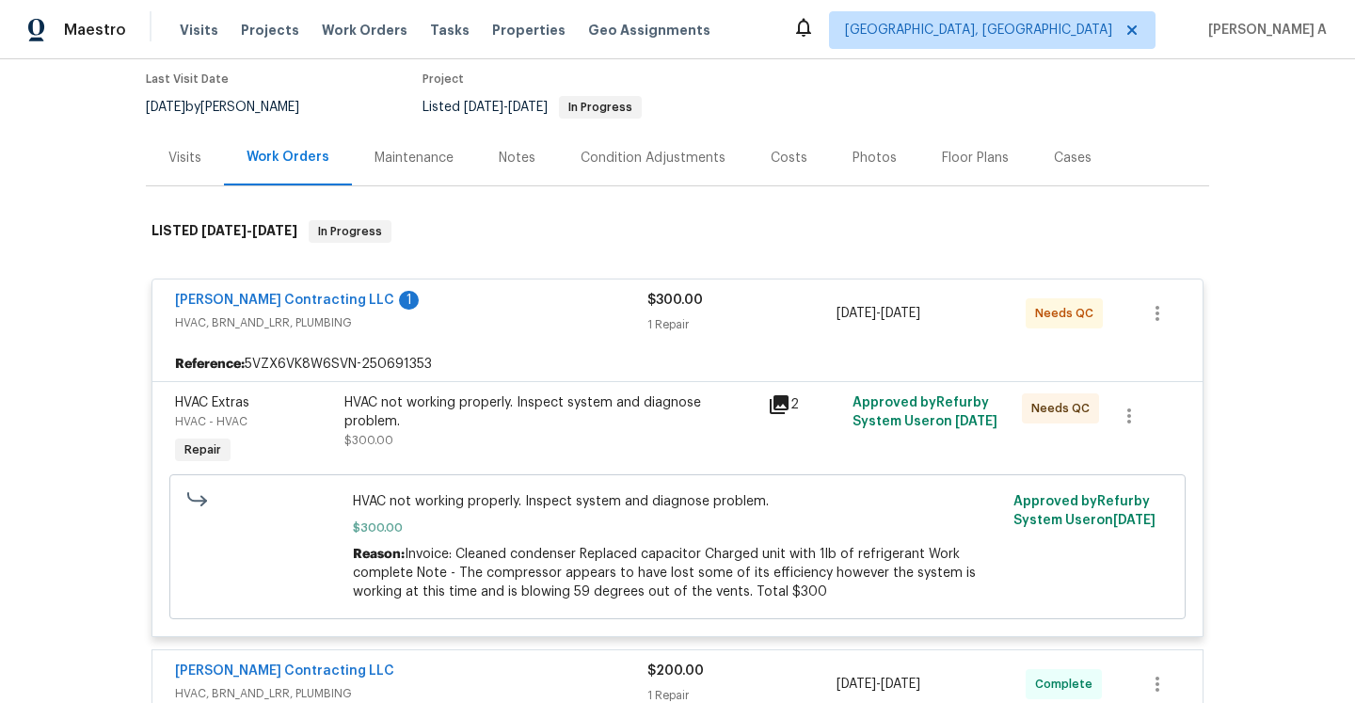
click at [421, 297] on div "Loftin Contracting LLC 1" at bounding box center [411, 302] width 472 height 23
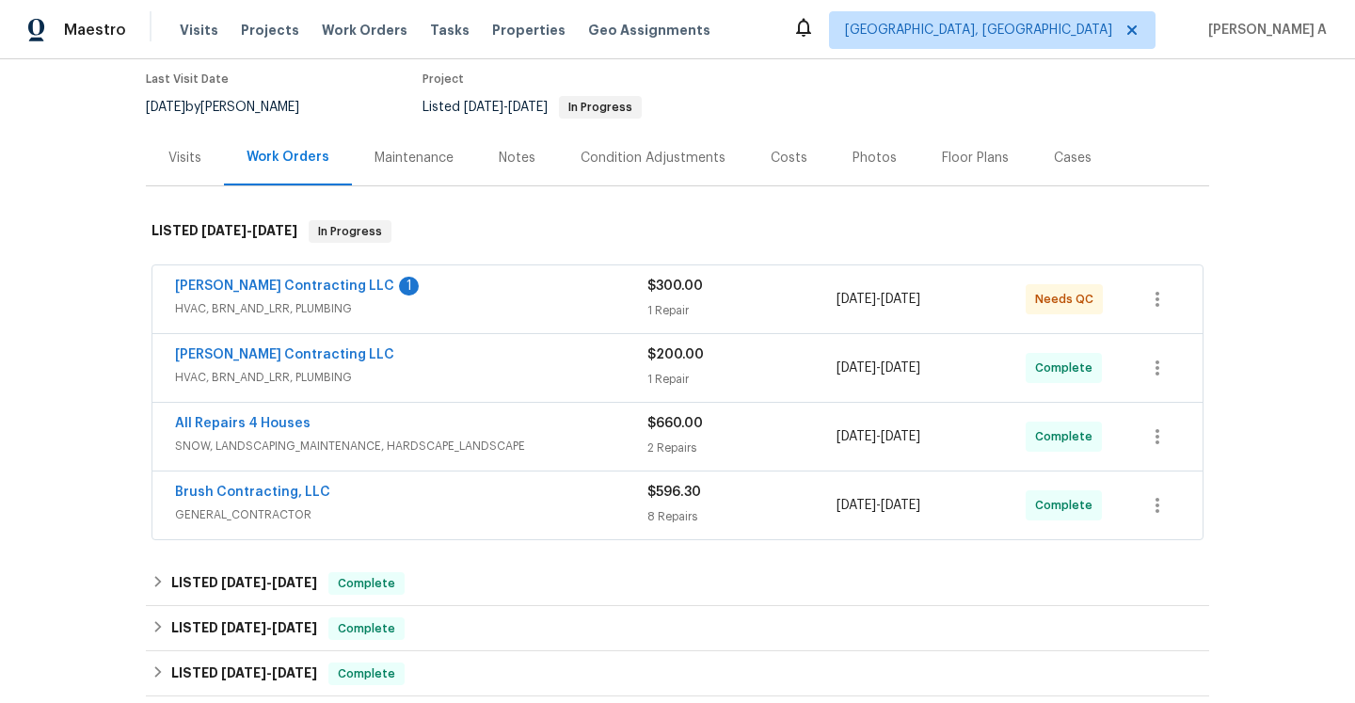
click at [434, 379] on span "HVAC, BRN_AND_LRR, PLUMBING" at bounding box center [411, 377] width 472 height 19
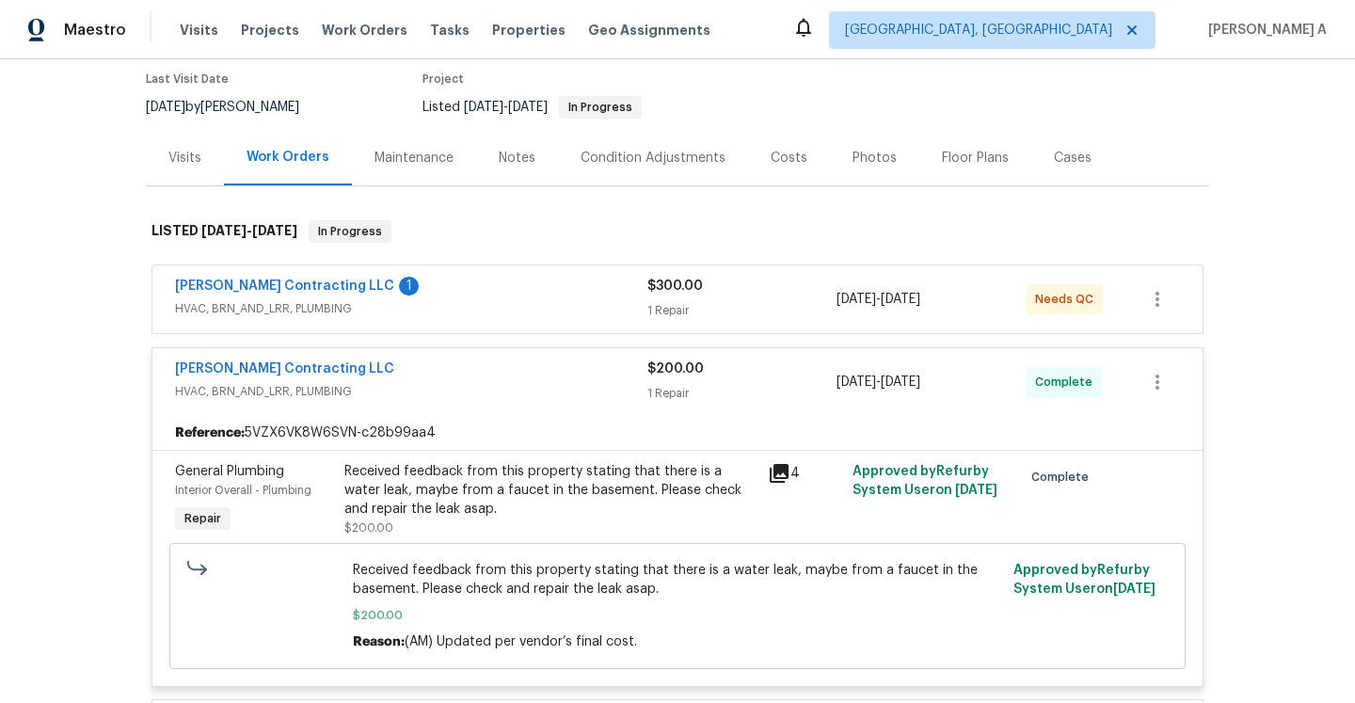
click at [434, 380] on div "Loftin Contracting LLC" at bounding box center [411, 371] width 472 height 23
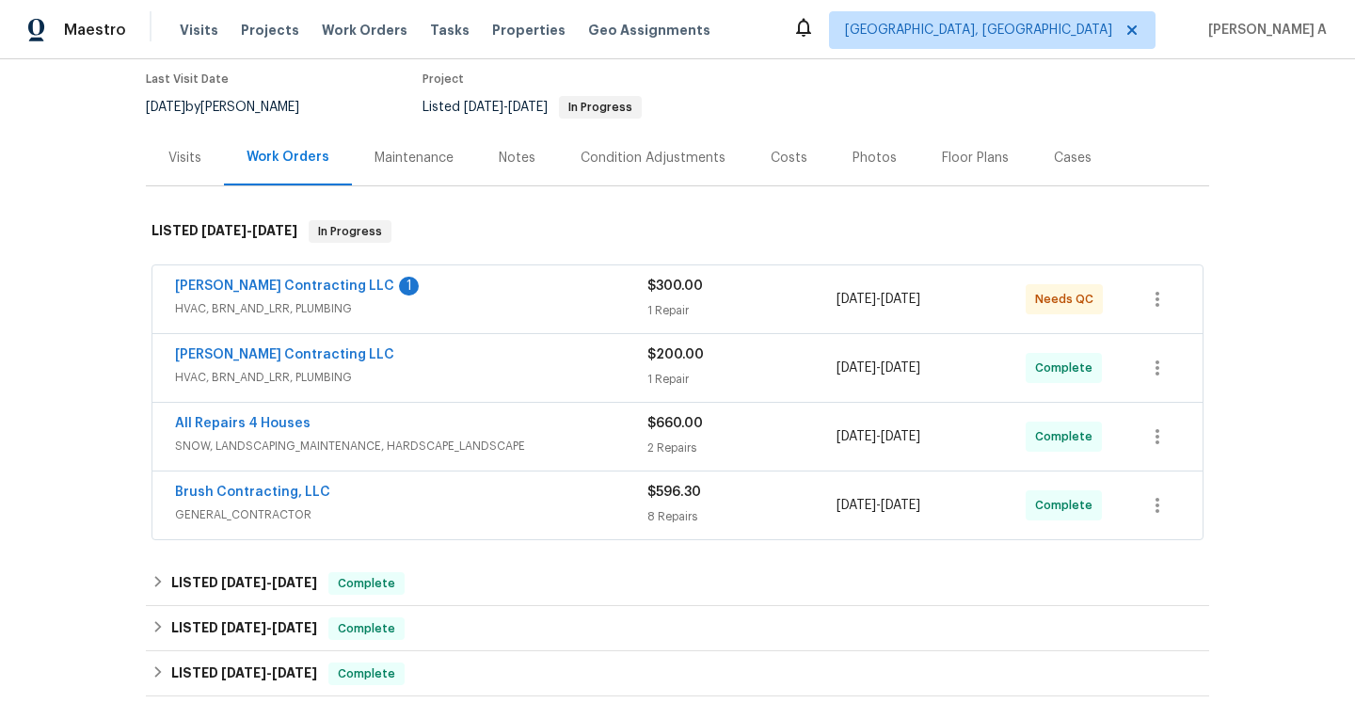
click at [445, 430] on div "All Repairs 4 Houses" at bounding box center [411, 425] width 472 height 23
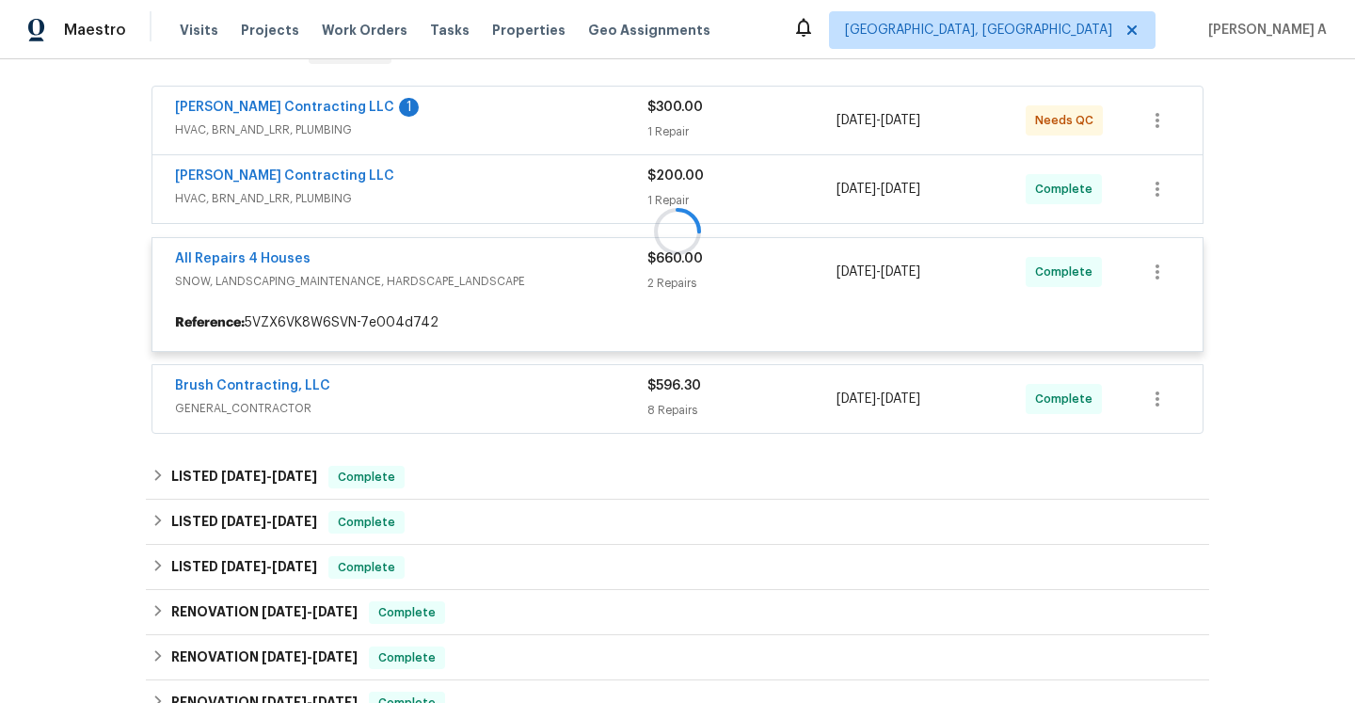
scroll to position [421, 0]
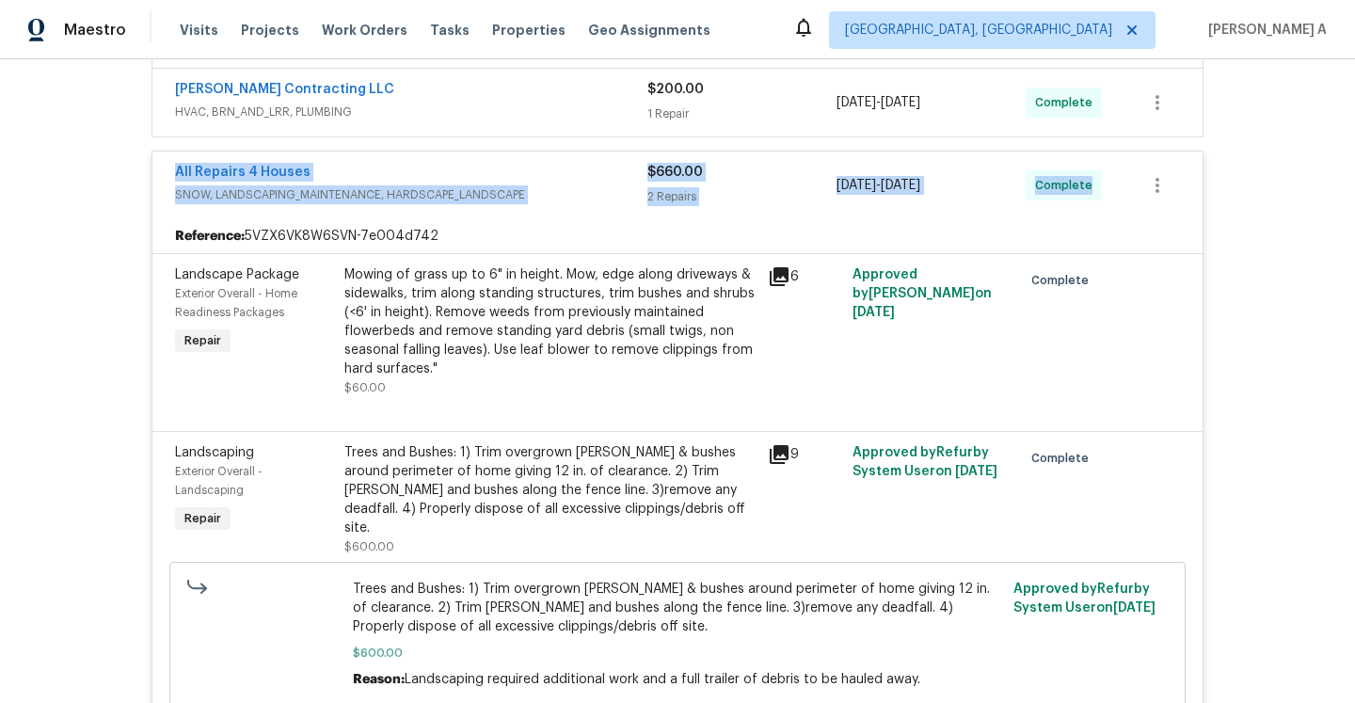
drag, startPoint x: 173, startPoint y: 168, endPoint x: 1087, endPoint y: 179, distance: 914.0
click at [1087, 179] on div "All Repairs 4 Houses SNOW, LANDSCAPING_MAINTENANCE, HARDSCAPE_LANDSCAPE $660.00…" at bounding box center [677, 186] width 1050 height 68
copy div "All Repairs 4 Houses SNOW, LANDSCAPING_MAINTENANCE, HARDSCAPE_LANDSCAPE $660.00…"
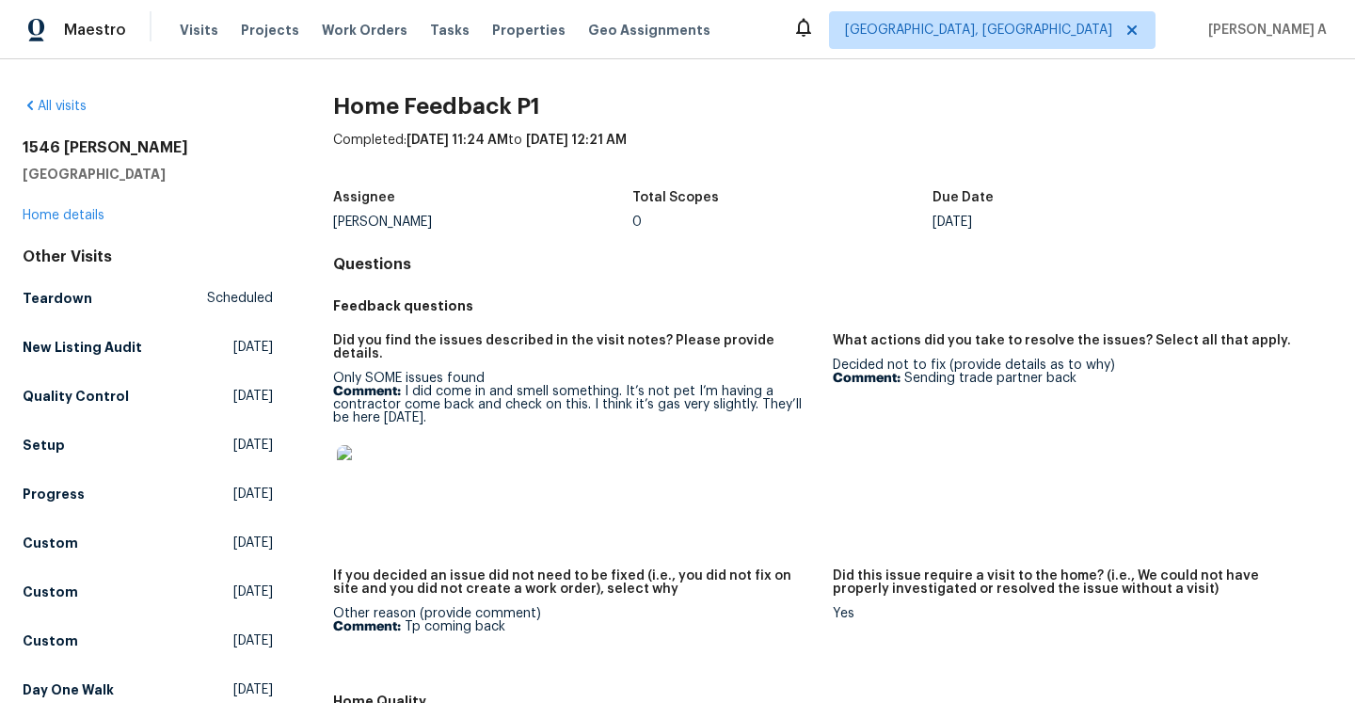
drag, startPoint x: 415, startPoint y: 380, endPoint x: 426, endPoint y: 403, distance: 25.3
click at [426, 403] on p "Comment: I did come in and smell something. It’s not pet I’m having a contracto…" at bounding box center [575, 405] width 485 height 40
copy p "did come in and smell something. It’s not pet I’m having a contractor come back…"
drag, startPoint x: 904, startPoint y: 378, endPoint x: 1098, endPoint y: 374, distance: 193.9
click at [1098, 374] on p "Comment: Sending trade partner back" at bounding box center [1075, 378] width 485 height 13
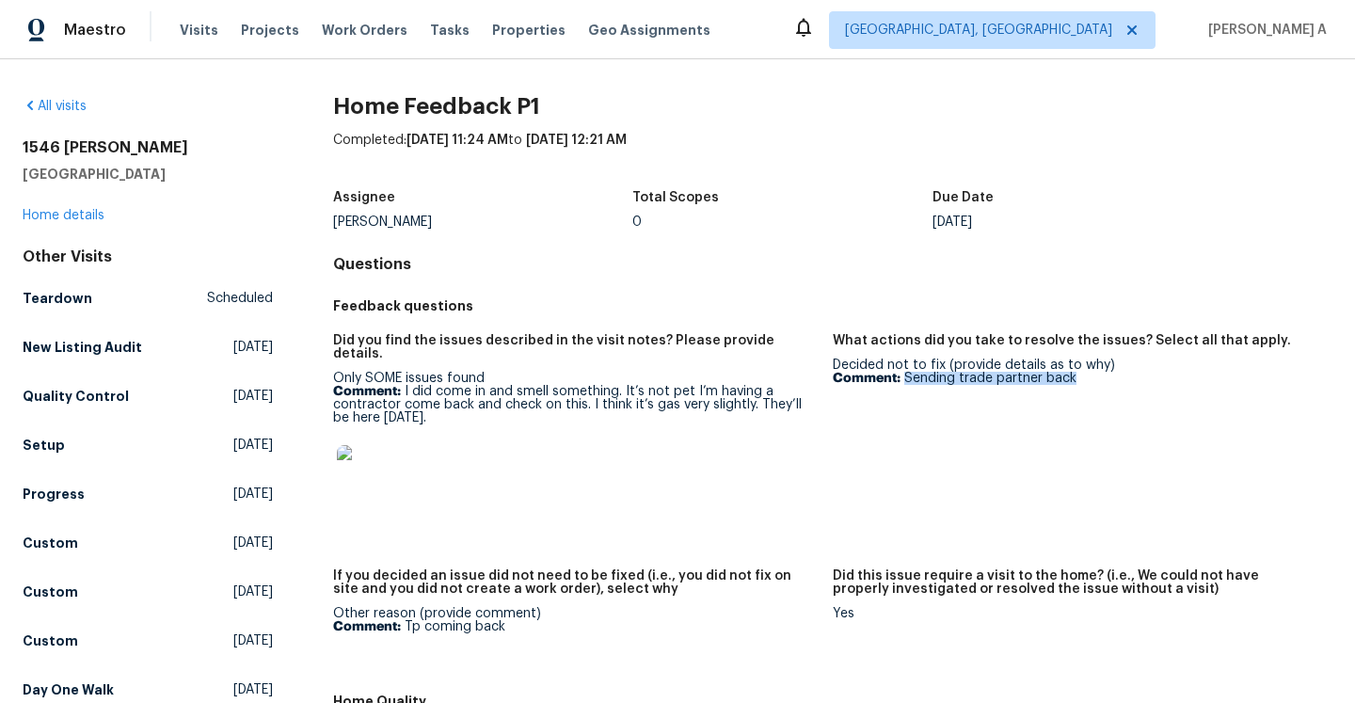
copy p "Sending trade partner back"
drag, startPoint x: 404, startPoint y: 612, endPoint x: 491, endPoint y: 615, distance: 87.6
click at [490, 620] on p "Comment: Tp coming back" at bounding box center [575, 626] width 485 height 13
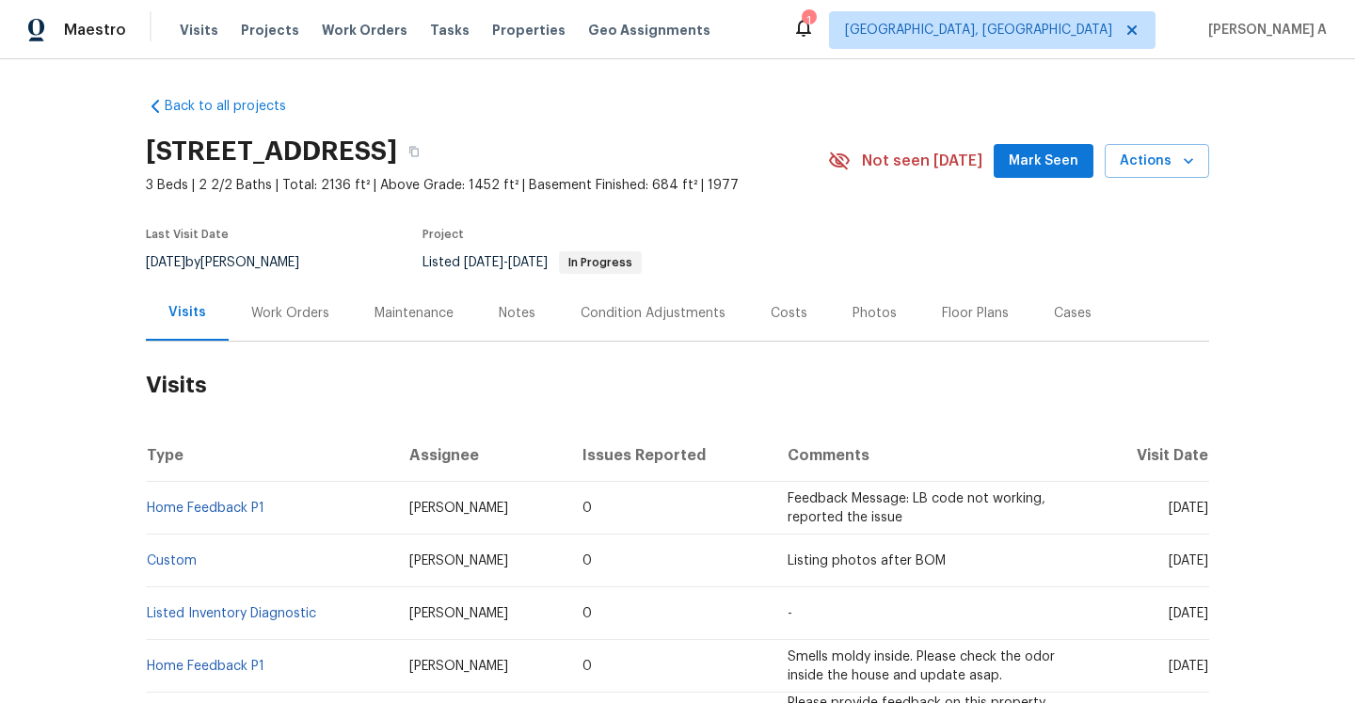
click at [323, 308] on div "Work Orders" at bounding box center [290, 313] width 78 height 19
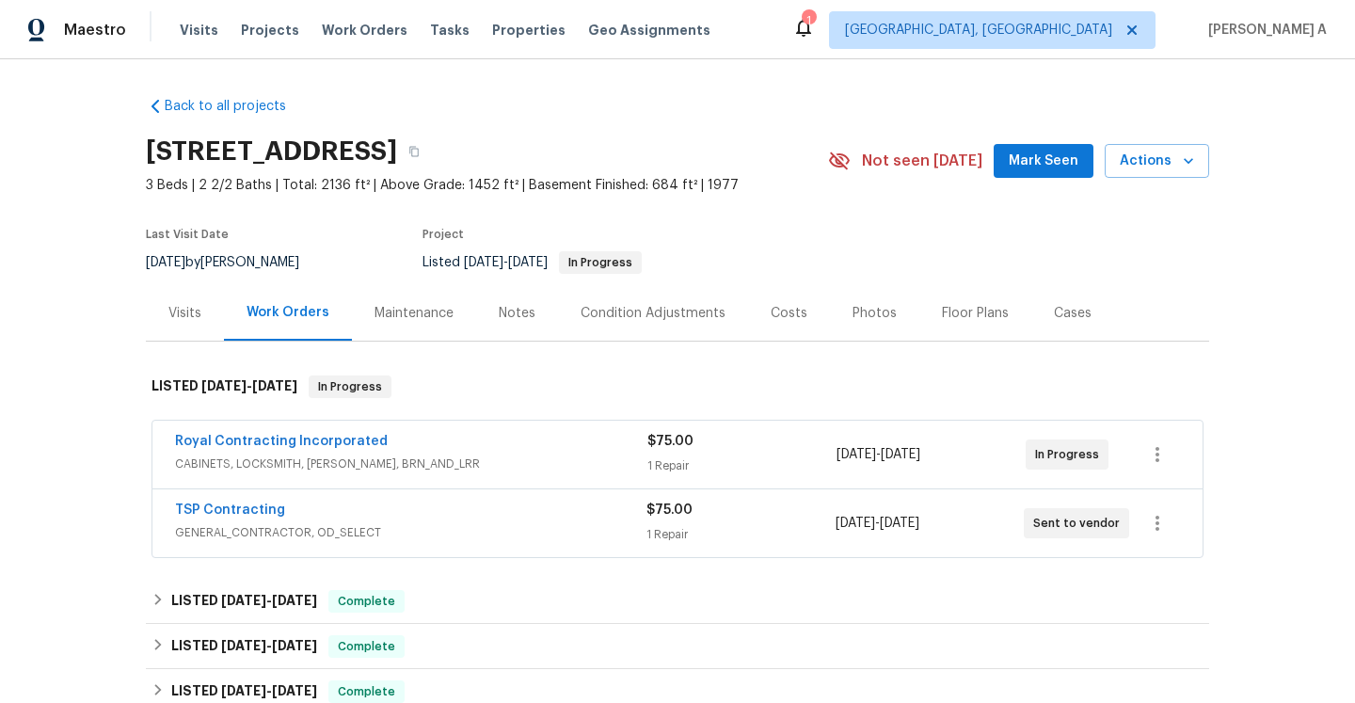
click at [541, 519] on div "TSP Contracting" at bounding box center [411, 512] width 472 height 23
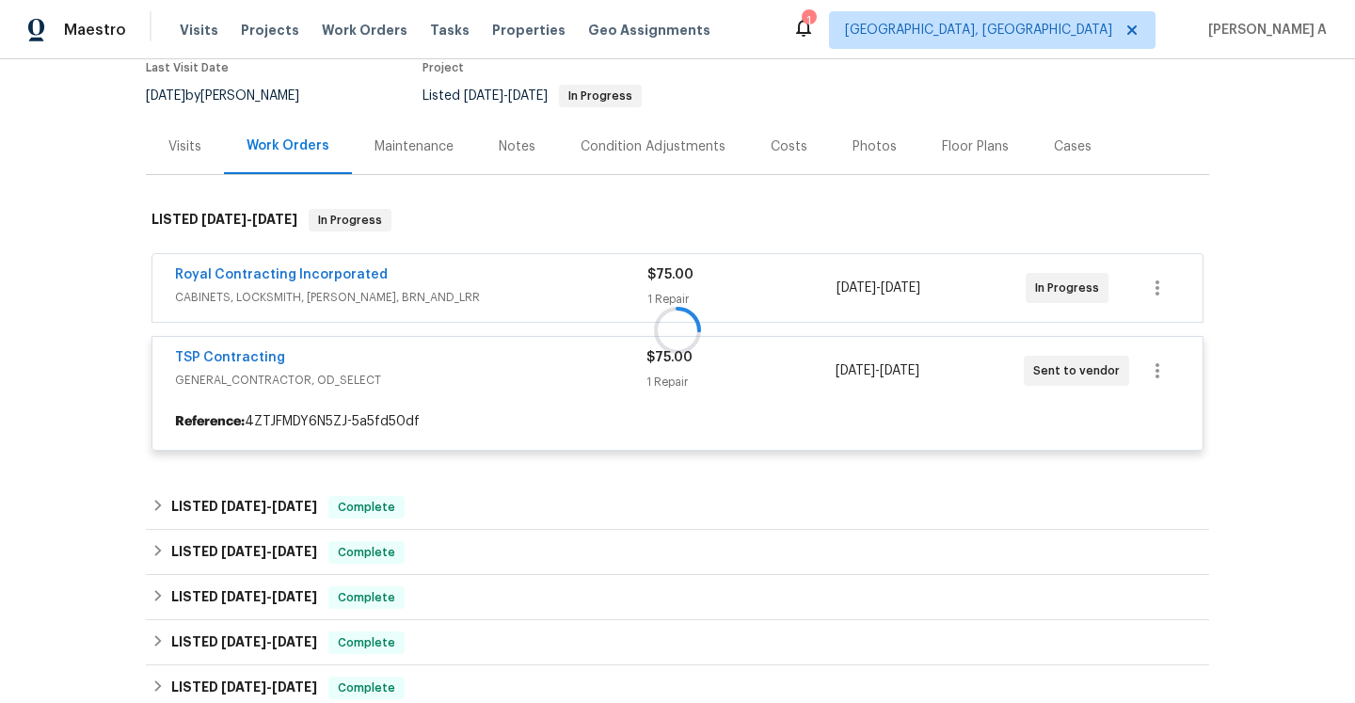
scroll to position [182, 0]
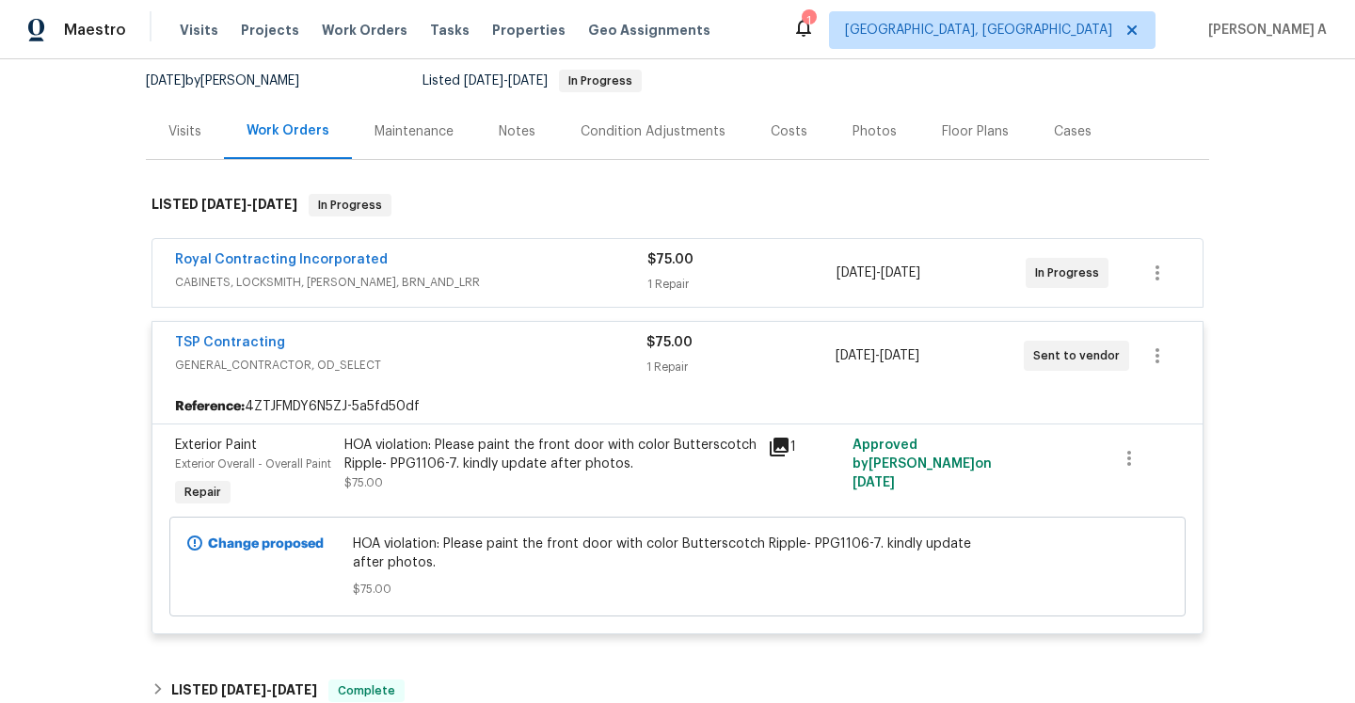
click at [472, 296] on div "Royal Contracting Incorporated CABINETS, LOCKSMITH, HANDYMAN, BRN_AND_LRR $75.0…" at bounding box center [677, 273] width 1050 height 68
click at [467, 286] on span "CABINETS, LOCKSMITH, HANDYMAN, BRN_AND_LRR" at bounding box center [411, 282] width 472 height 19
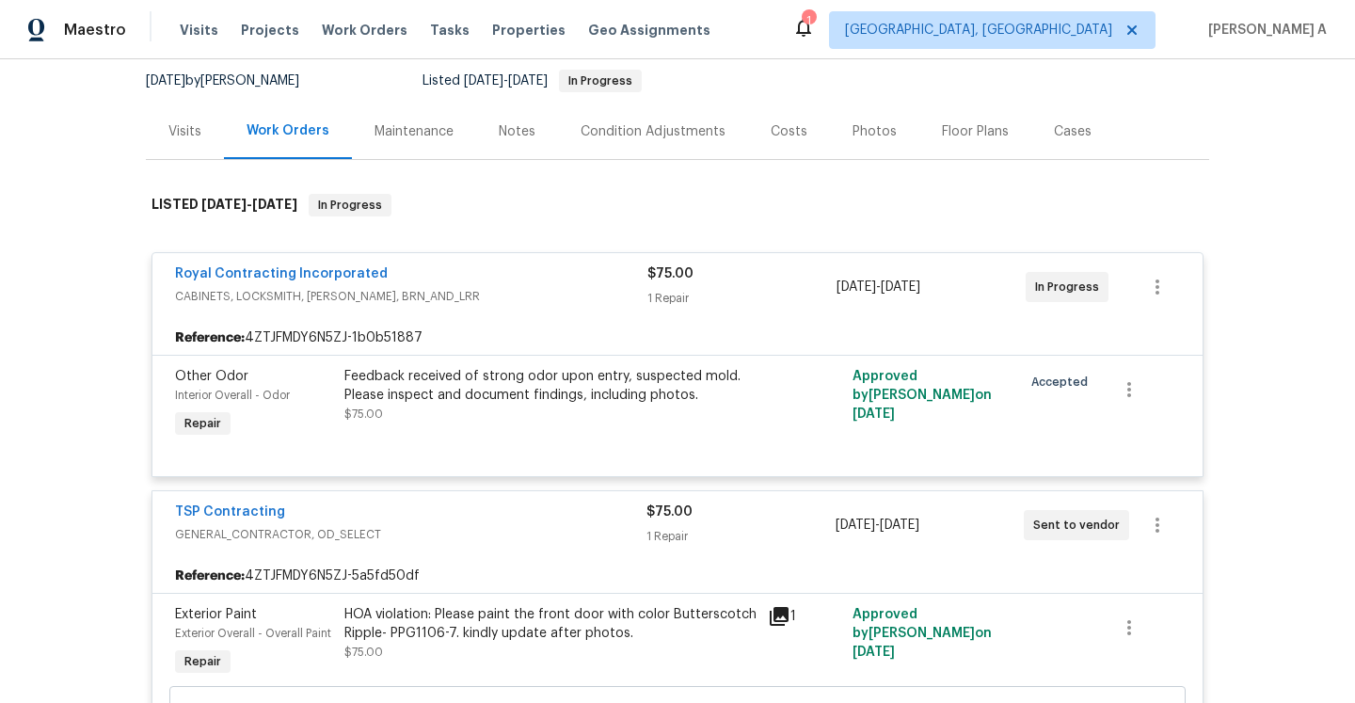
click at [467, 286] on div "Royal Contracting Incorporated" at bounding box center [411, 275] width 472 height 23
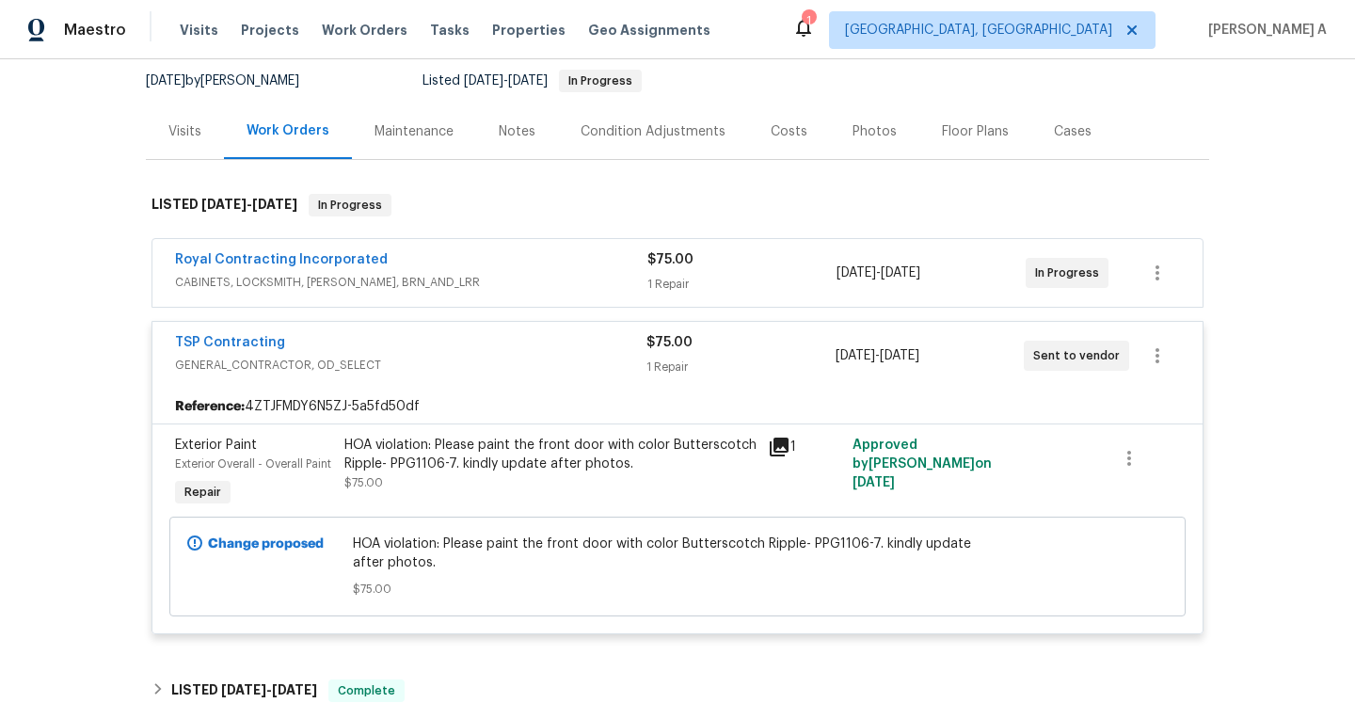
click at [537, 444] on div "HOA violation: Please paint the front door with color Butterscotch Ripple- PPG1…" at bounding box center [550, 455] width 412 height 38
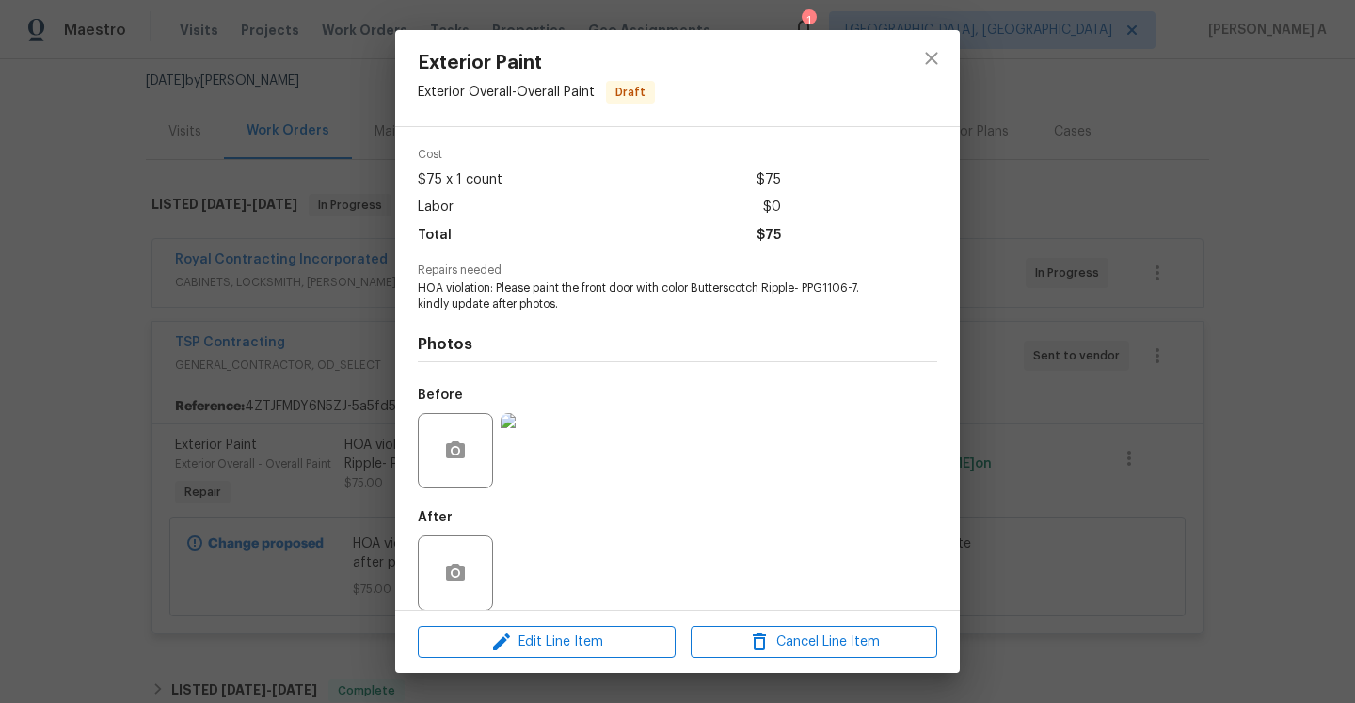
scroll to position [86, 0]
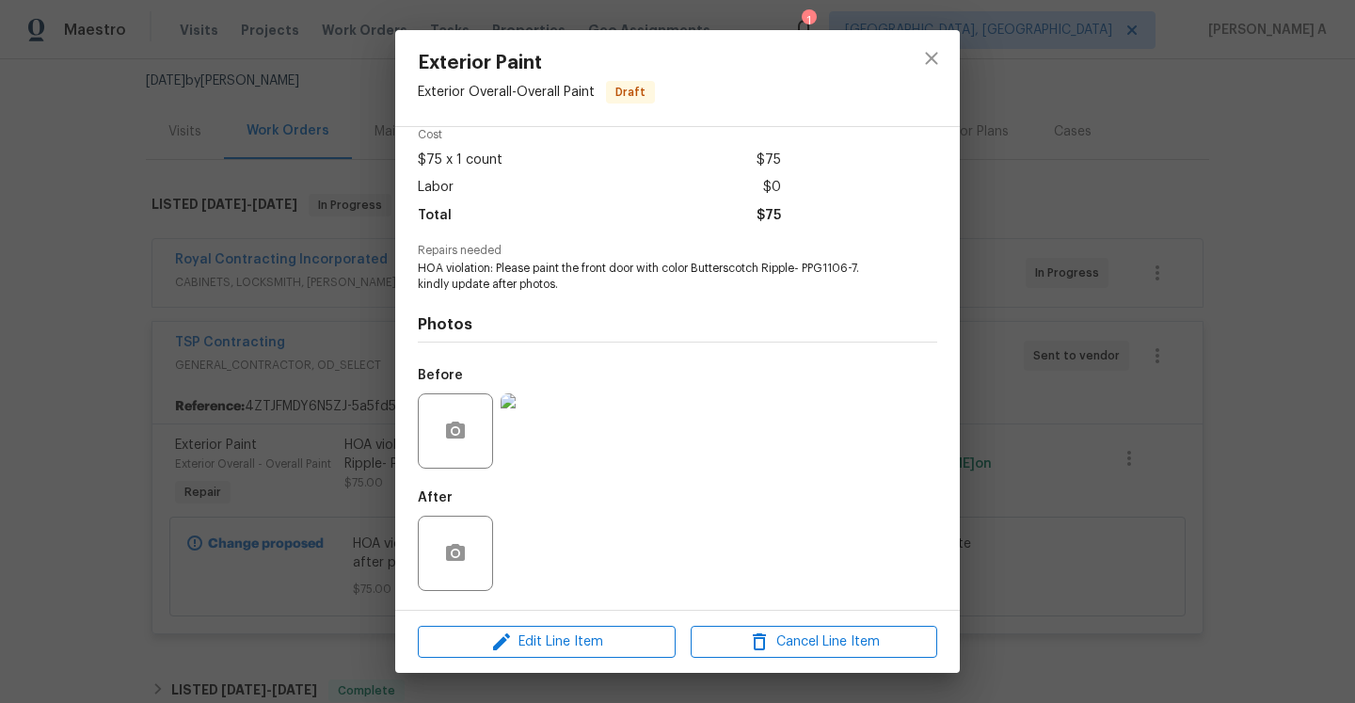
click at [991, 313] on div "Exterior Paint Exterior Overall - Overall Paint Draft Vendor TSP Contracting Ac…" at bounding box center [677, 351] width 1355 height 703
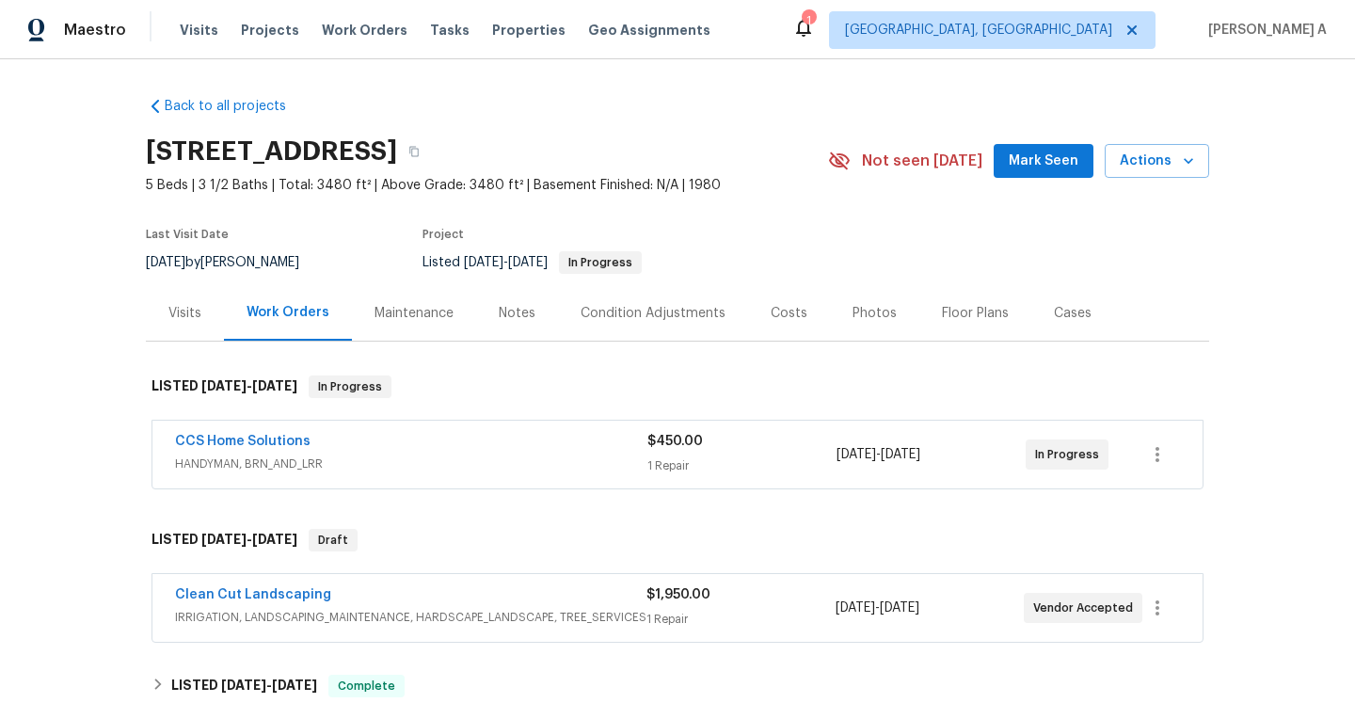
click at [513, 613] on span "IRRIGATION, LANDSCAPING_MAINTENANCE, HARDSCAPE_LANDSCAPE, TREE_SERVICES" at bounding box center [411, 617] width 472 height 19
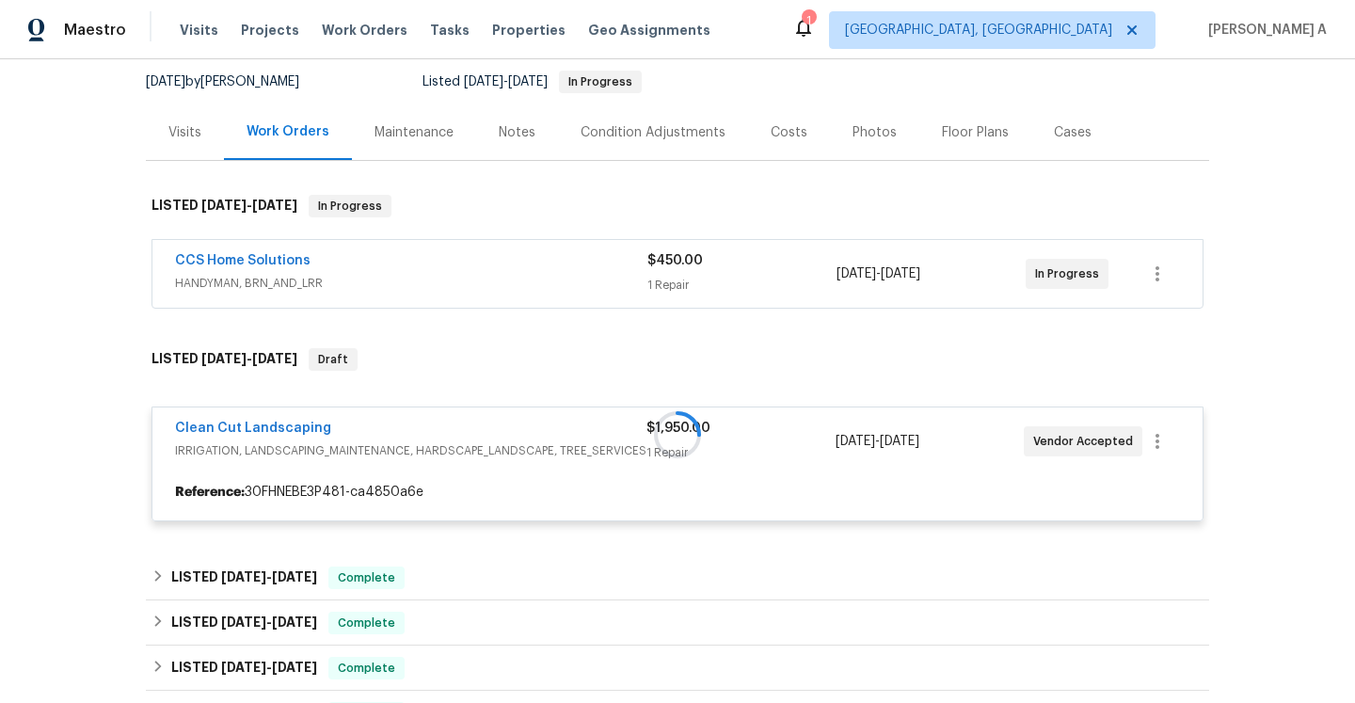
scroll to position [298, 0]
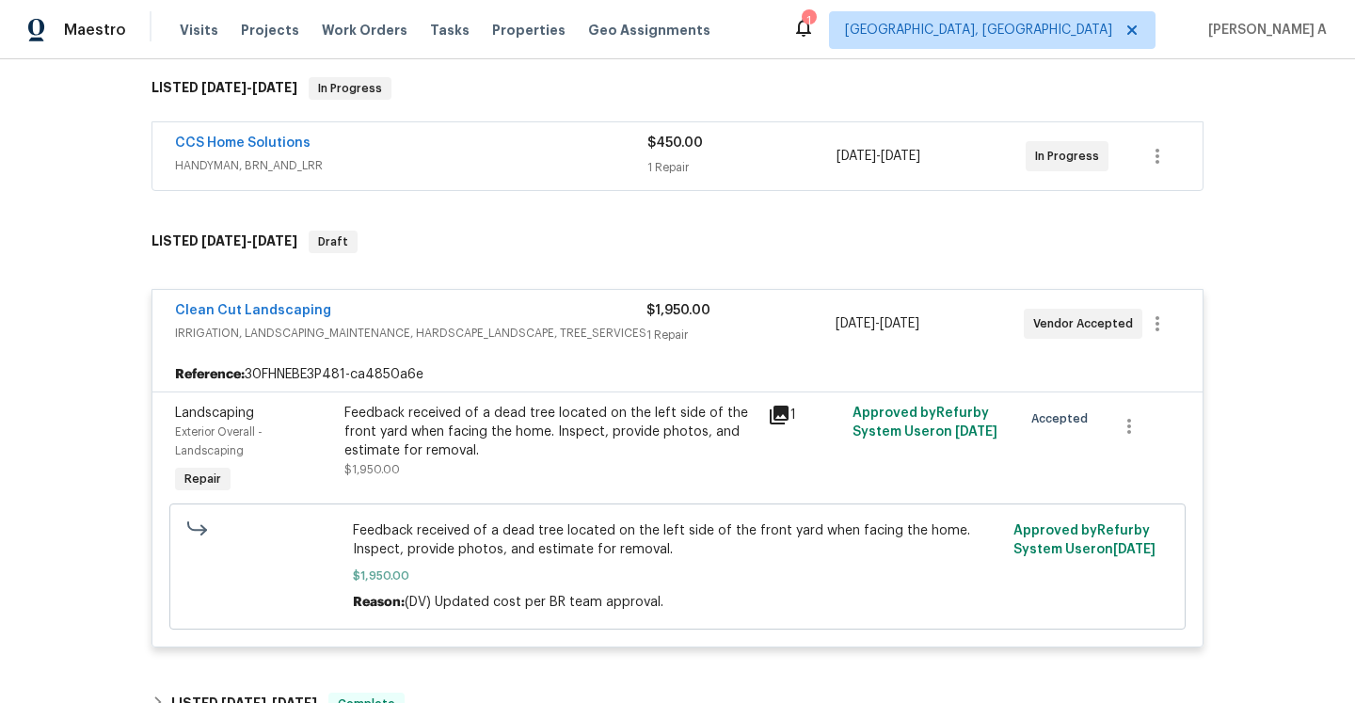
click at [400, 163] on span "HANDYMAN, BRN_AND_LRR" at bounding box center [411, 165] width 472 height 19
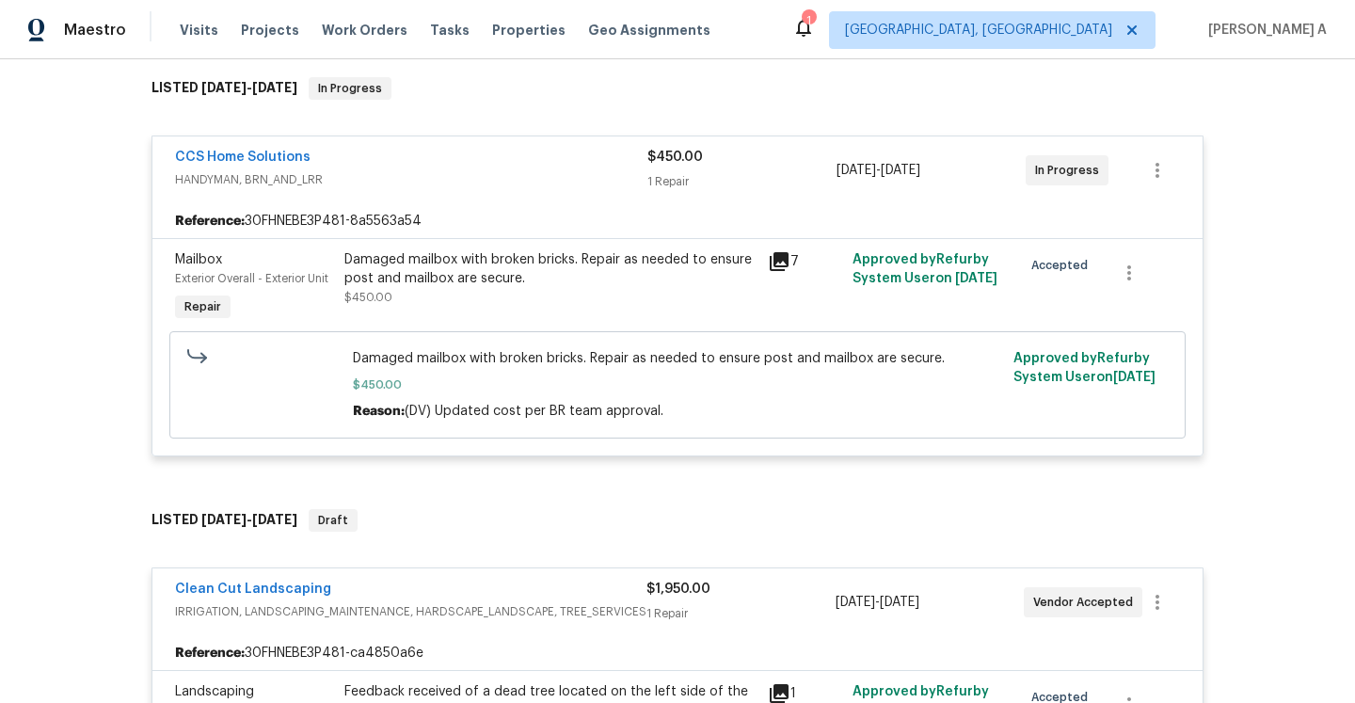
click at [400, 166] on div "CCS Home Solutions" at bounding box center [411, 159] width 472 height 23
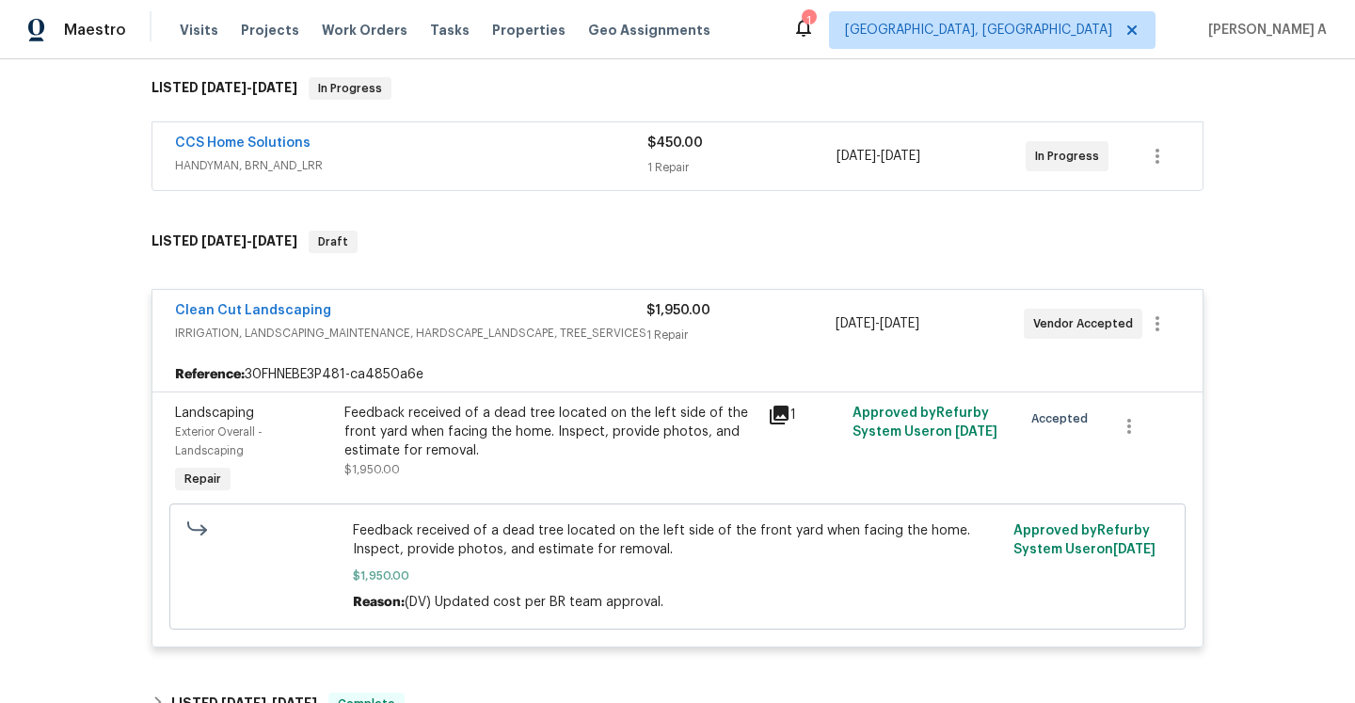
click at [432, 303] on div "Clean Cut Landscaping" at bounding box center [411, 312] width 472 height 23
